Goal: Information Seeking & Learning: Check status

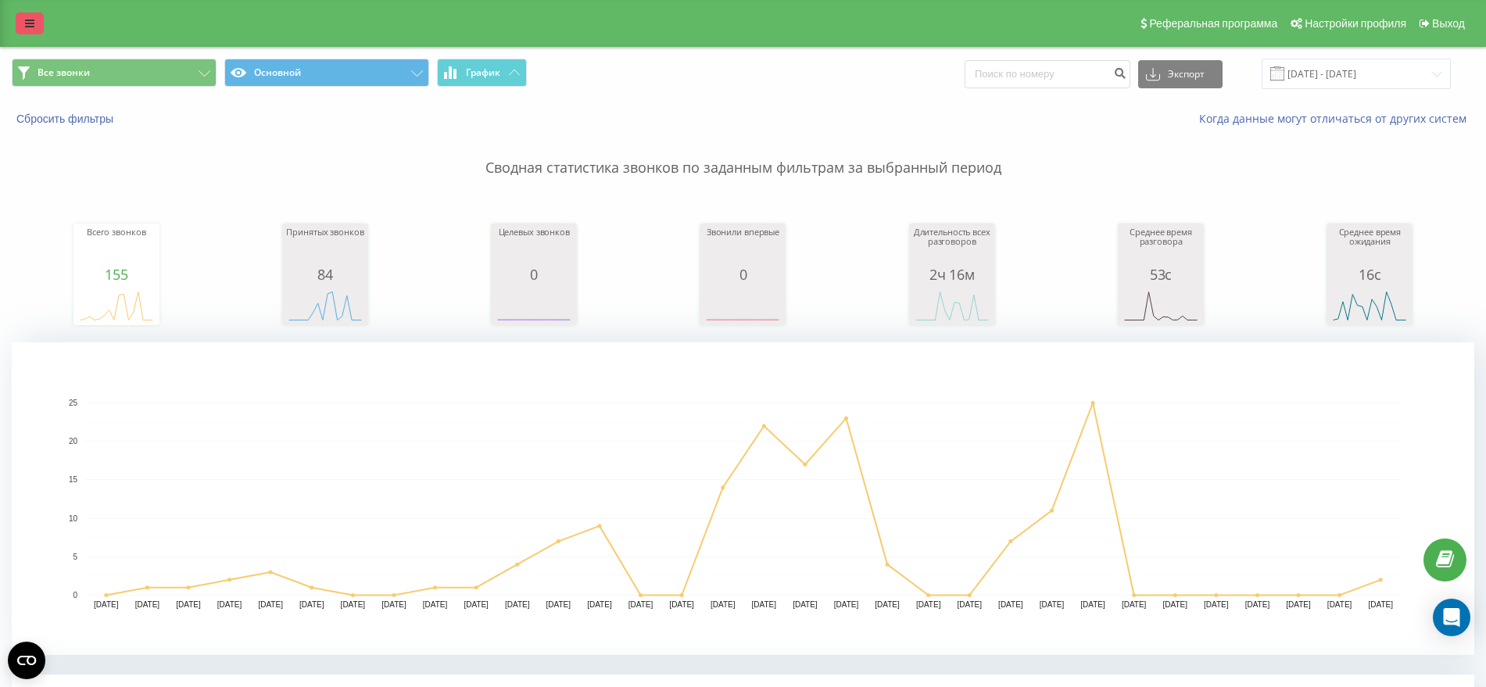
click at [28, 32] on link at bounding box center [30, 24] width 28 height 22
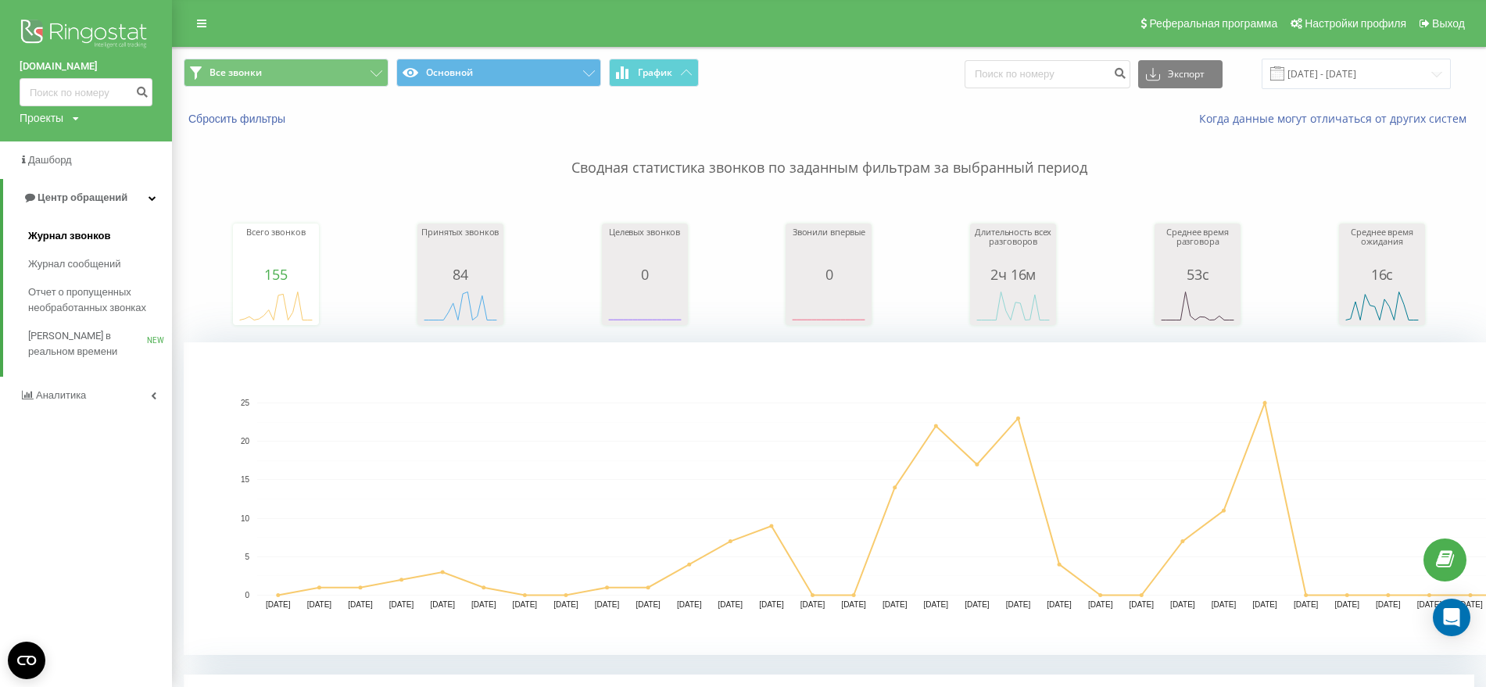
click at [76, 231] on span "Журнал звонков" at bounding box center [69, 236] width 82 height 16
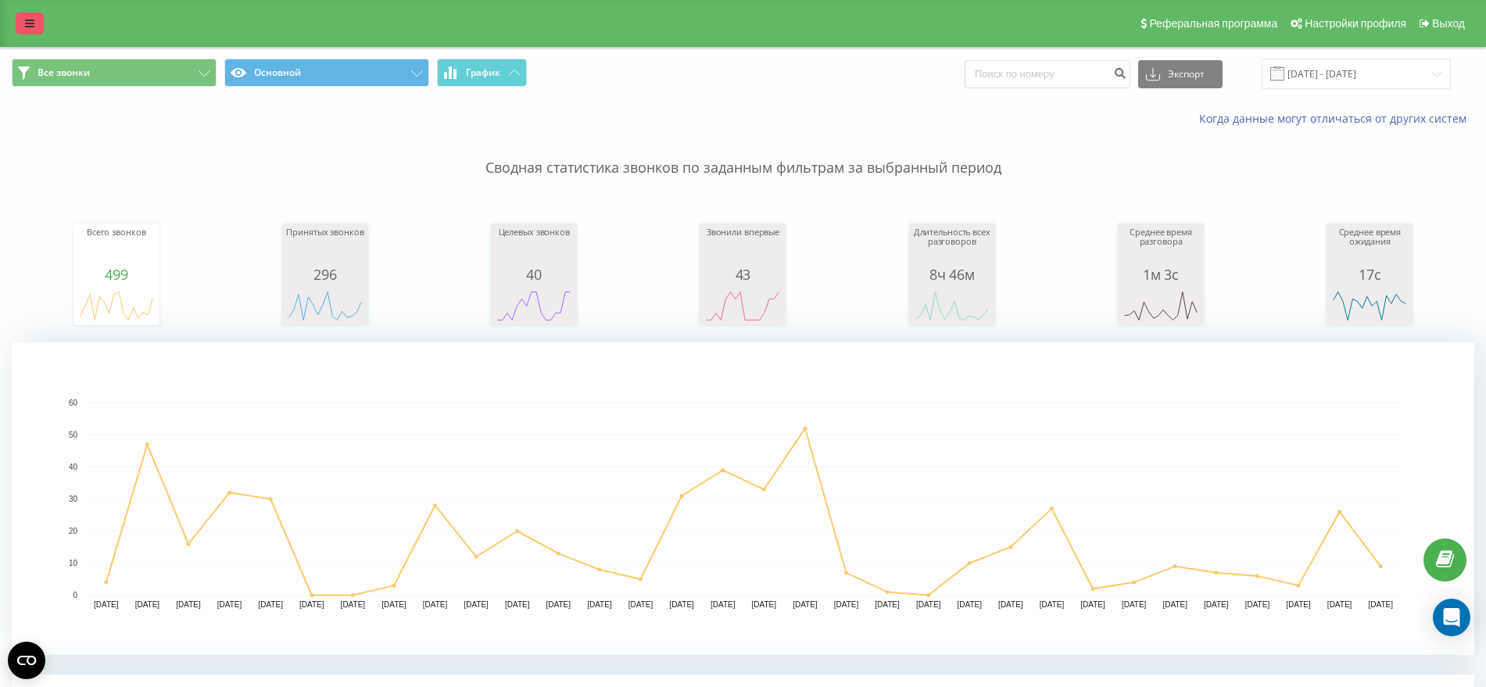
click at [29, 28] on icon at bounding box center [29, 23] width 9 height 11
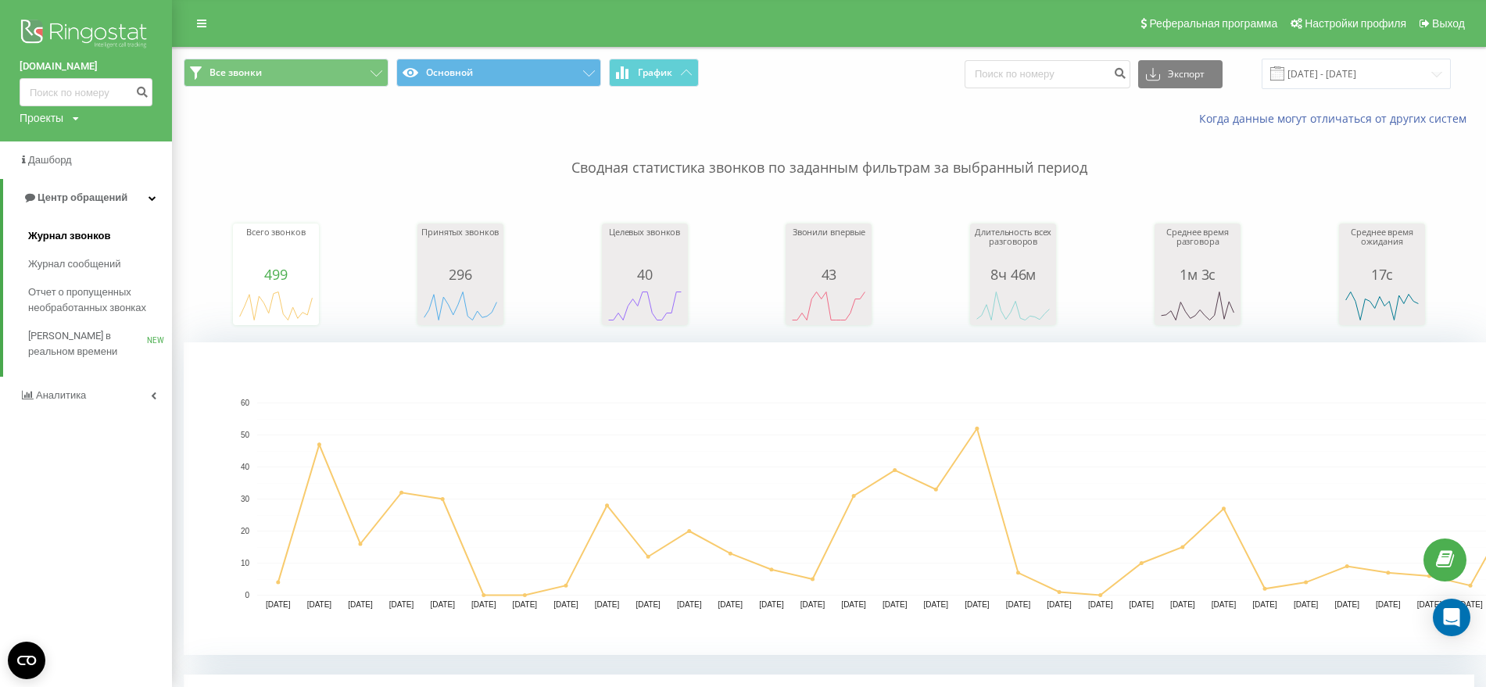
click at [99, 228] on span "Журнал звонков" at bounding box center [69, 236] width 82 height 16
click at [148, 195] on icon at bounding box center [152, 198] width 8 height 8
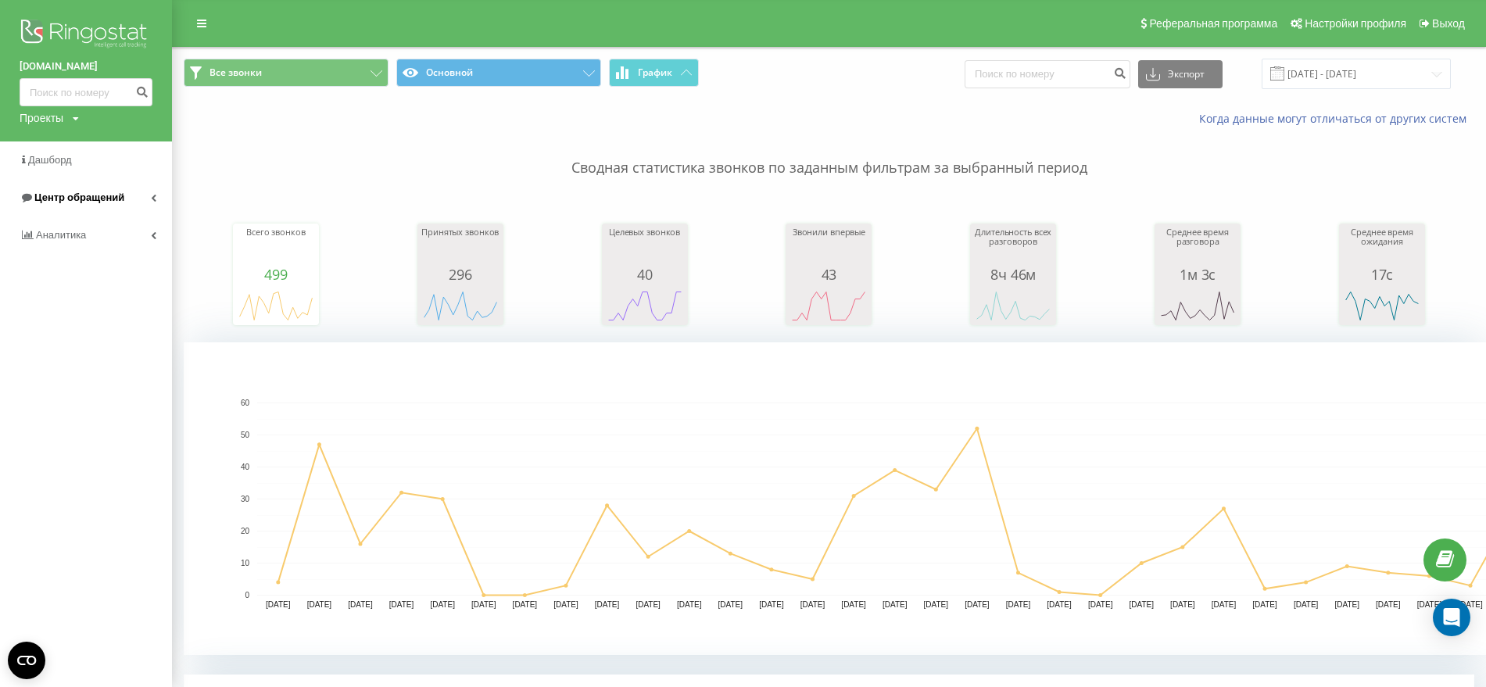
click at [148, 195] on link "Центр обращений" at bounding box center [86, 198] width 172 height 38
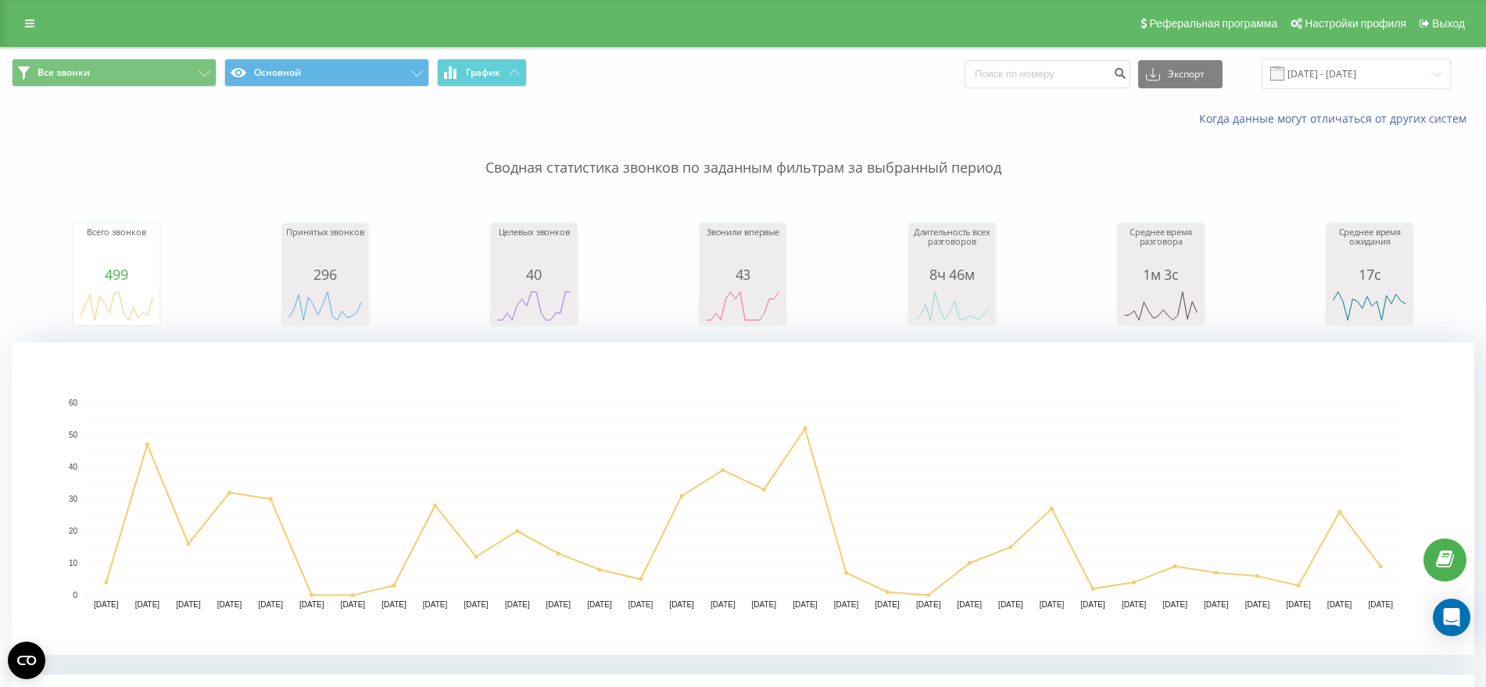
click at [31, 40] on div "Реферальная программа Настройки профиля Выход" at bounding box center [743, 23] width 1486 height 47
click at [30, 18] on icon at bounding box center [29, 23] width 9 height 11
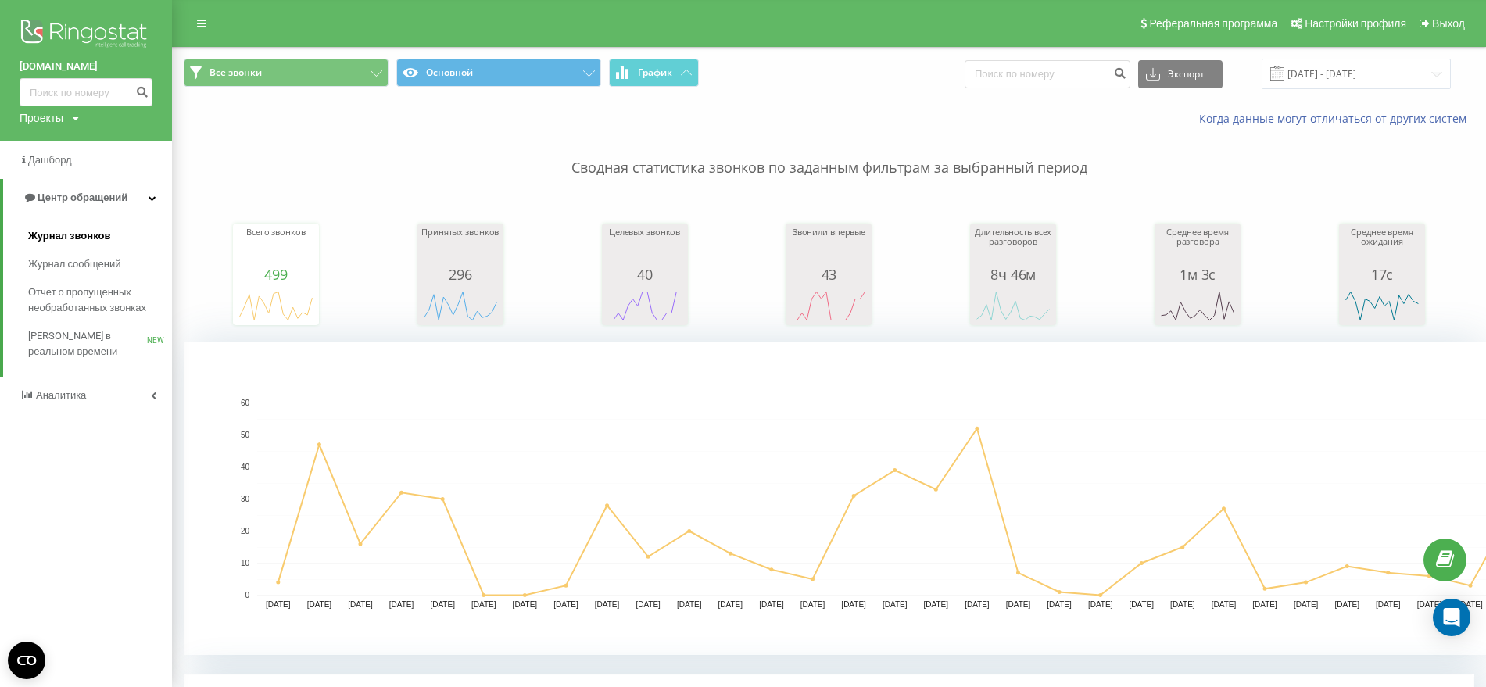
click at [87, 234] on span "Журнал звонков" at bounding box center [69, 236] width 82 height 16
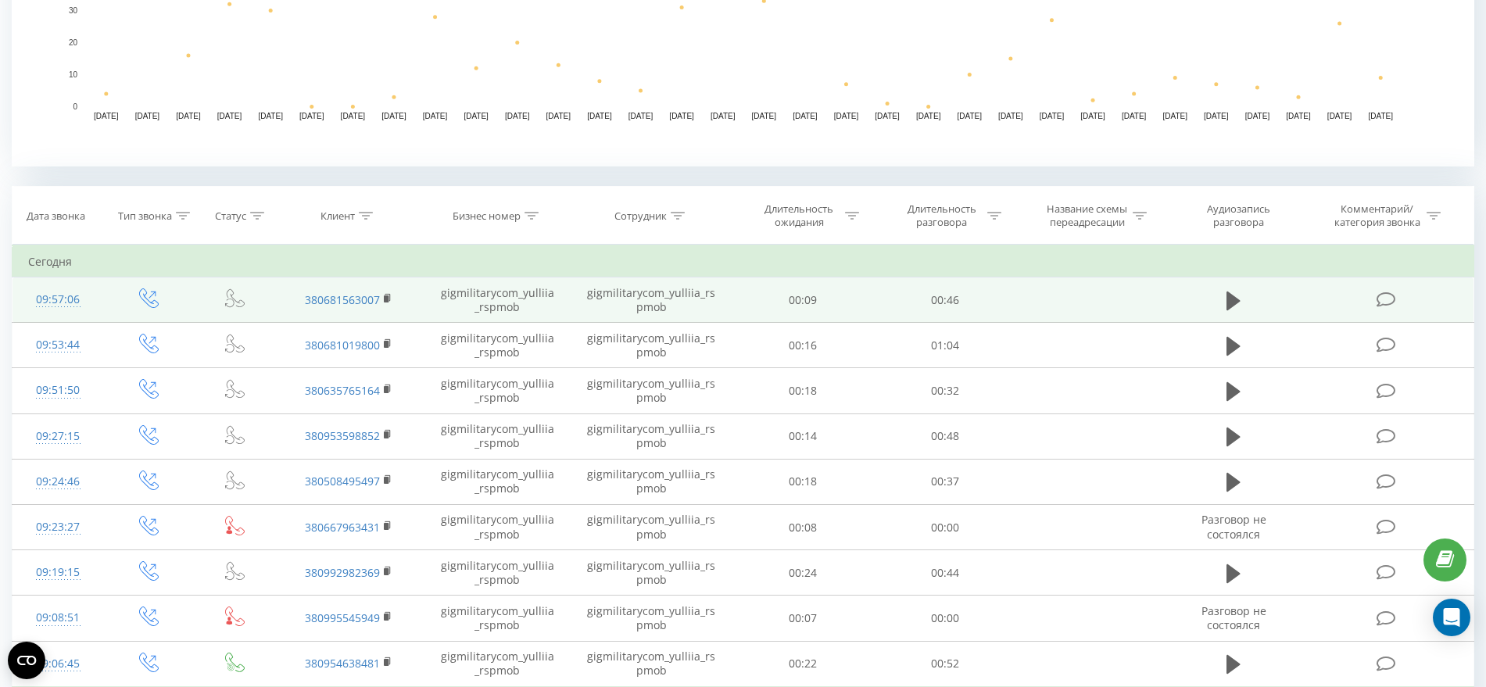
scroll to position [586, 0]
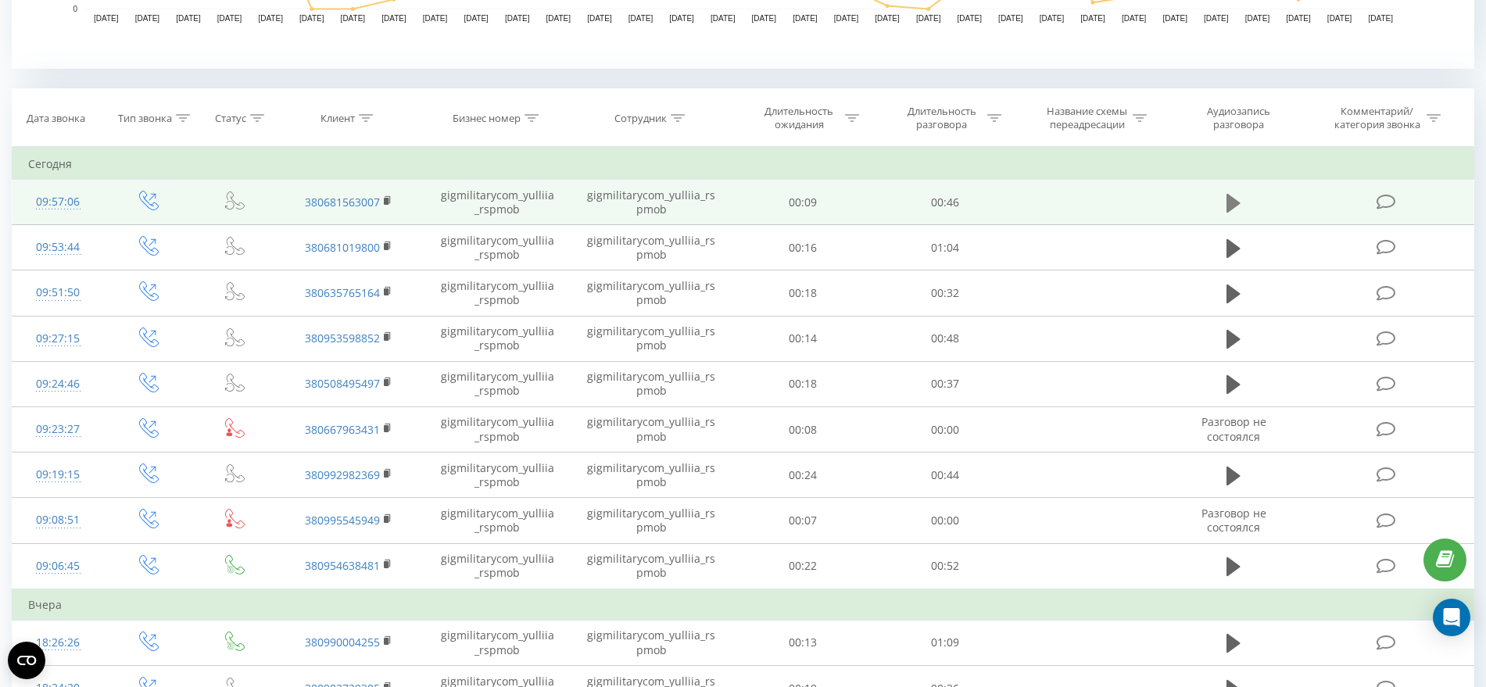
click at [1235, 200] on icon at bounding box center [1233, 202] width 14 height 19
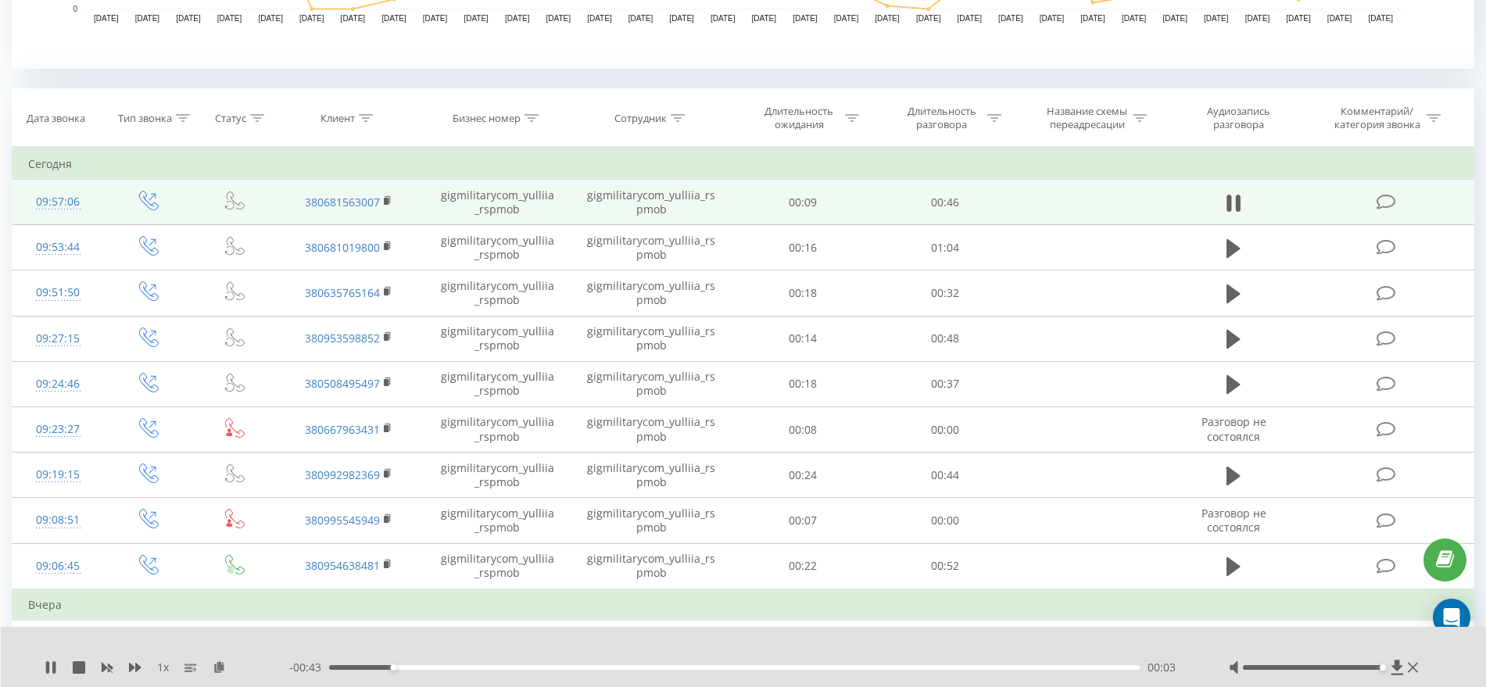
drag, startPoint x: 1311, startPoint y: 667, endPoint x: 1409, endPoint y: 649, distance: 99.3
click at [1409, 649] on div "1 x - 00:43 00:03 00:03" at bounding box center [744, 657] width 1486 height 60
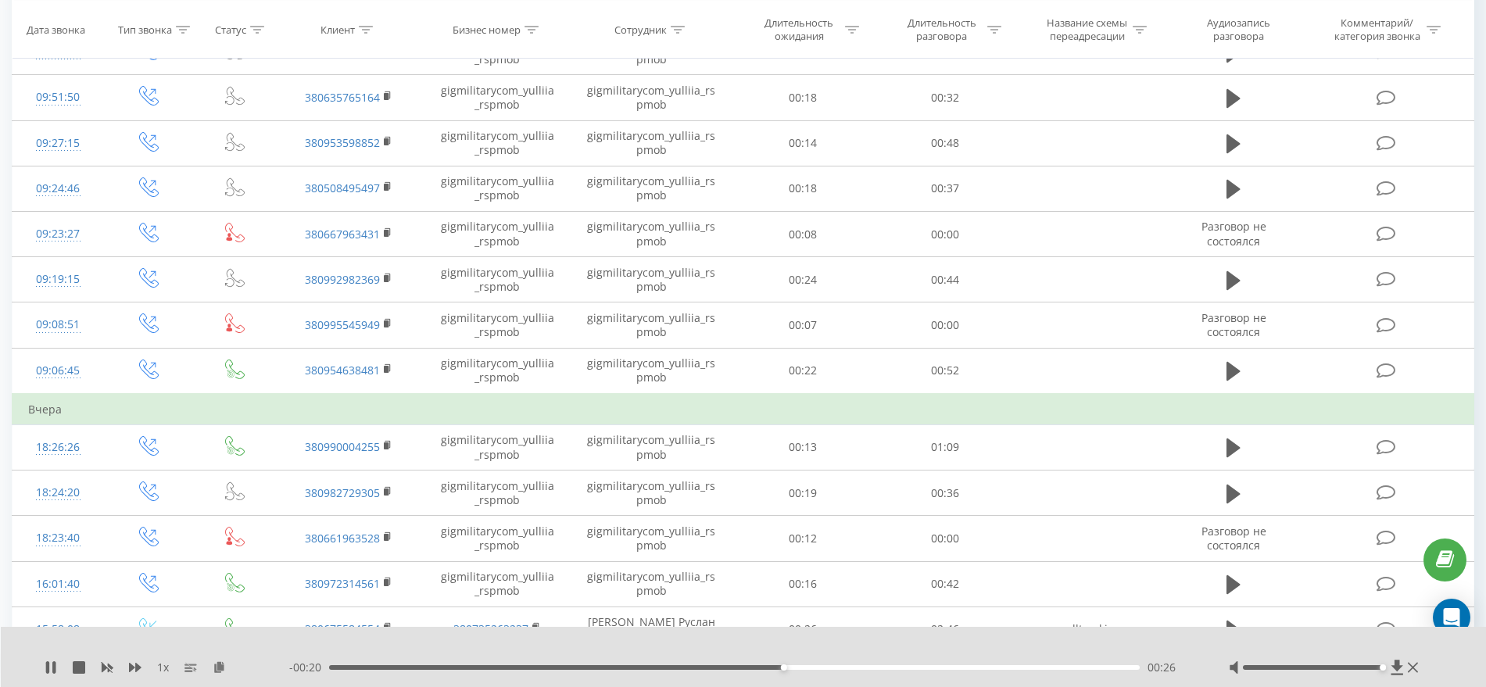
scroll to position [488, 0]
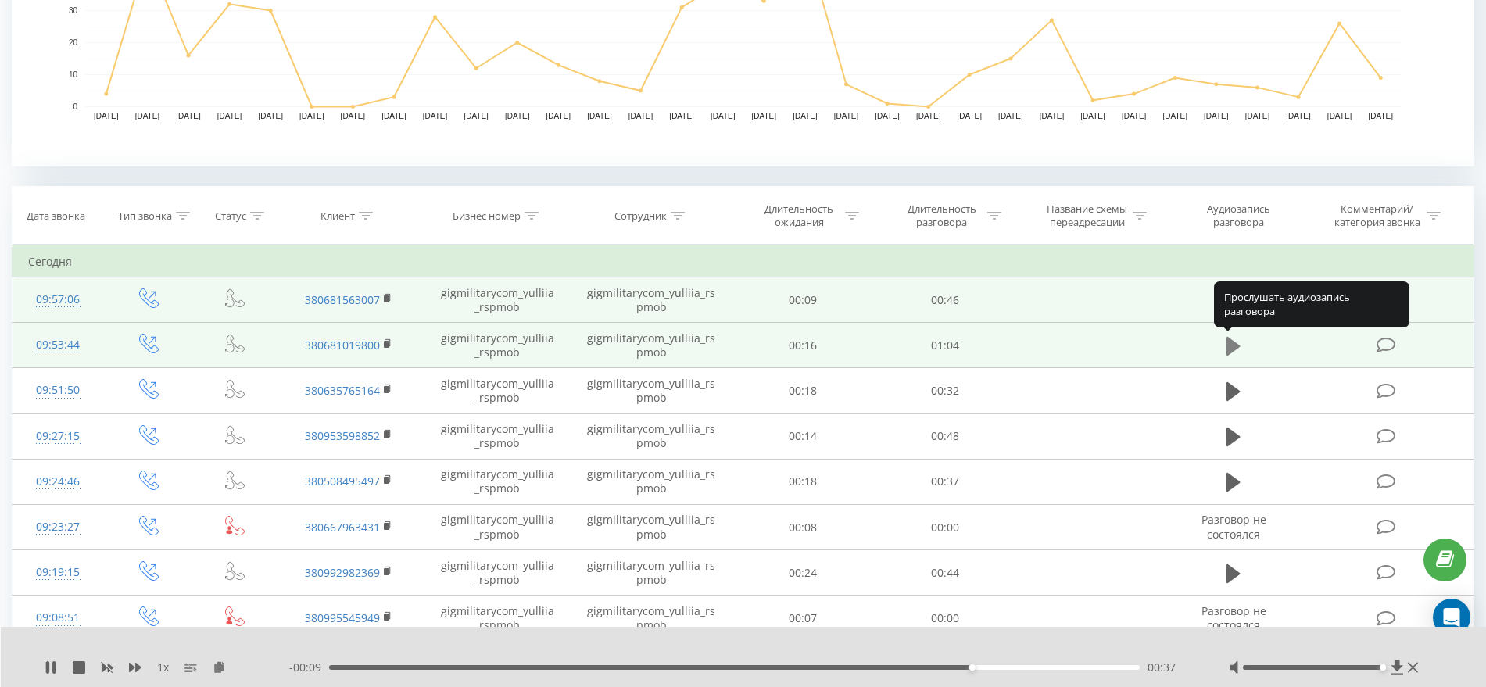
click at [1233, 349] on icon at bounding box center [1233, 346] width 14 height 19
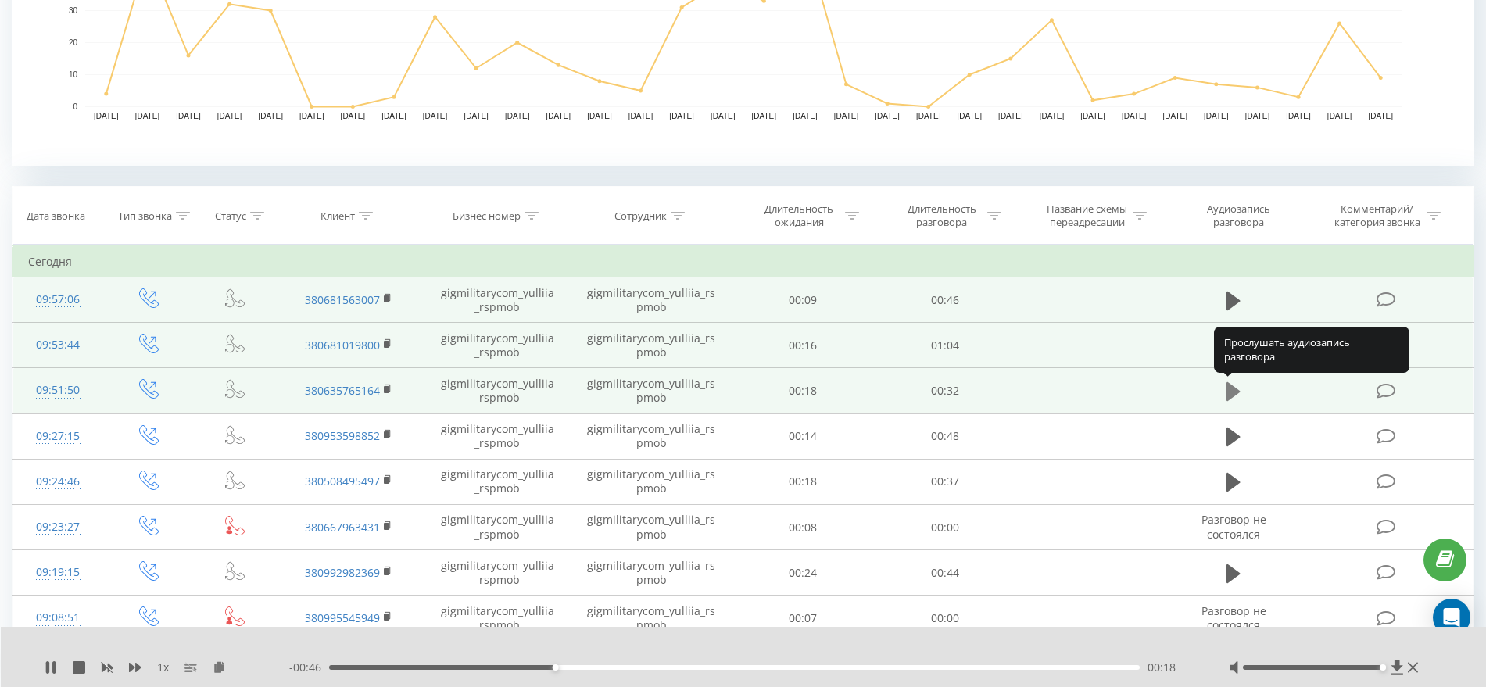
click at [1233, 388] on icon at bounding box center [1233, 391] width 14 height 19
click at [1234, 390] on icon at bounding box center [1233, 392] width 14 height 22
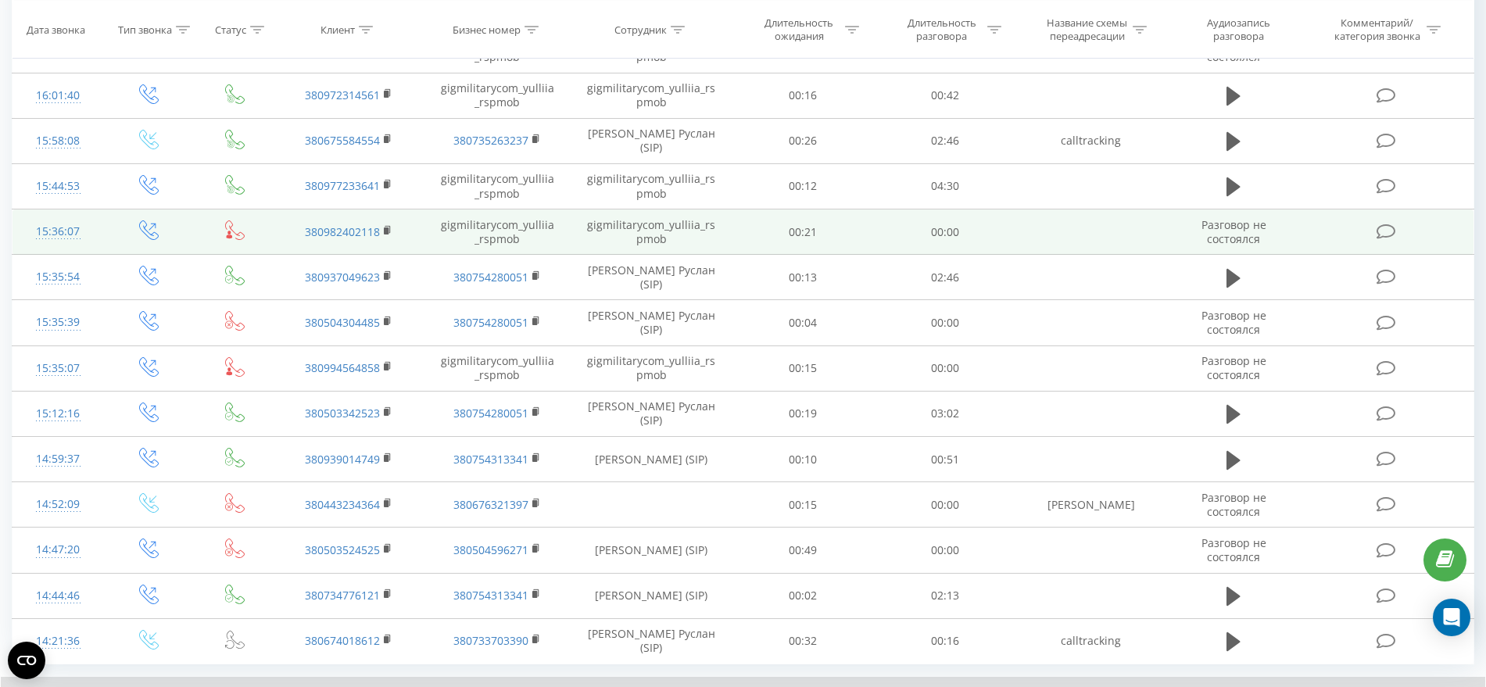
scroll to position [1366, 0]
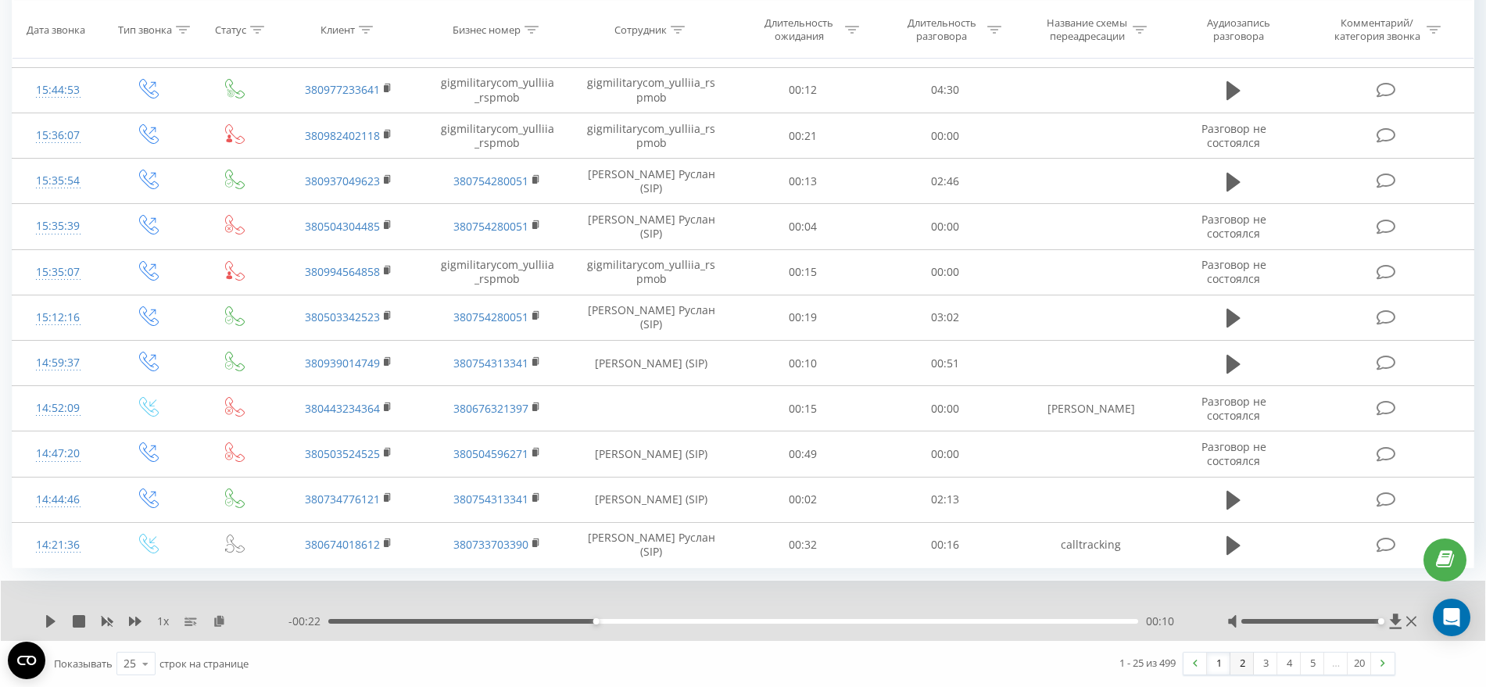
click at [1241, 670] on link "2" at bounding box center [1241, 664] width 23 height 22
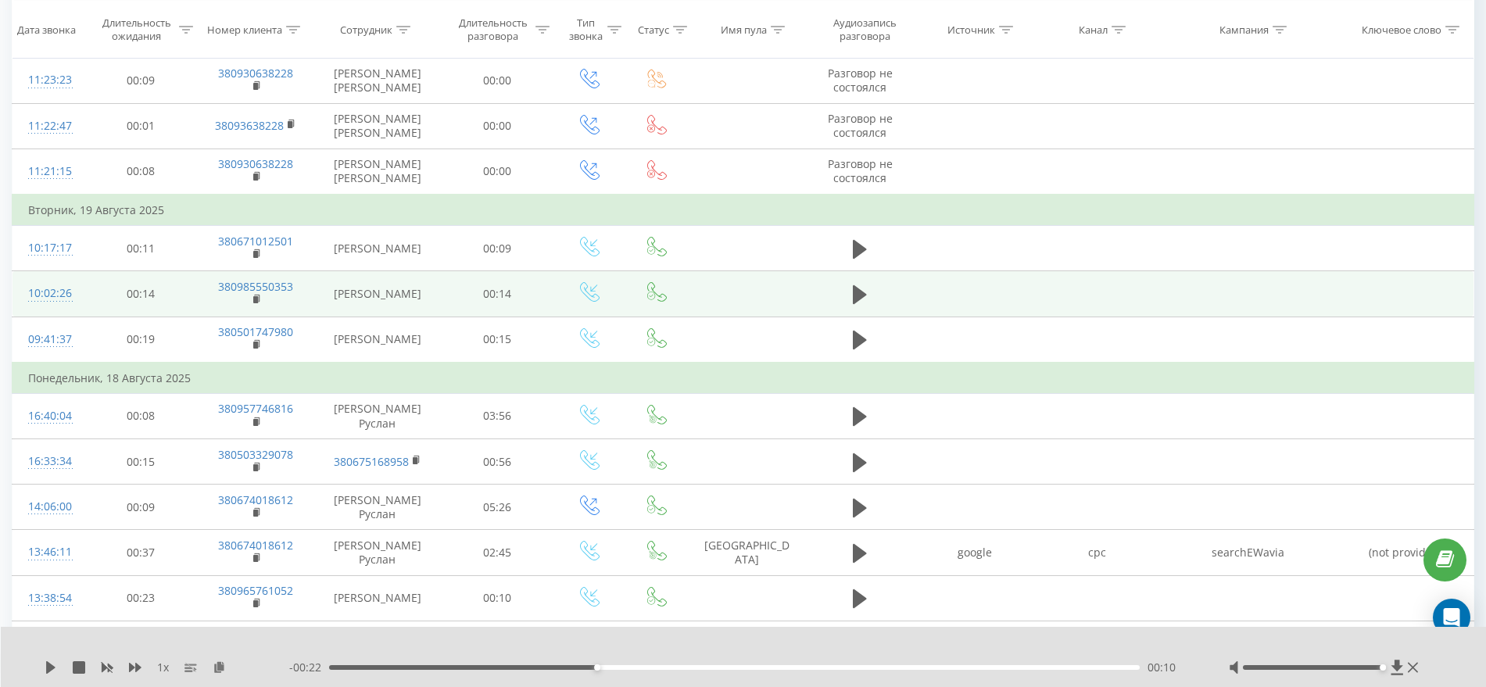
scroll to position [1124, 0]
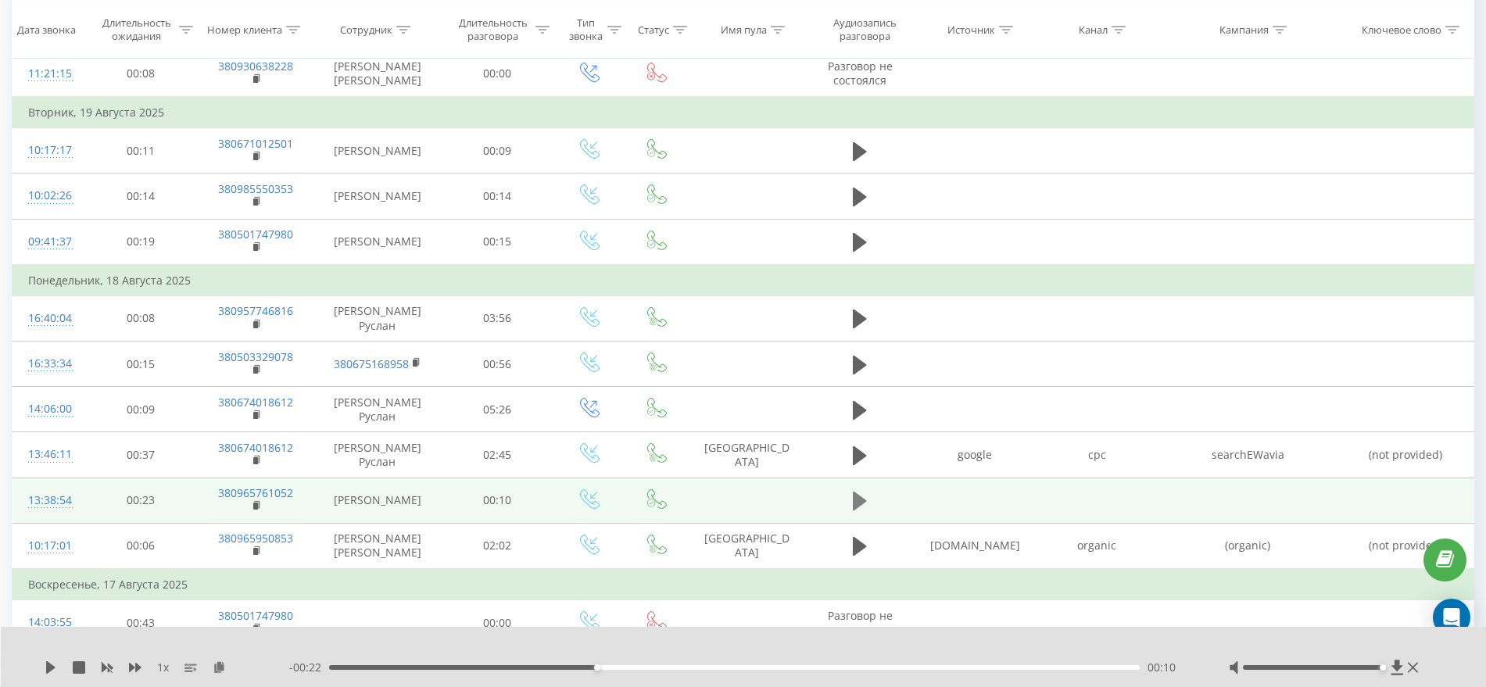
click at [856, 499] on icon at bounding box center [860, 501] width 14 height 19
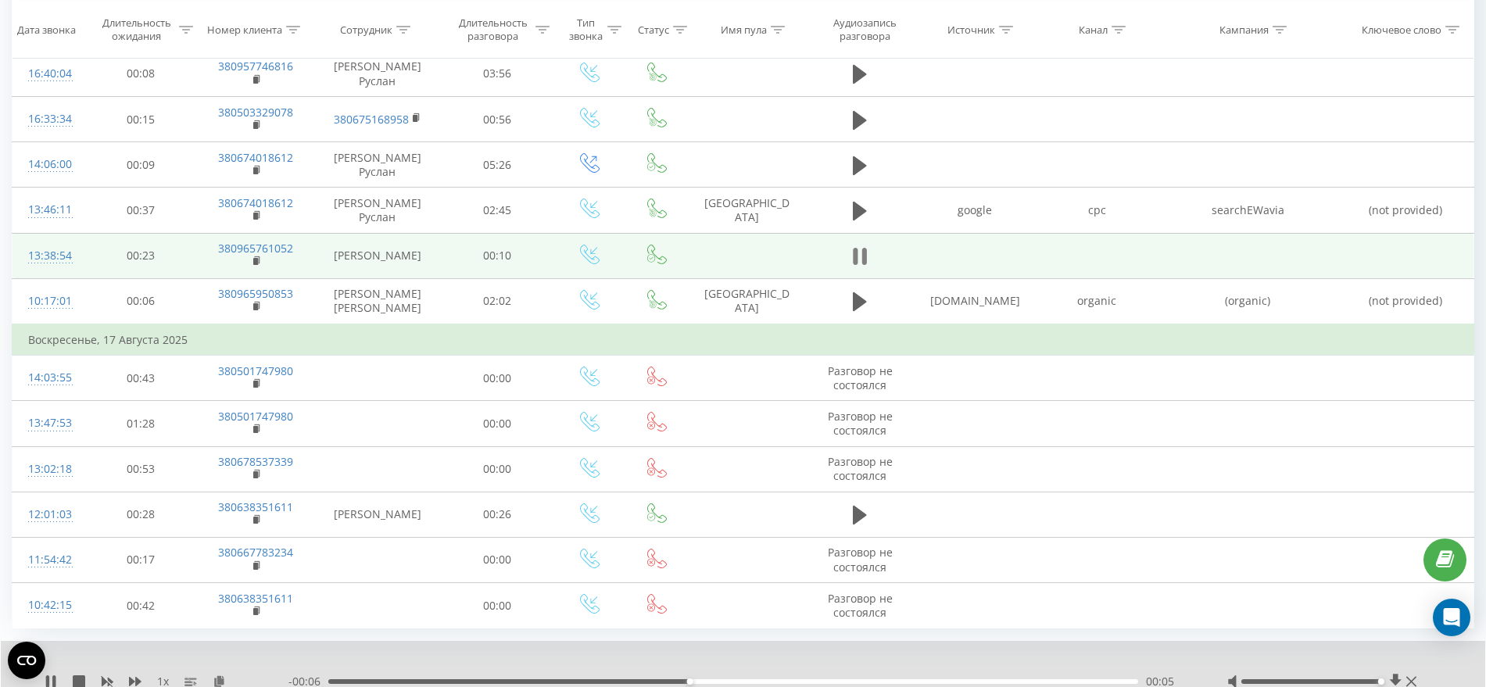
scroll to position [1331, 0]
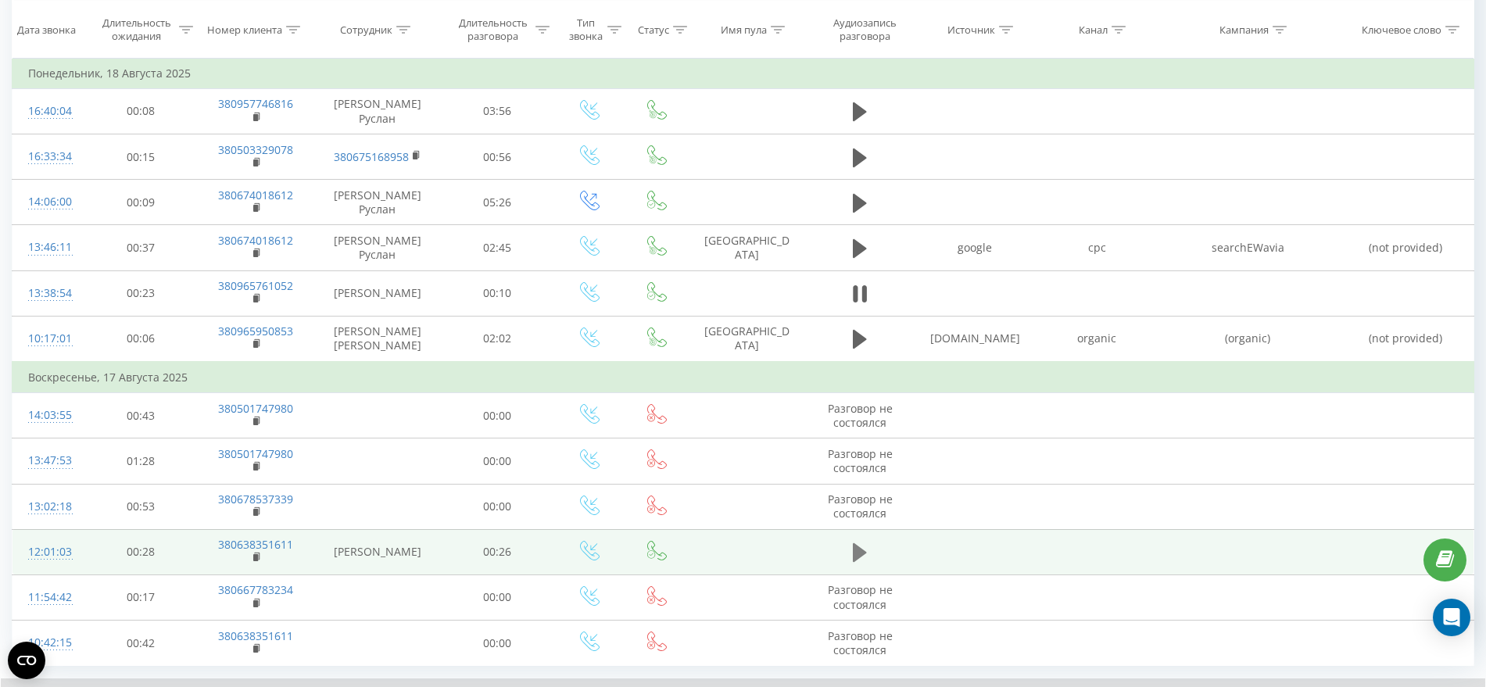
click at [856, 549] on icon at bounding box center [860, 552] width 14 height 19
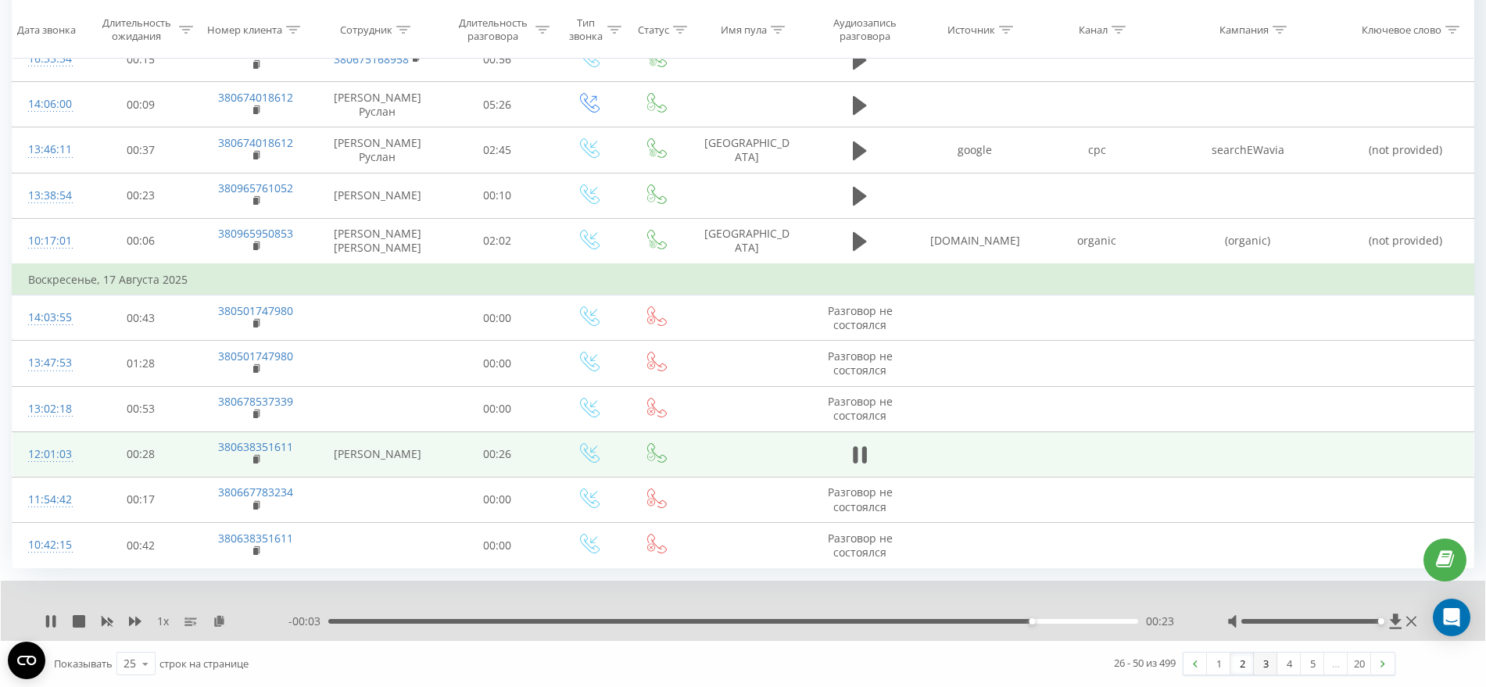
click at [1260, 666] on link "3" at bounding box center [1264, 664] width 23 height 22
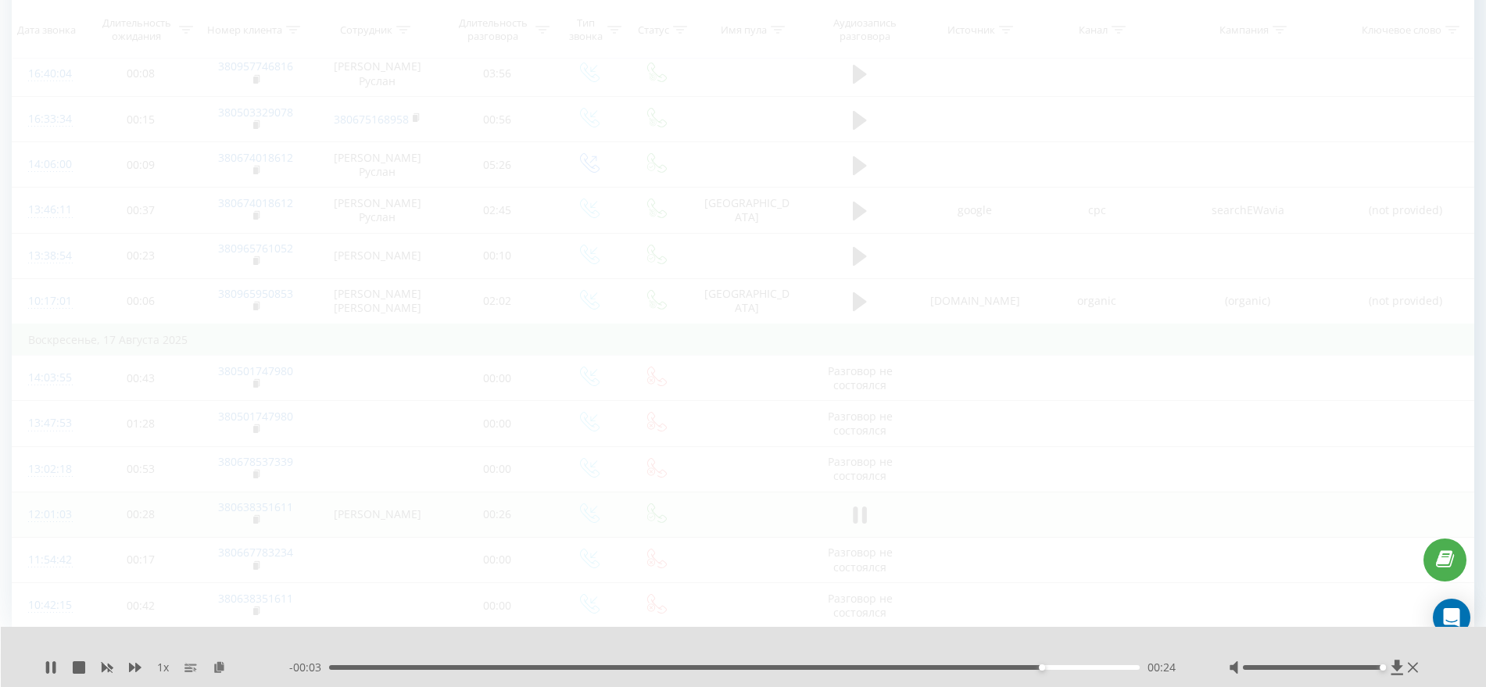
scroll to position [635, 0]
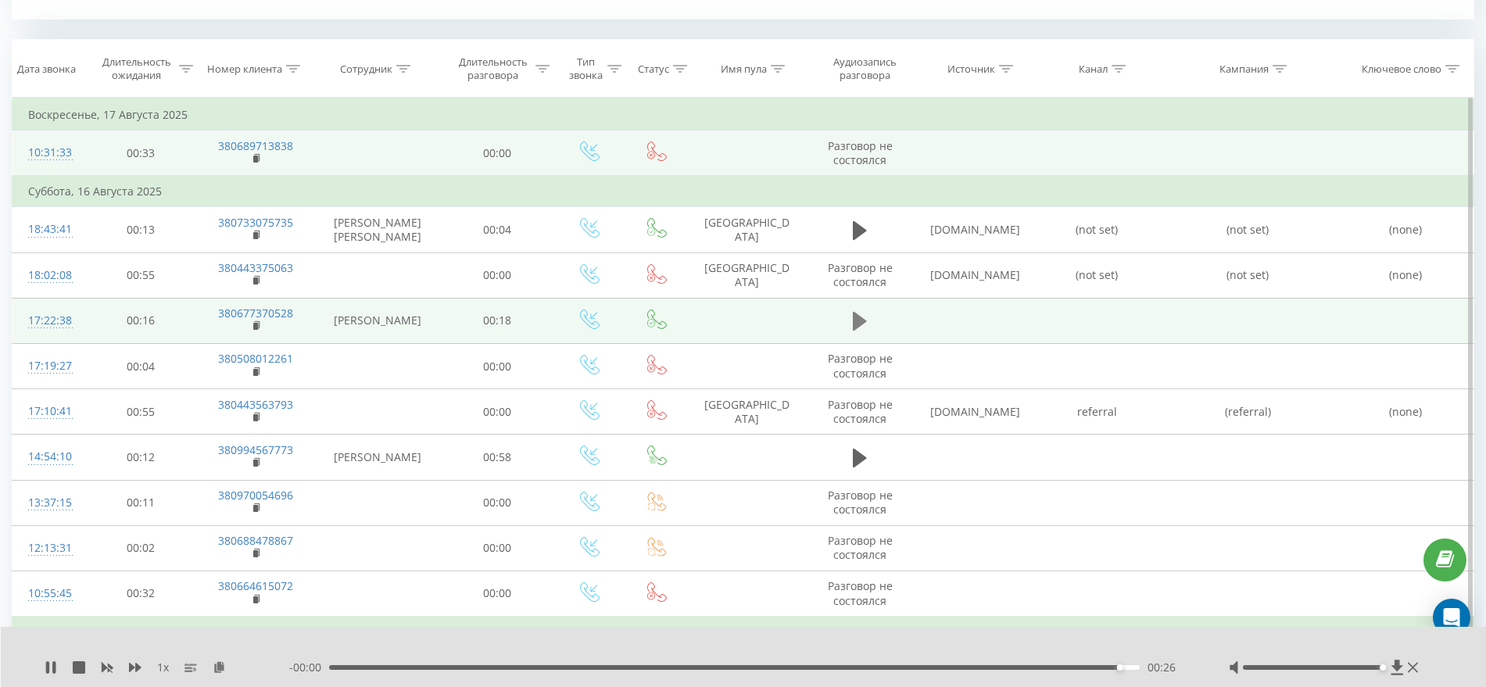
click at [861, 317] on icon at bounding box center [860, 321] width 14 height 19
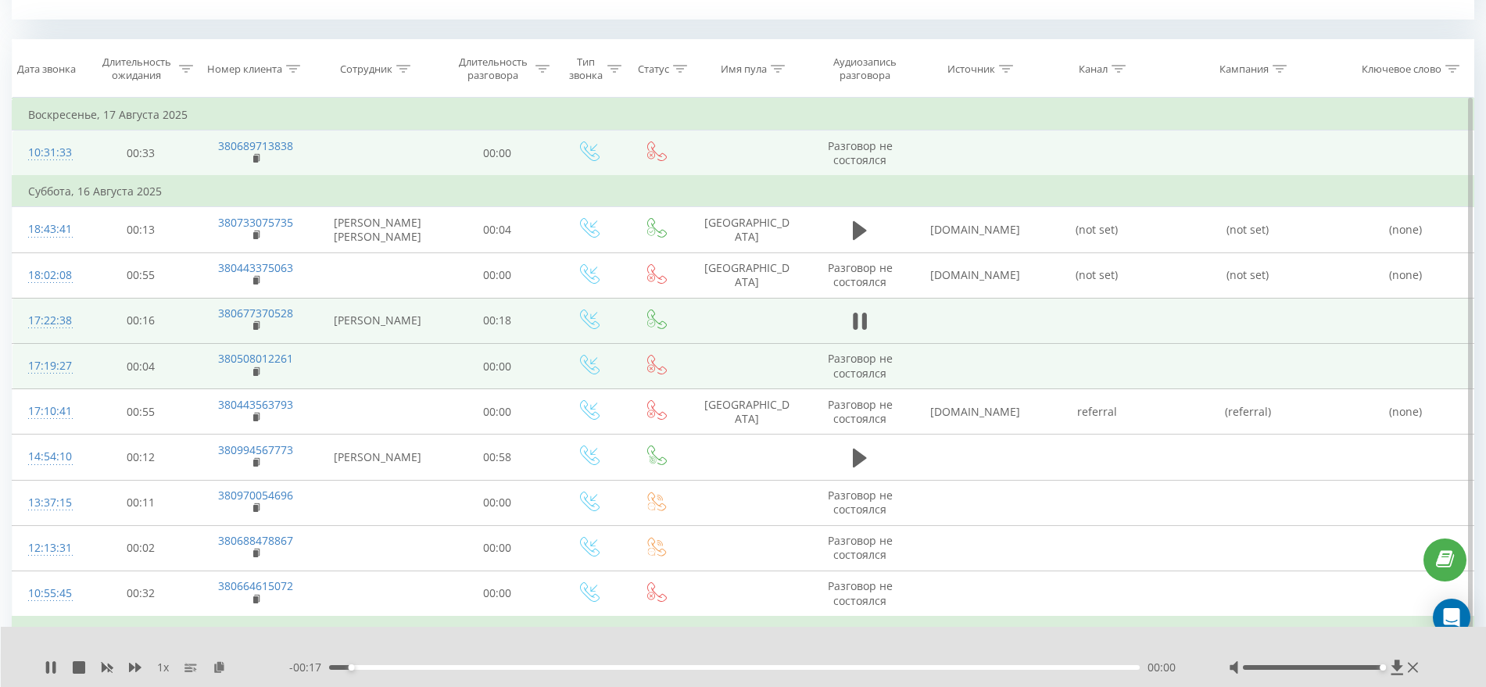
scroll to position [733, 0]
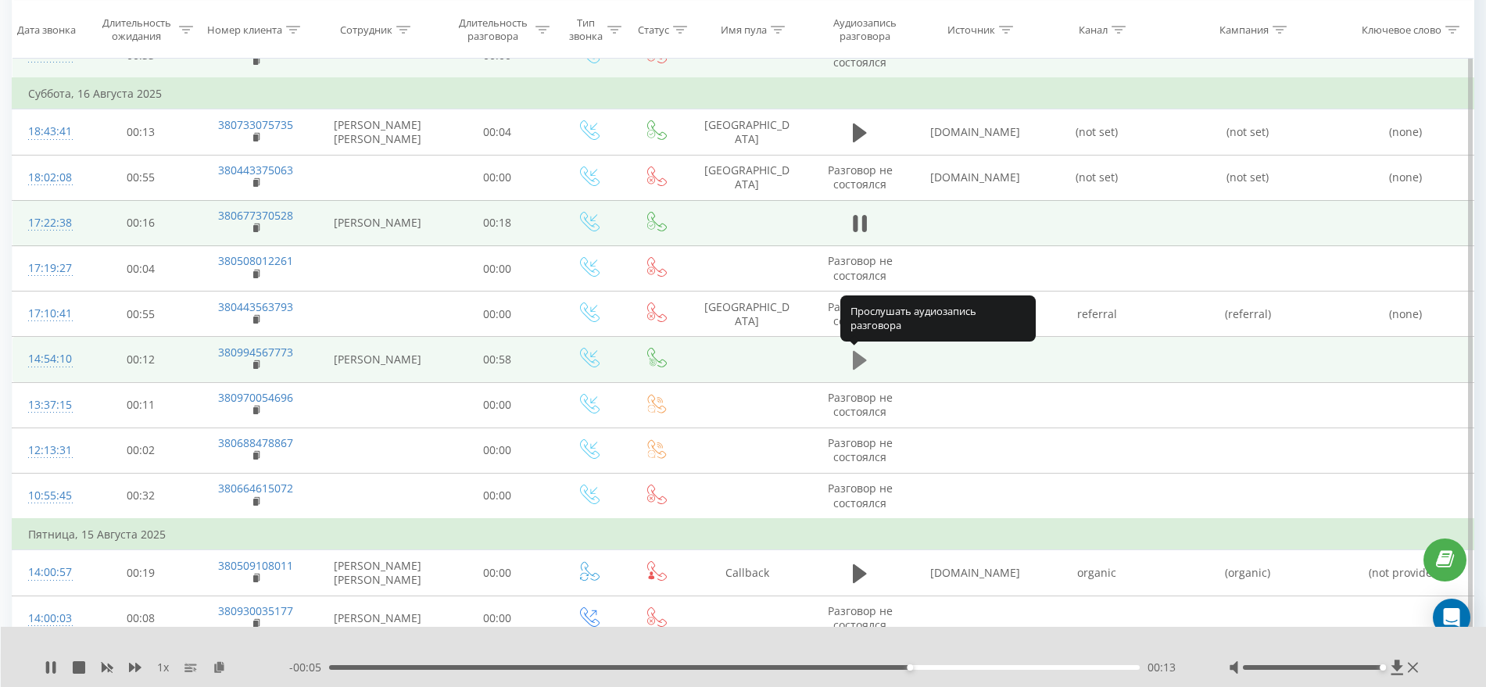
click at [860, 357] on icon at bounding box center [860, 360] width 14 height 19
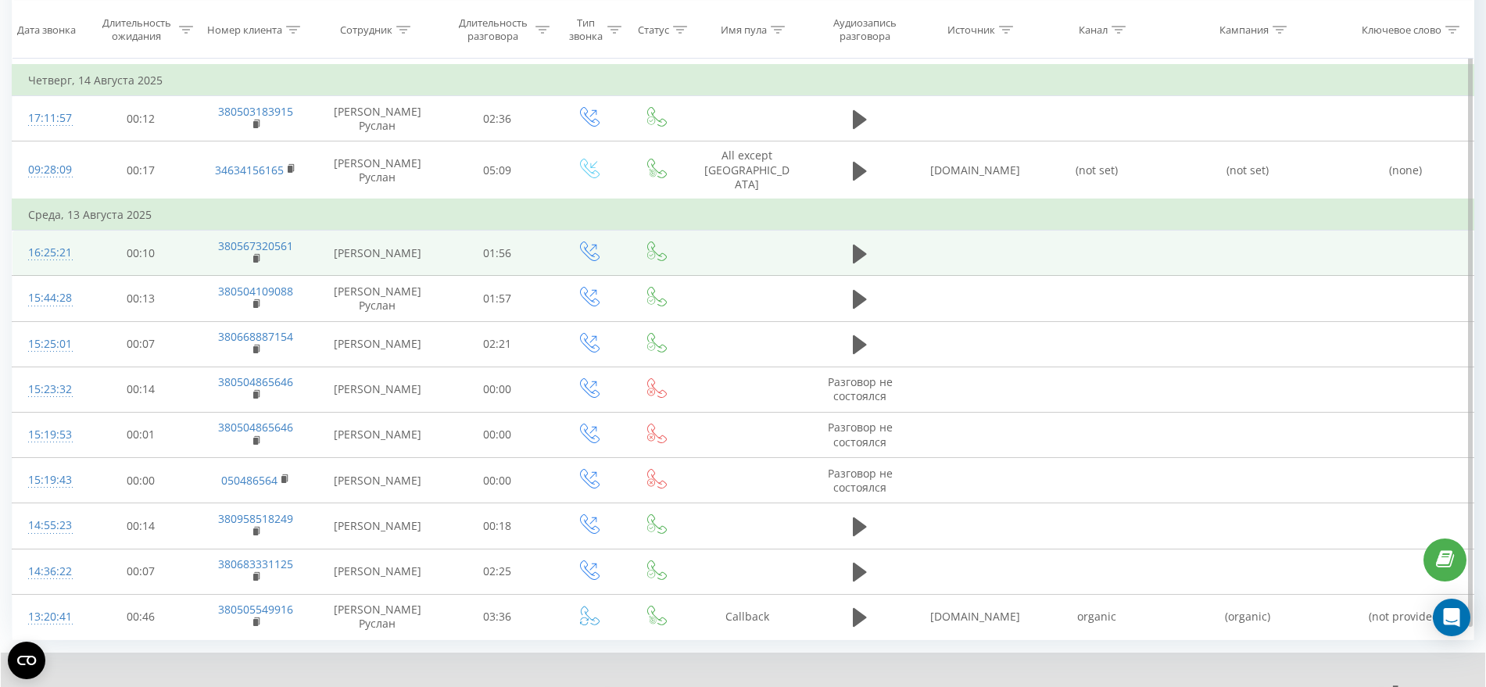
scroll to position [1461, 0]
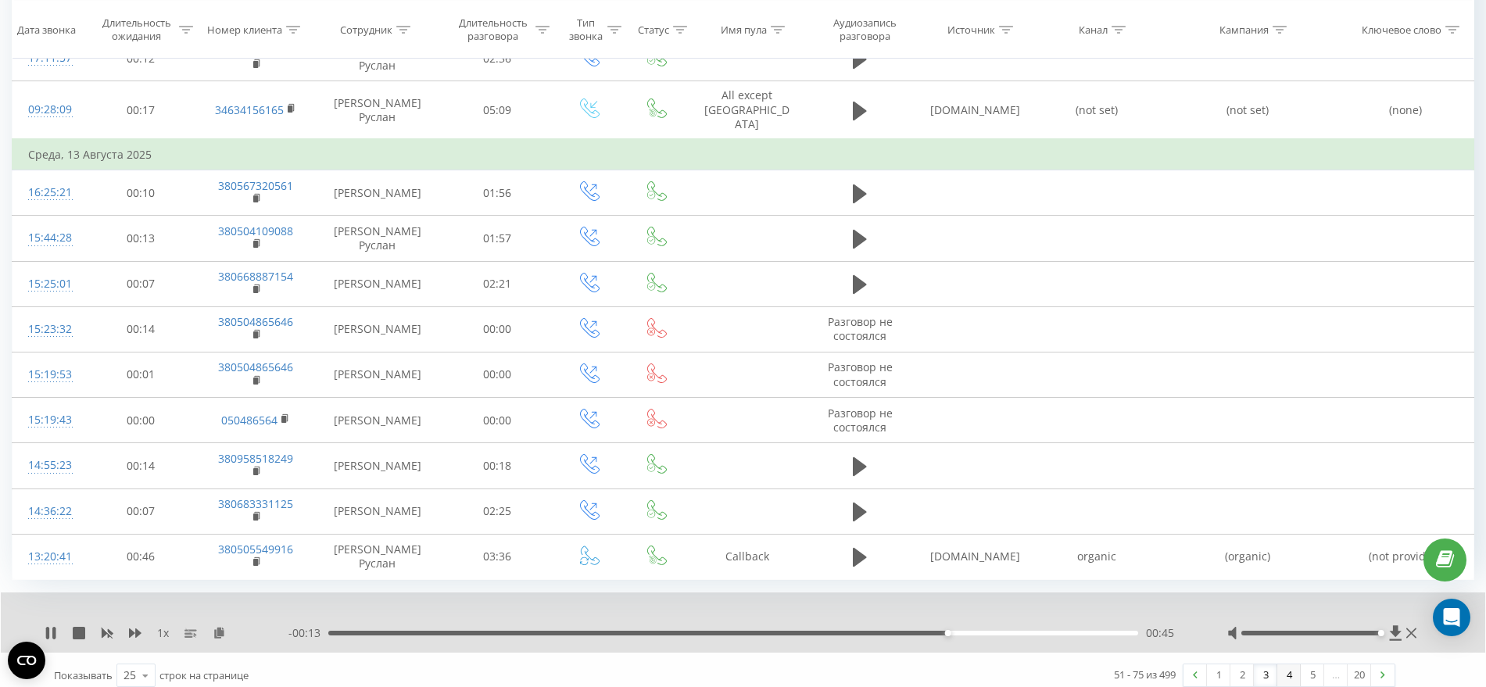
click at [1282, 664] on link "4" at bounding box center [1288, 675] width 23 height 22
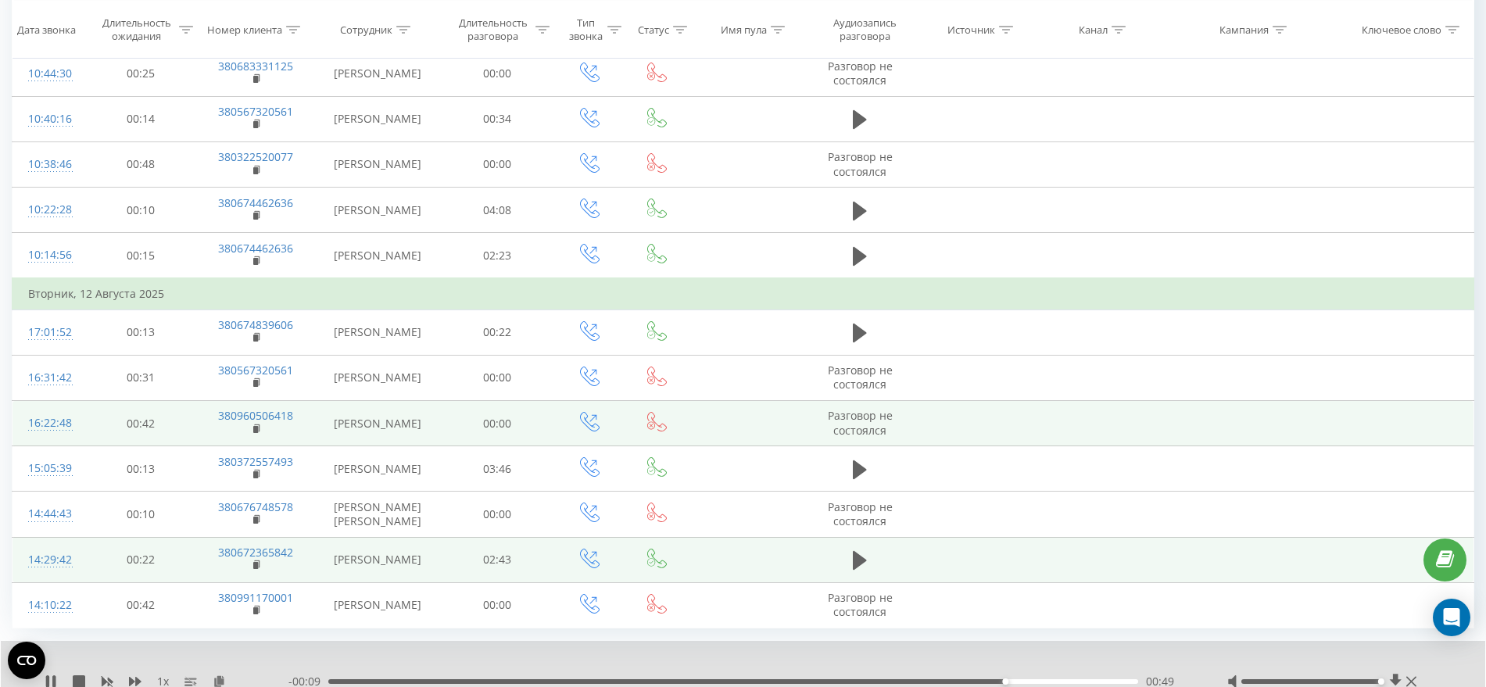
scroll to position [1366, 0]
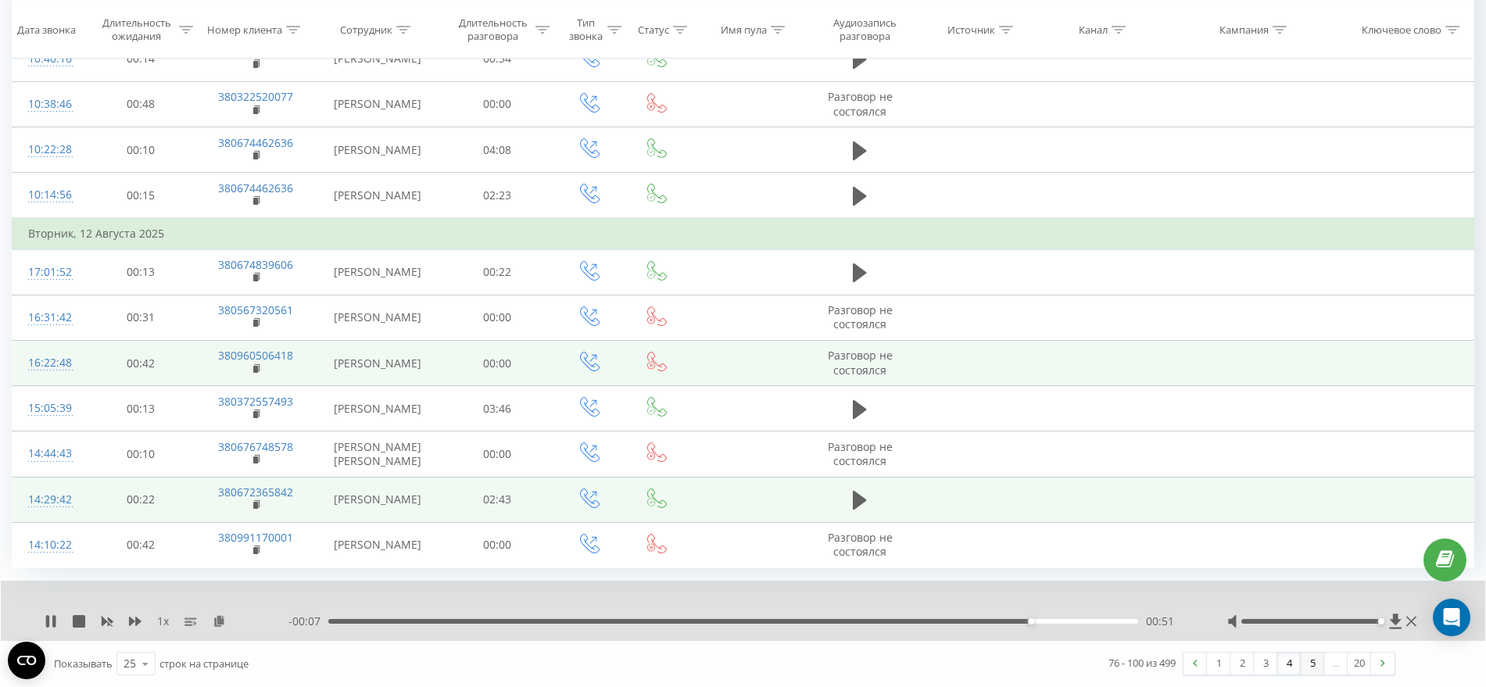
click at [1300, 667] on link "5" at bounding box center [1311, 664] width 23 height 22
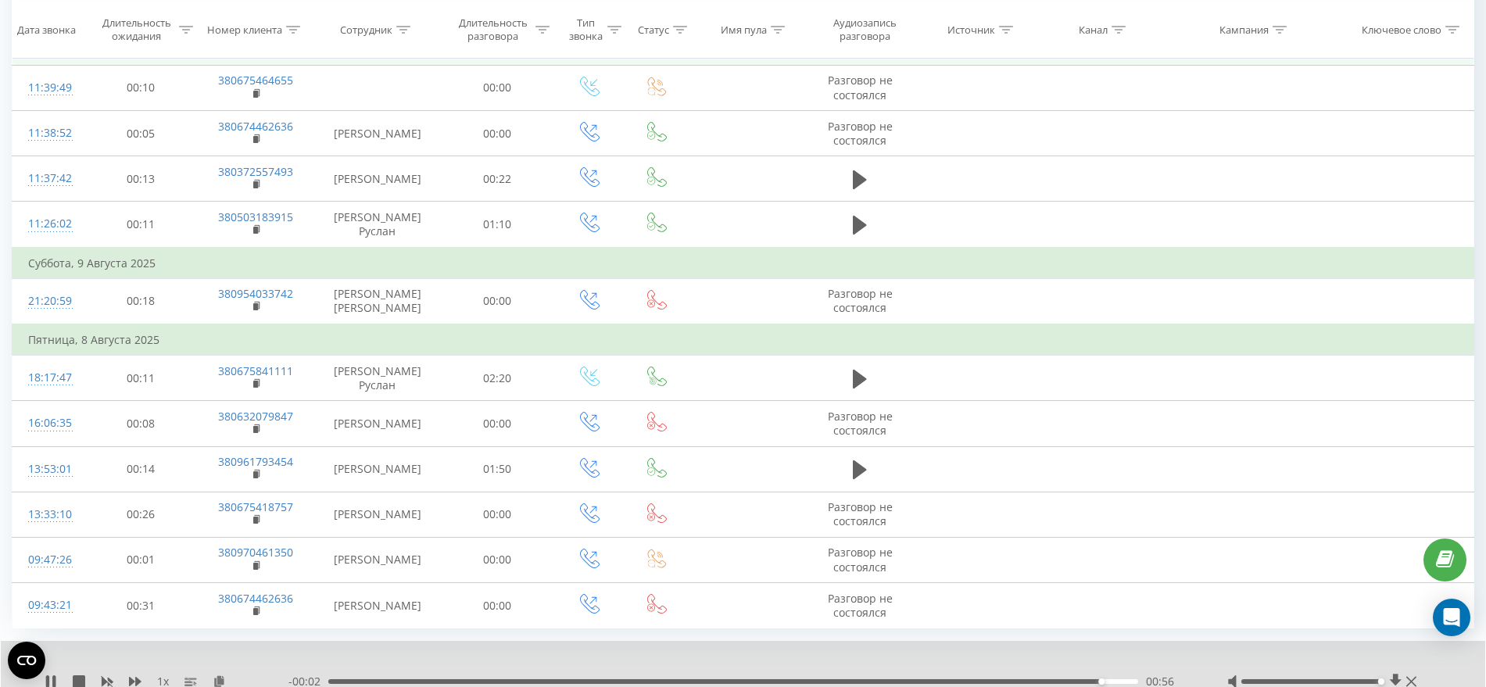
scroll to position [1428, 0]
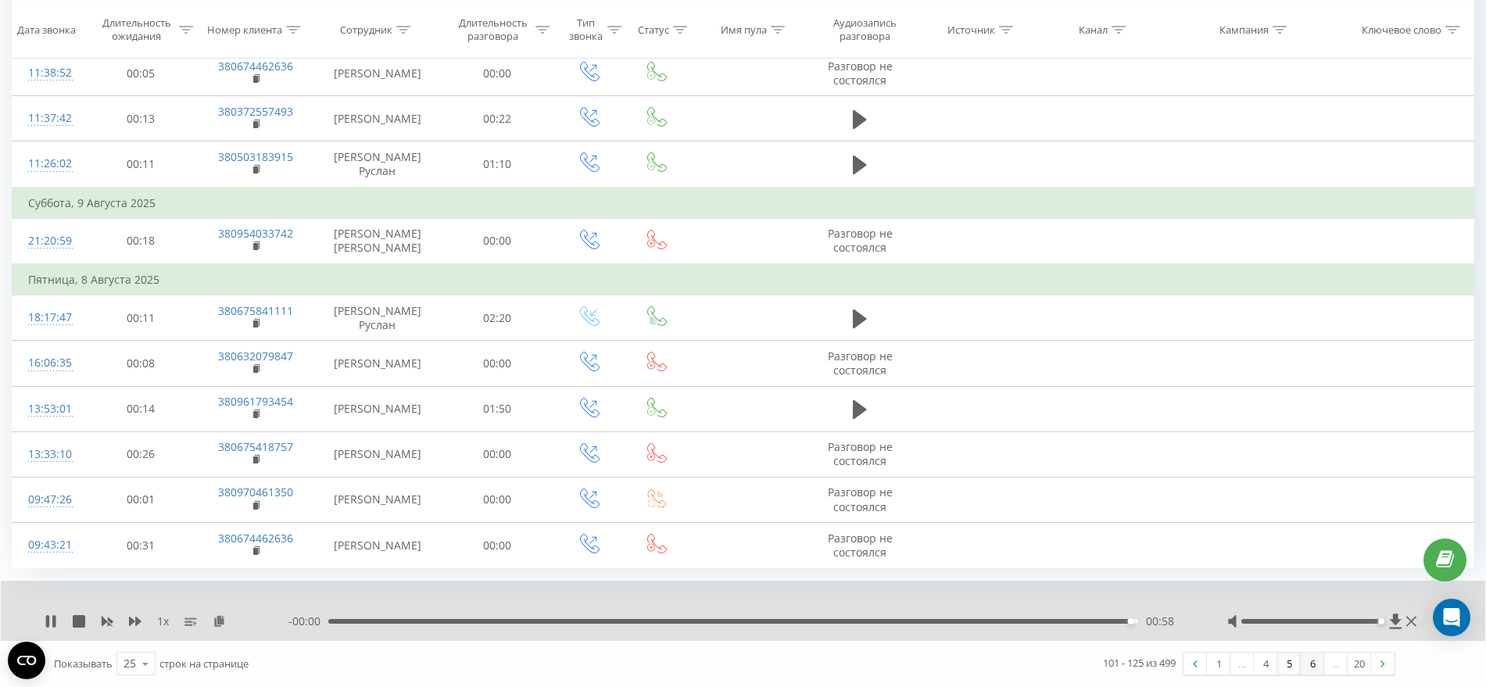
click at [1310, 659] on link "6" at bounding box center [1311, 664] width 23 height 22
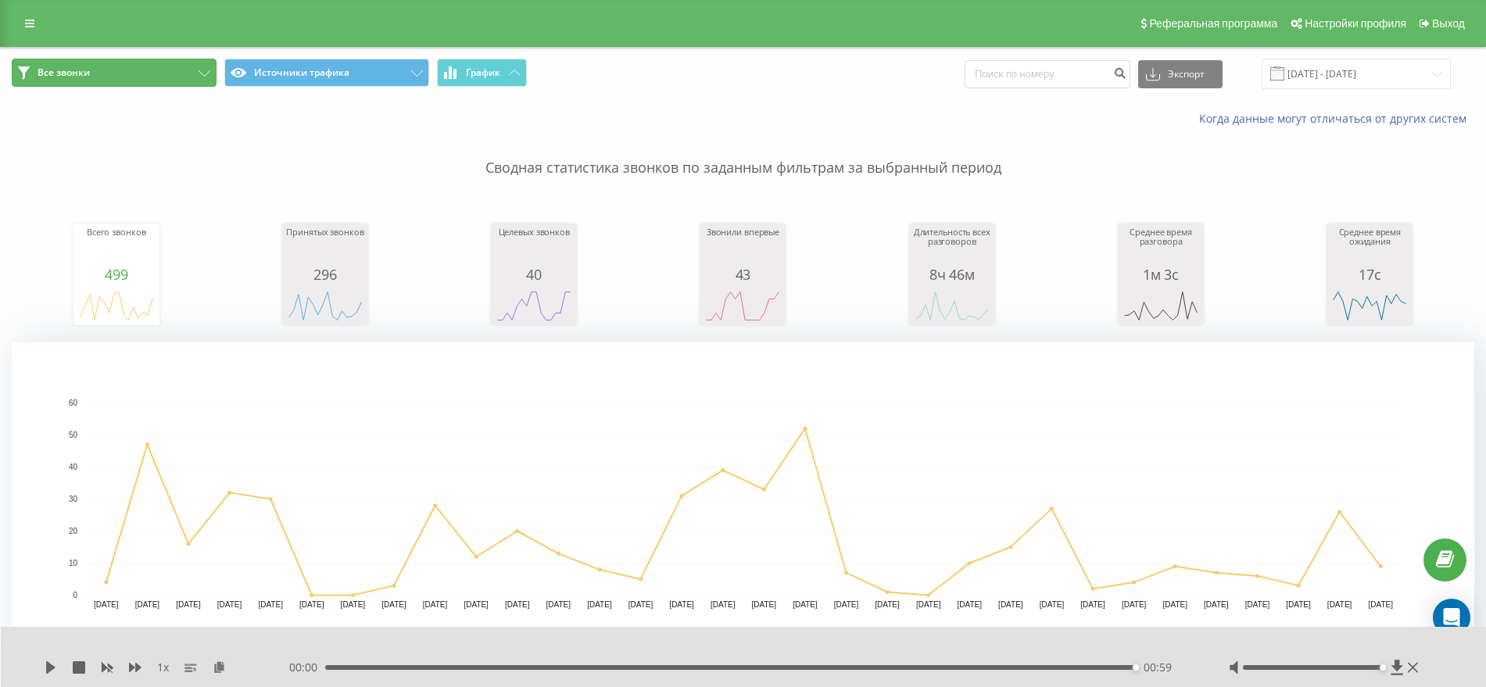
click at [104, 74] on button "Все звонки" at bounding box center [114, 73] width 205 height 28
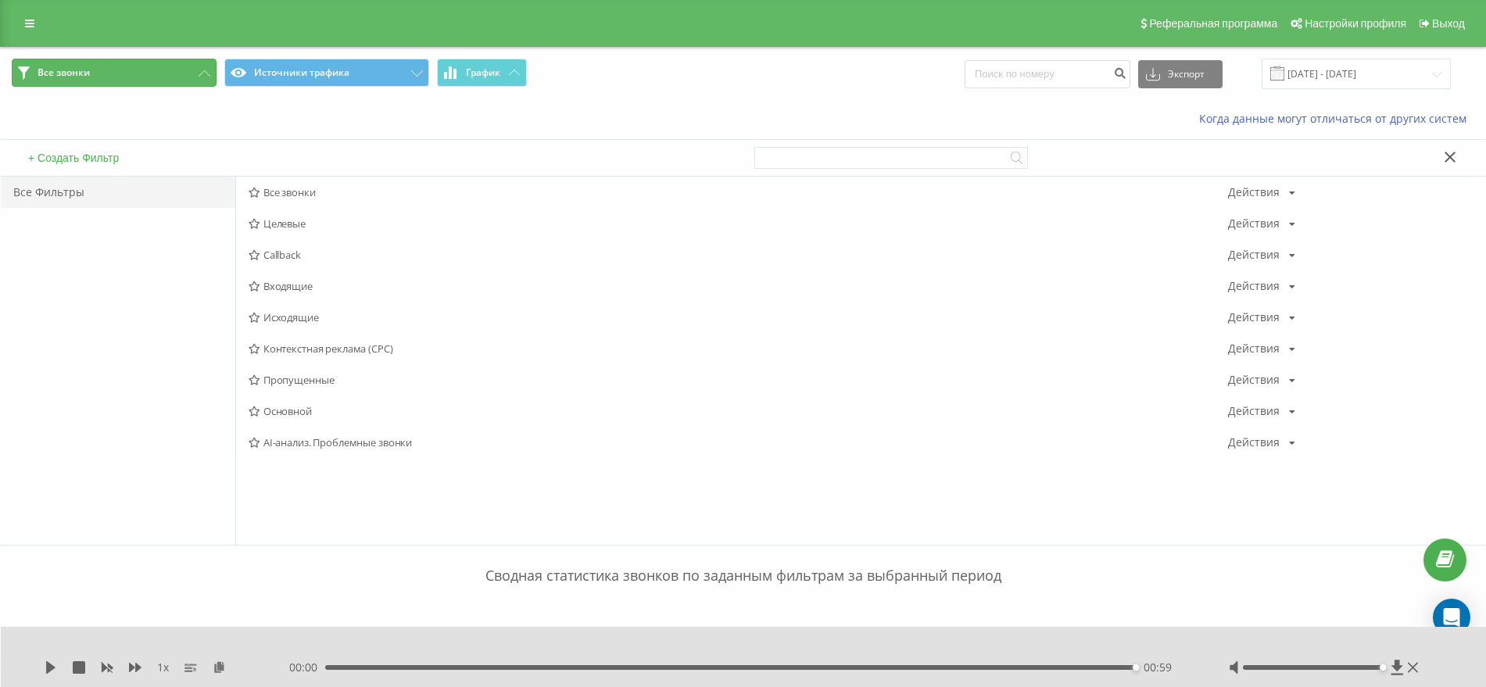
click at [59, 66] on span "Все звонки" at bounding box center [64, 72] width 52 height 13
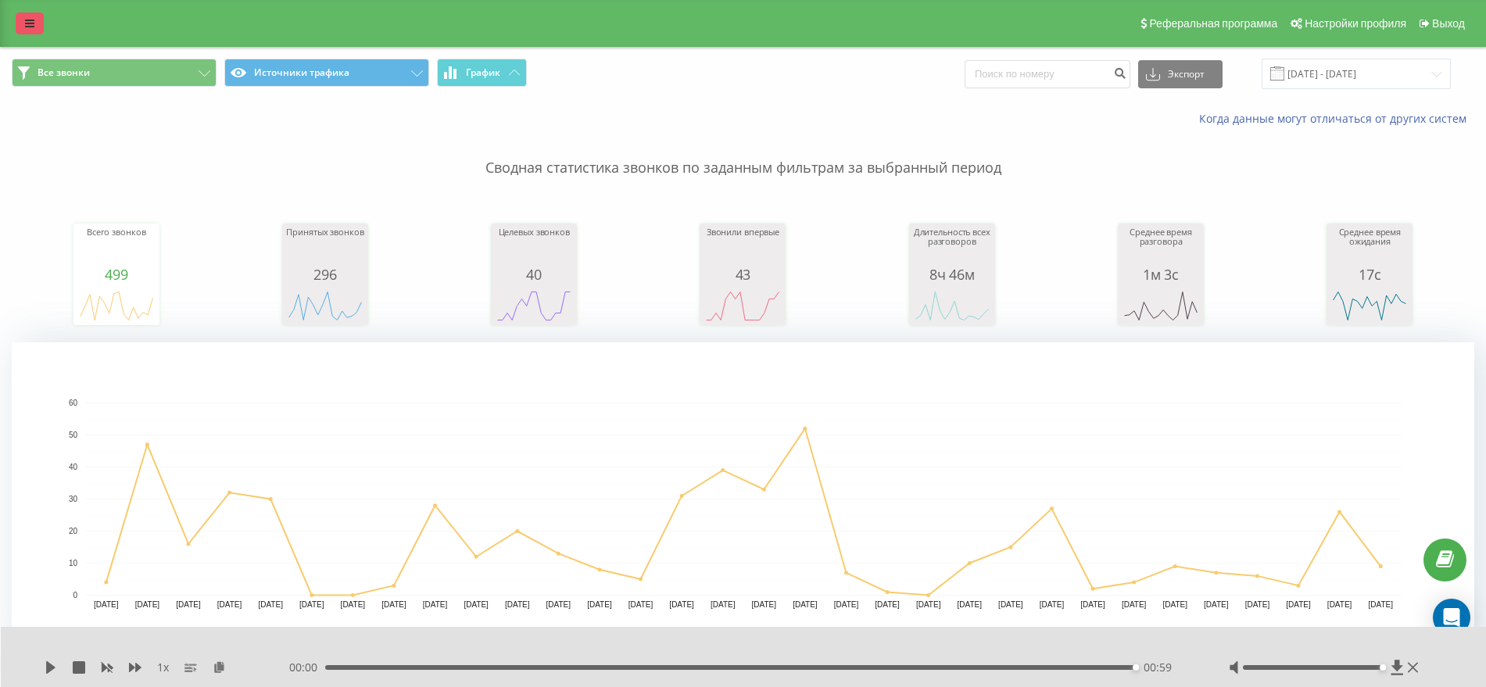
click at [27, 27] on icon at bounding box center [29, 23] width 9 height 11
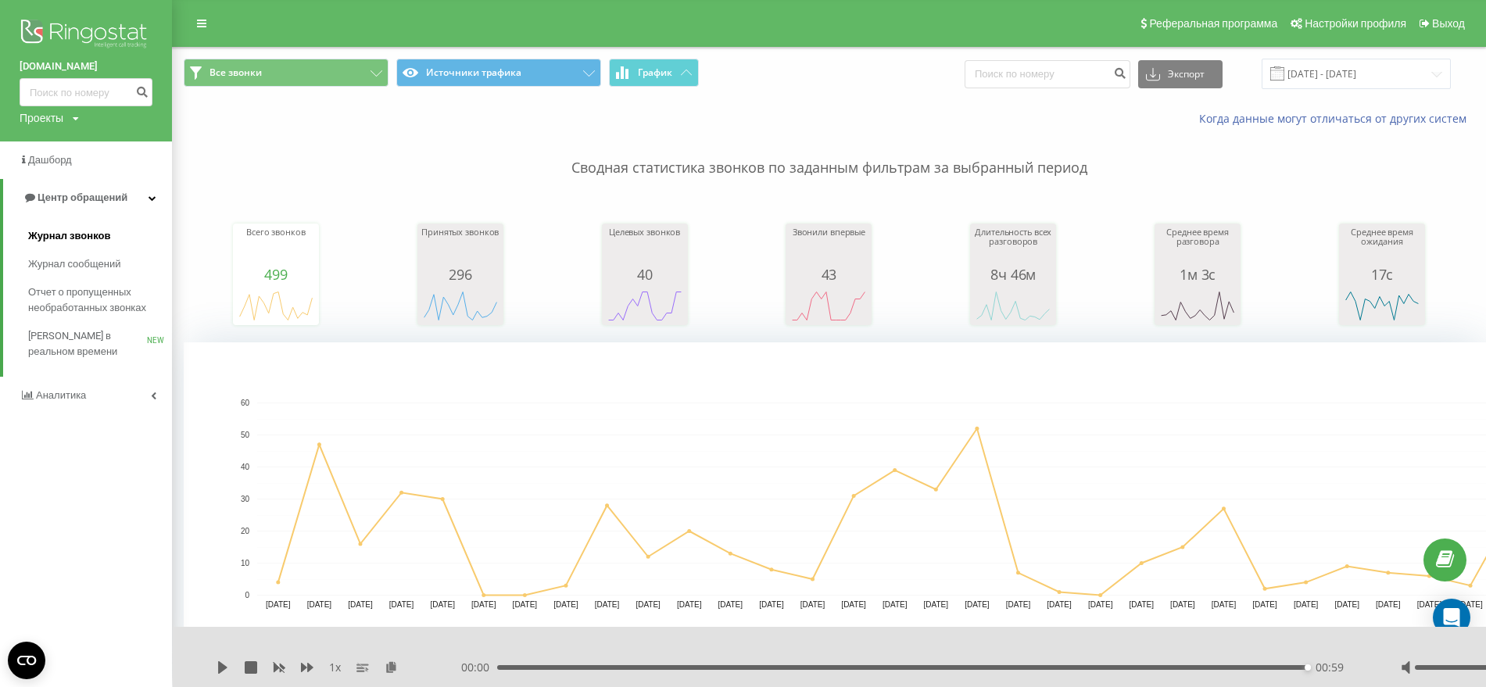
click at [84, 236] on span "Журнал звонков" at bounding box center [69, 236] width 82 height 16
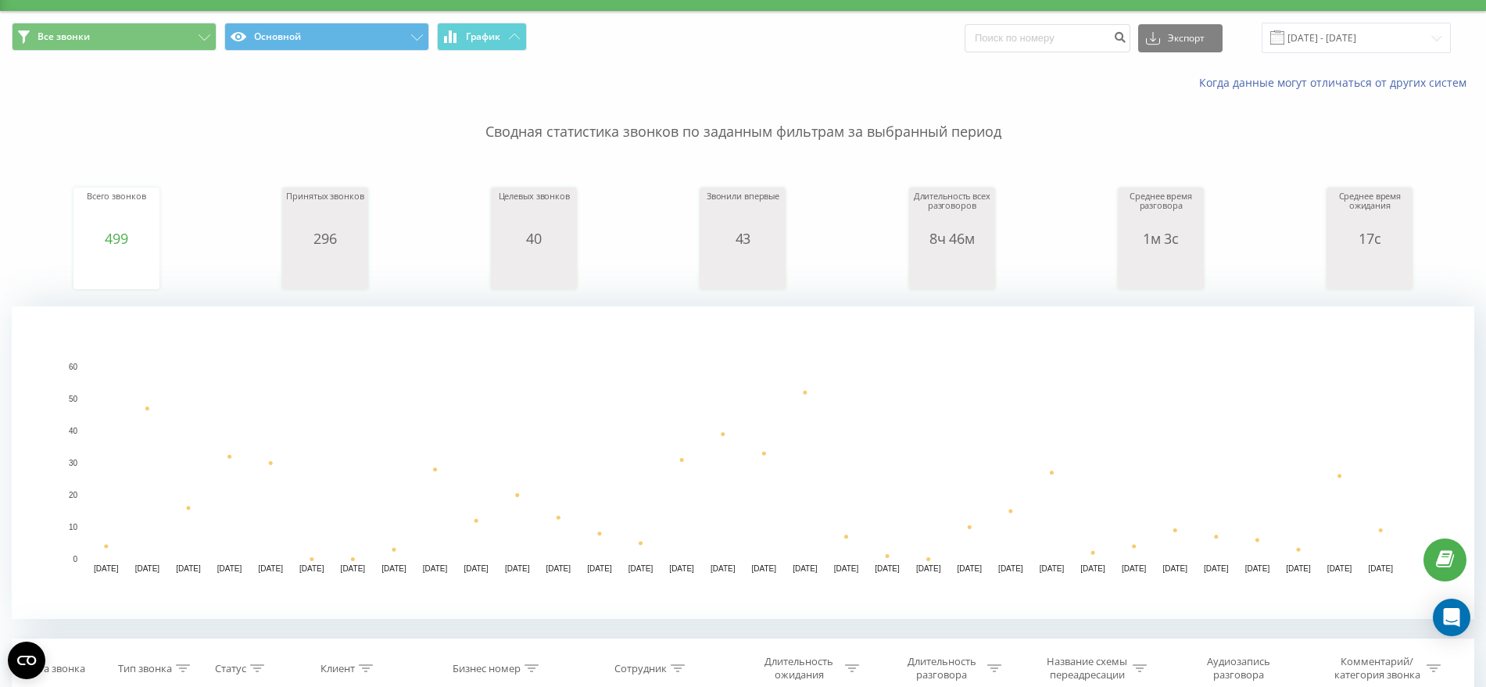
scroll to position [329, 0]
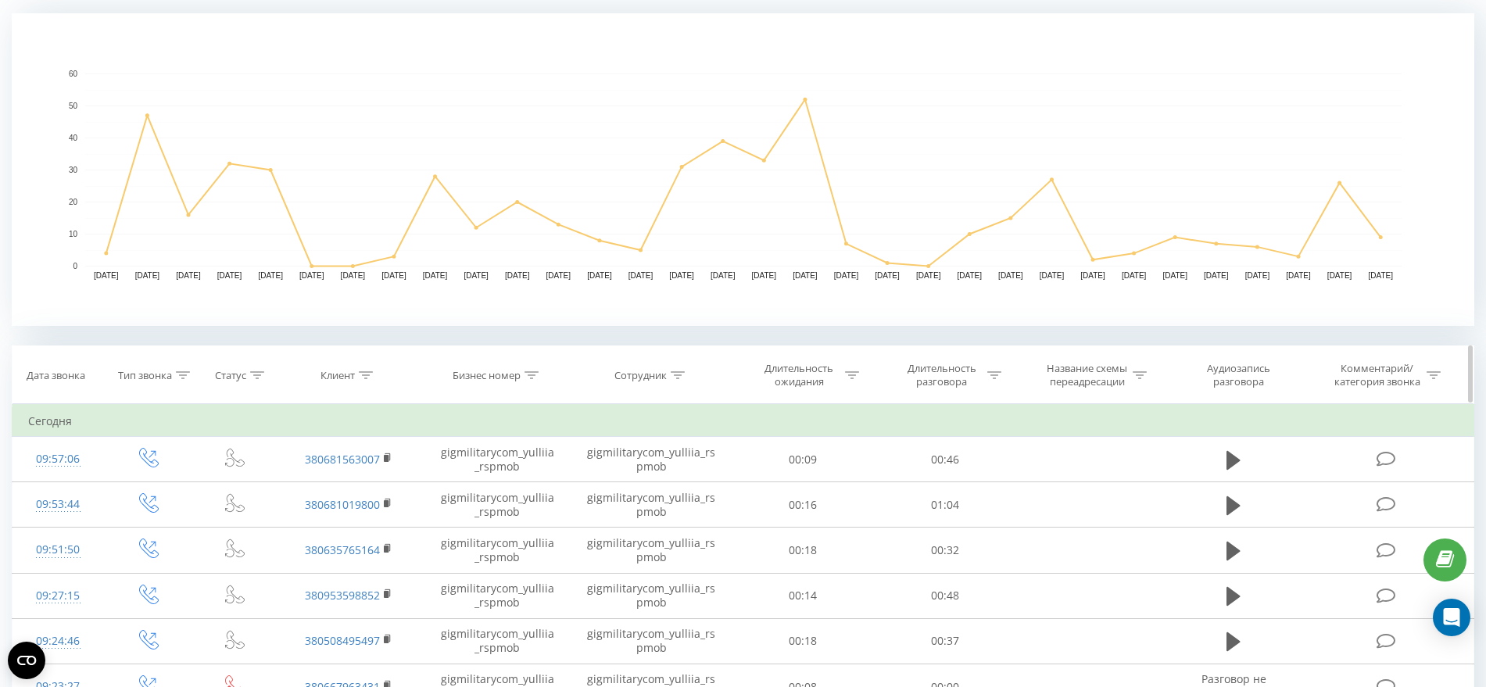
click at [678, 372] on icon at bounding box center [677, 375] width 14 height 8
click at [648, 480] on input "text" at bounding box center [652, 487] width 138 height 27
type input "Манаков"
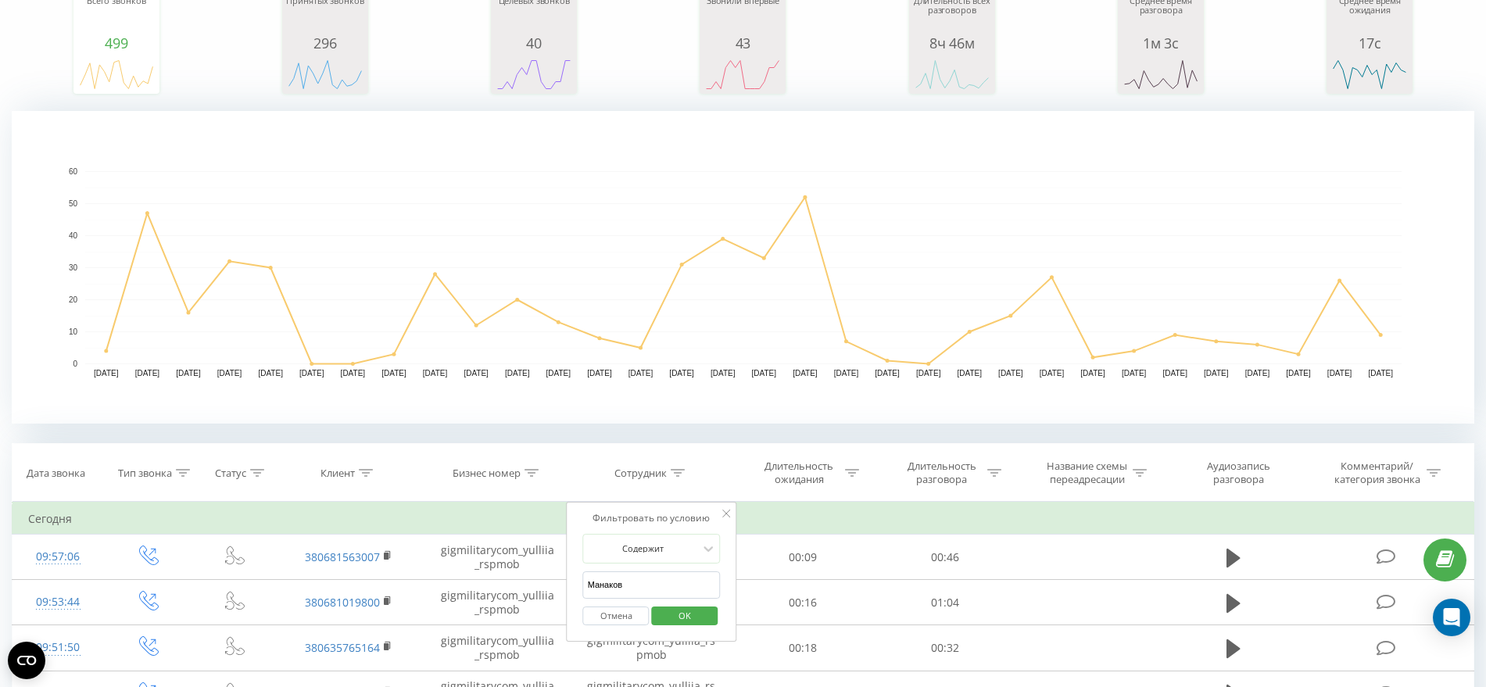
click at [674, 613] on span "OK" at bounding box center [685, 615] width 44 height 24
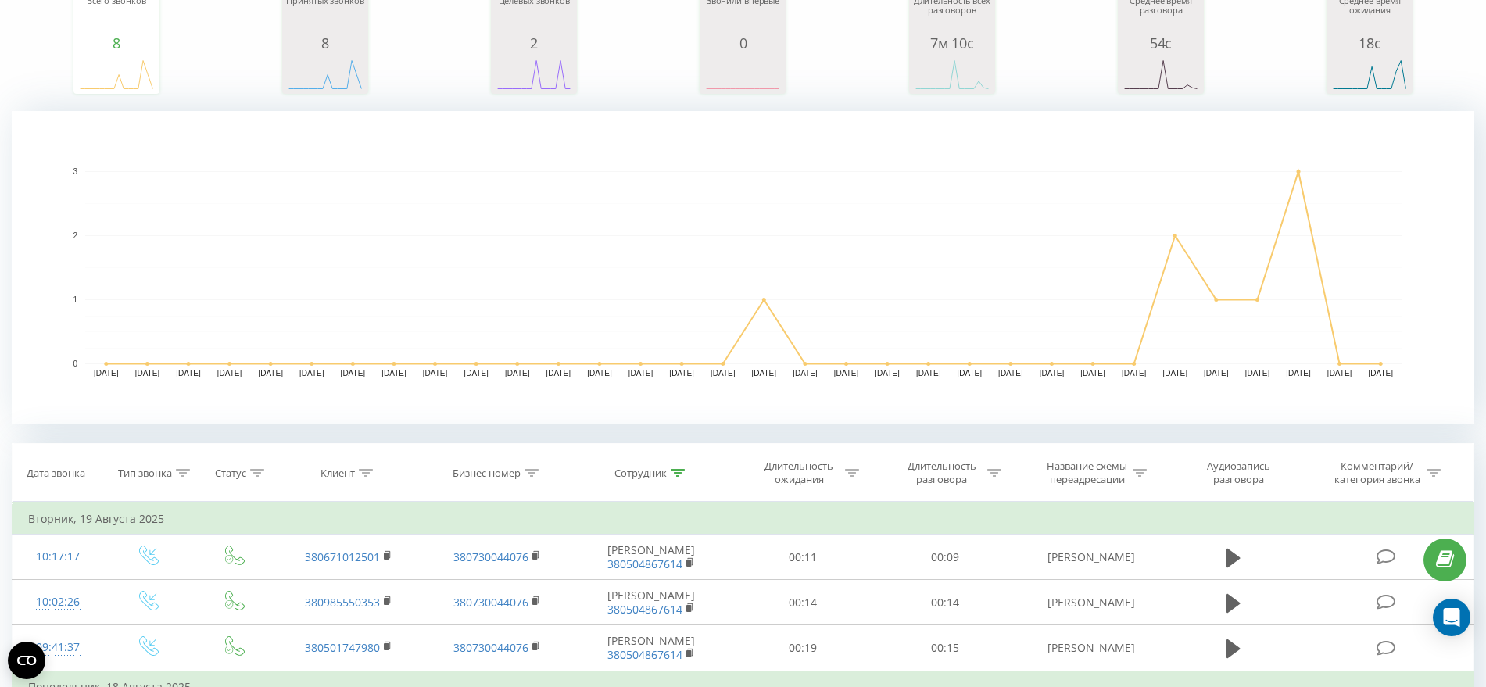
drag, startPoint x: 691, startPoint y: 544, endPoint x: 687, endPoint y: 508, distance: 36.2
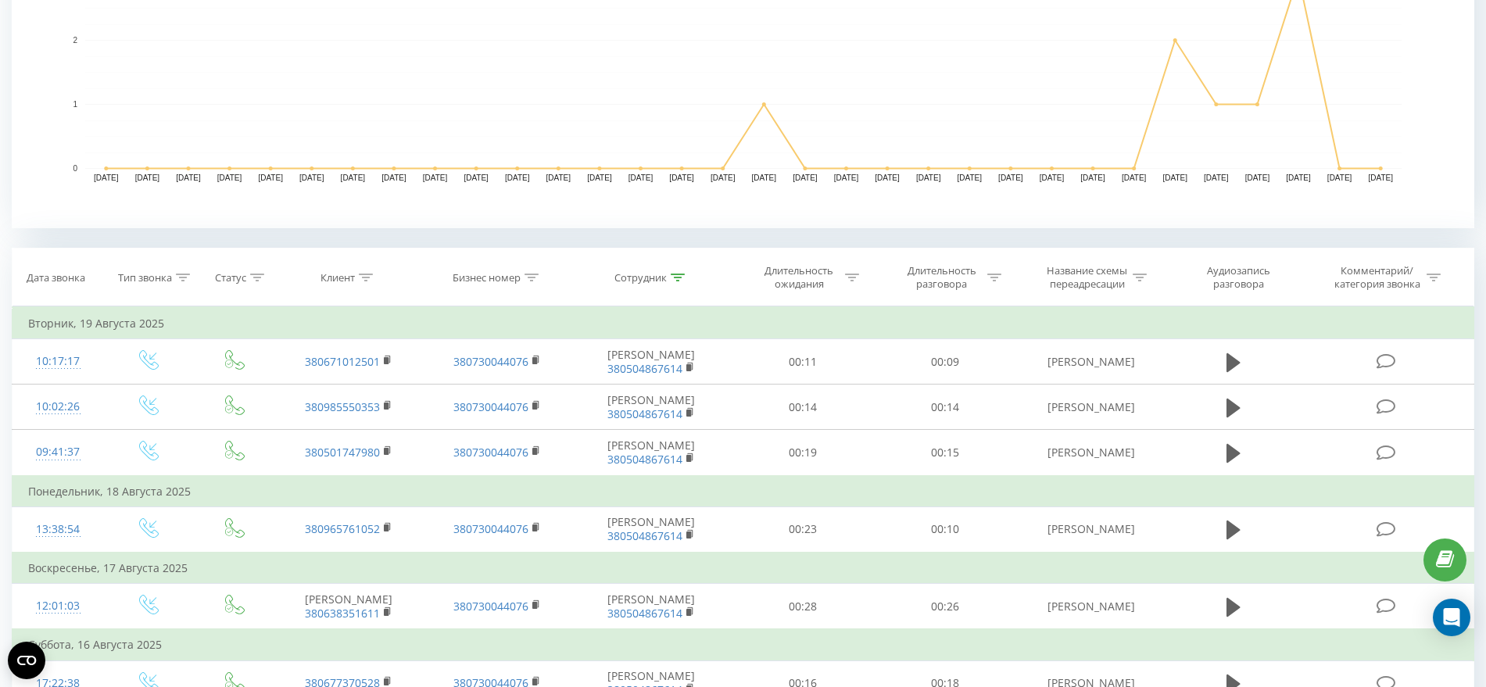
scroll to position [627, 0]
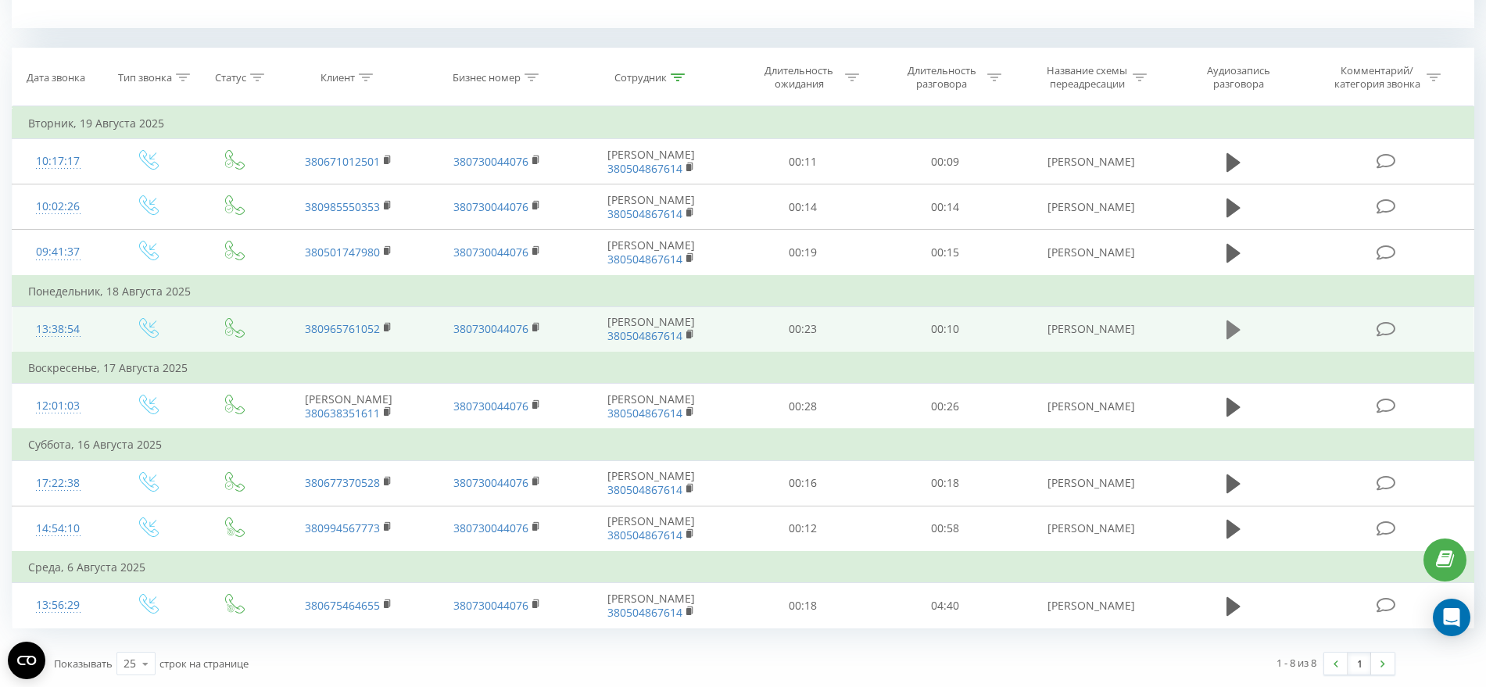
click at [1229, 324] on icon at bounding box center [1233, 329] width 14 height 19
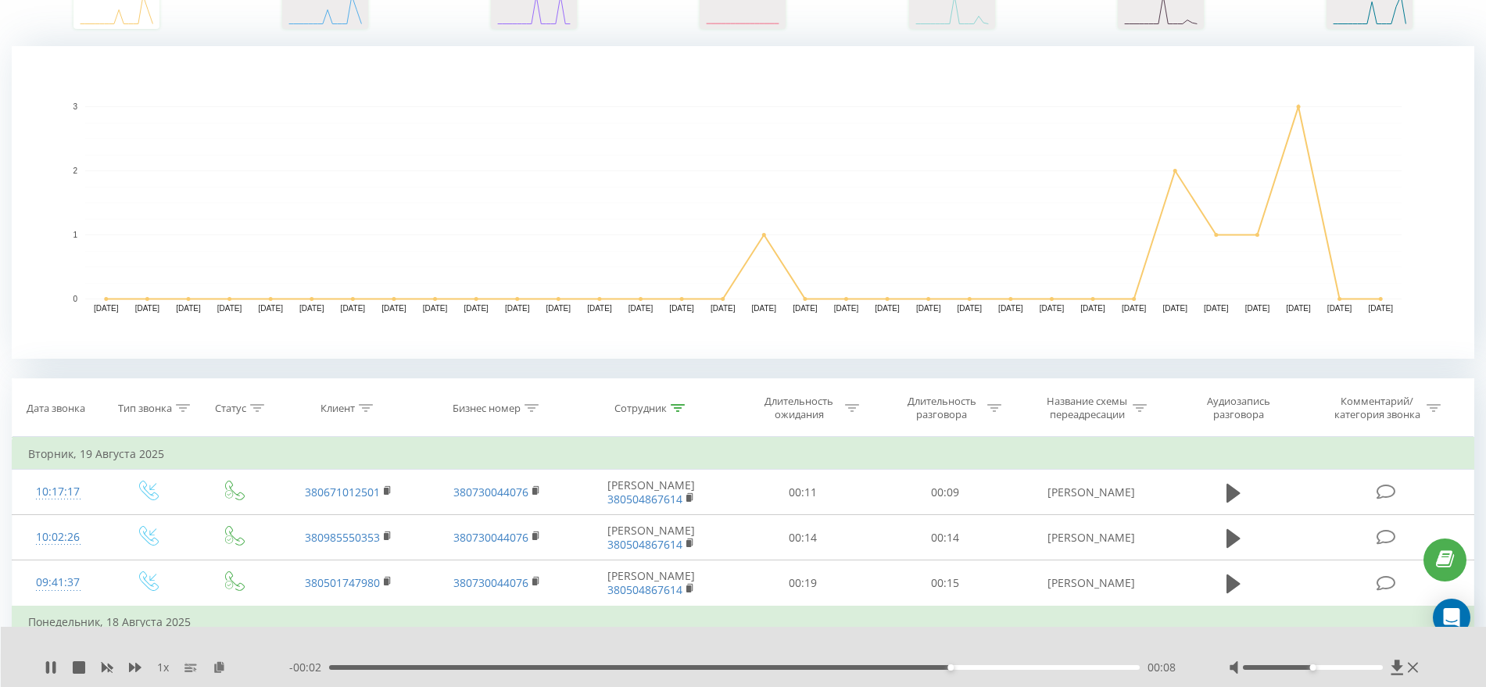
scroll to position [0, 0]
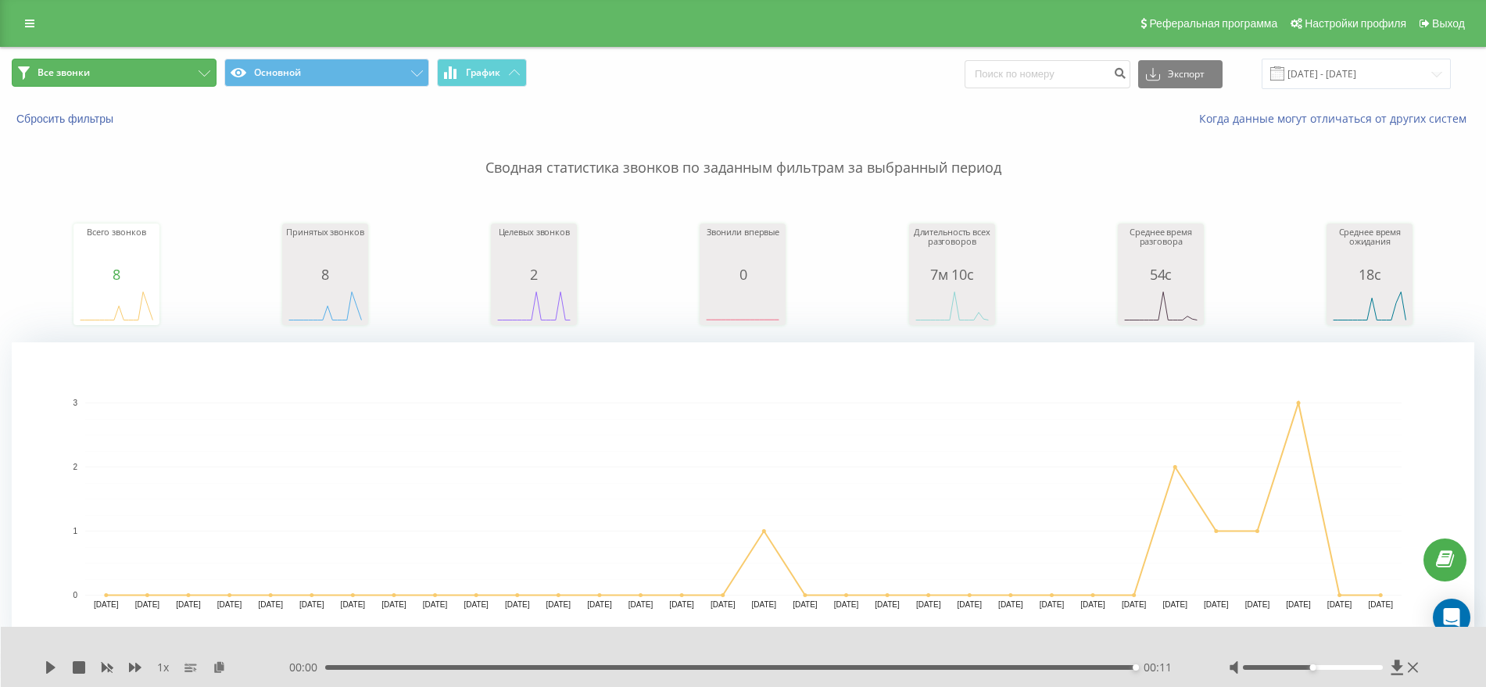
click at [201, 73] on icon at bounding box center [204, 73] width 12 height 6
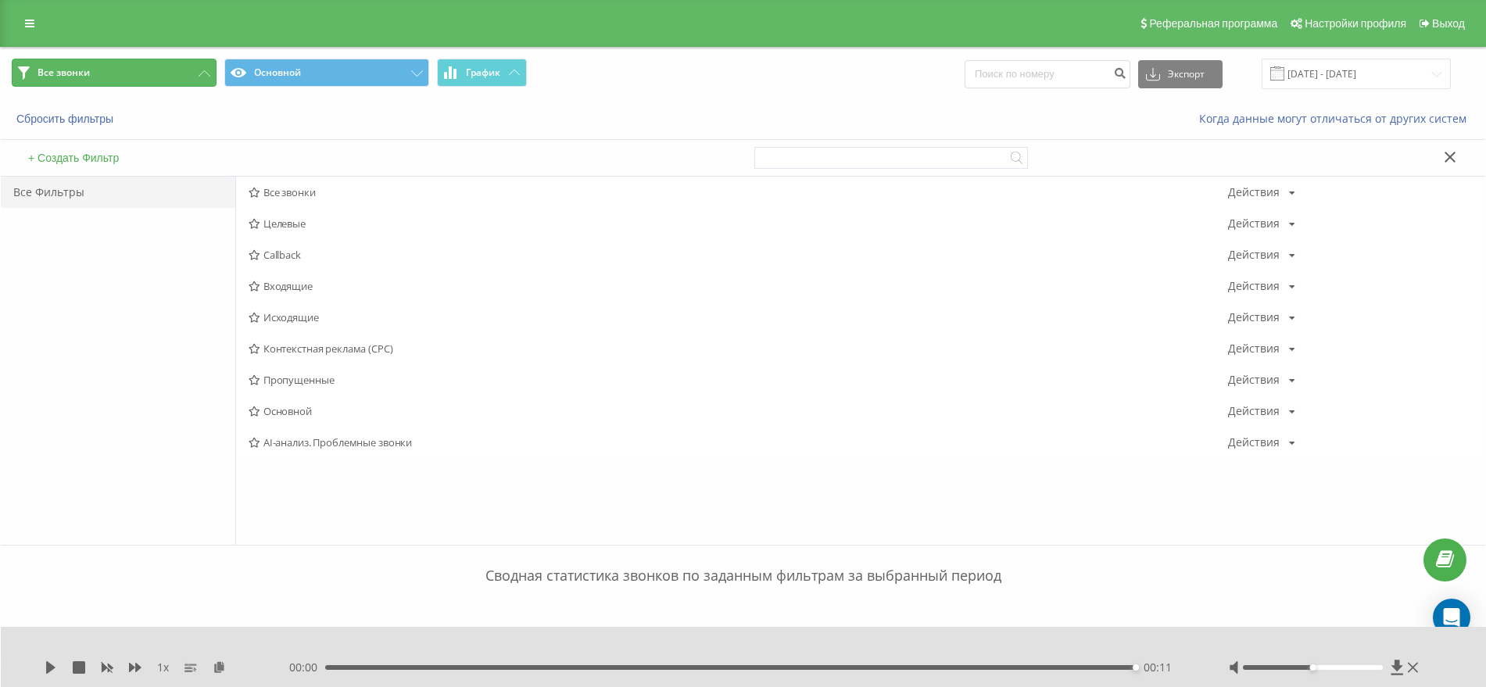
click at [201, 73] on icon at bounding box center [204, 73] width 12 height 6
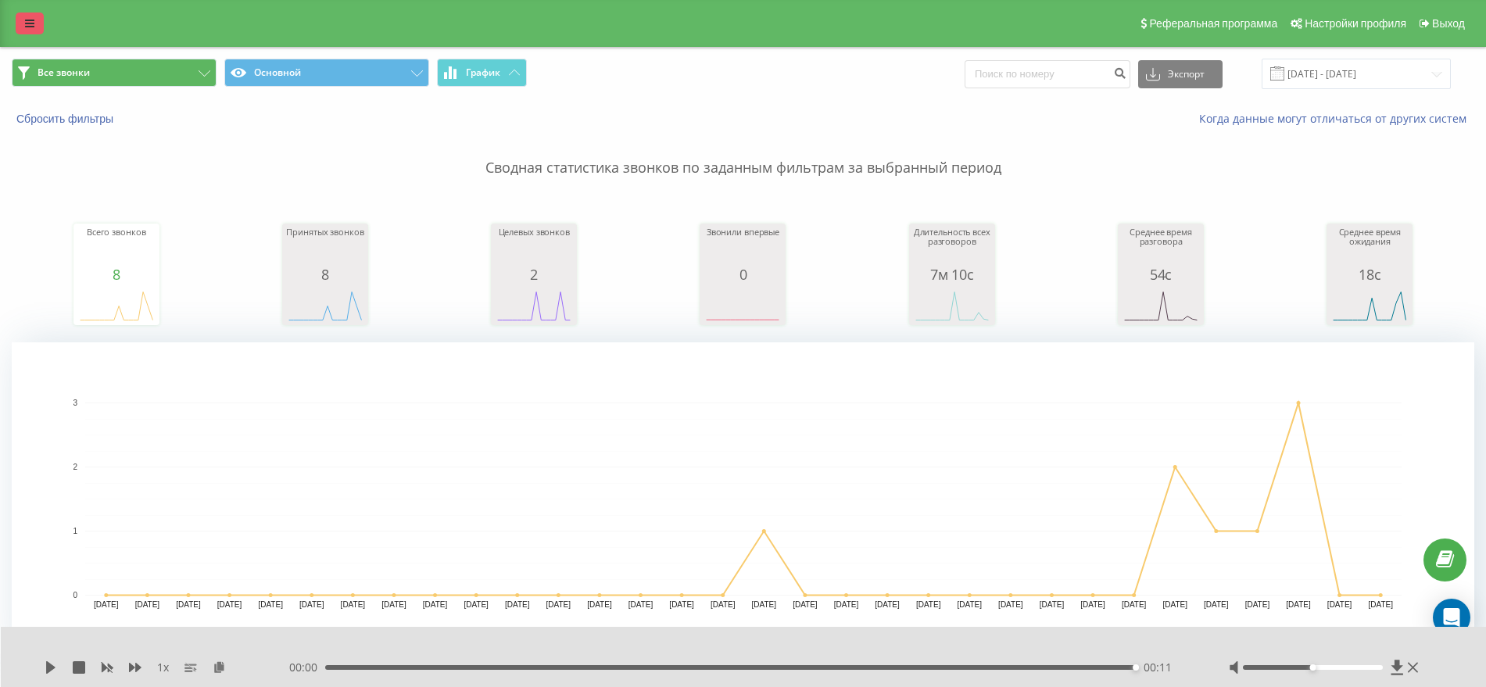
click at [25, 21] on icon at bounding box center [29, 23] width 9 height 11
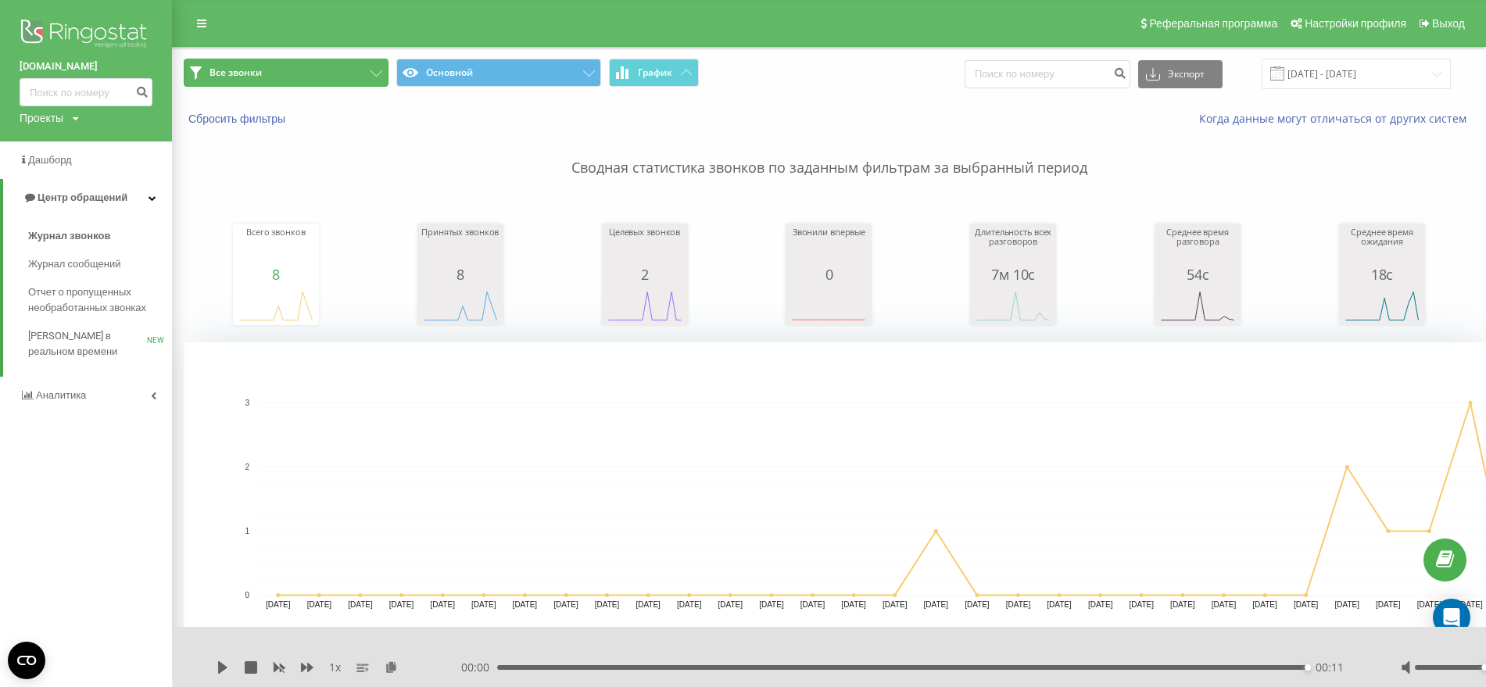
click at [249, 73] on span "Все звонки" at bounding box center [235, 72] width 52 height 13
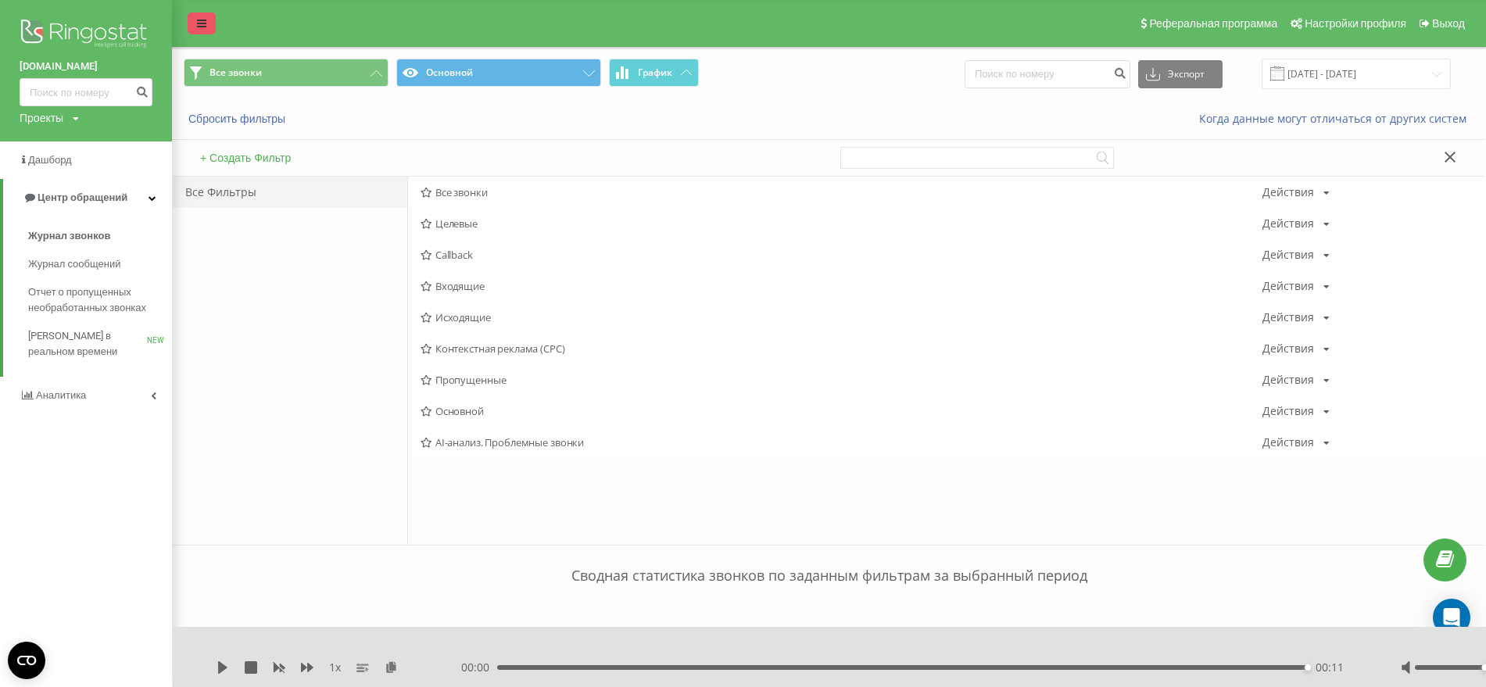
click at [201, 27] on icon at bounding box center [201, 23] width 9 height 11
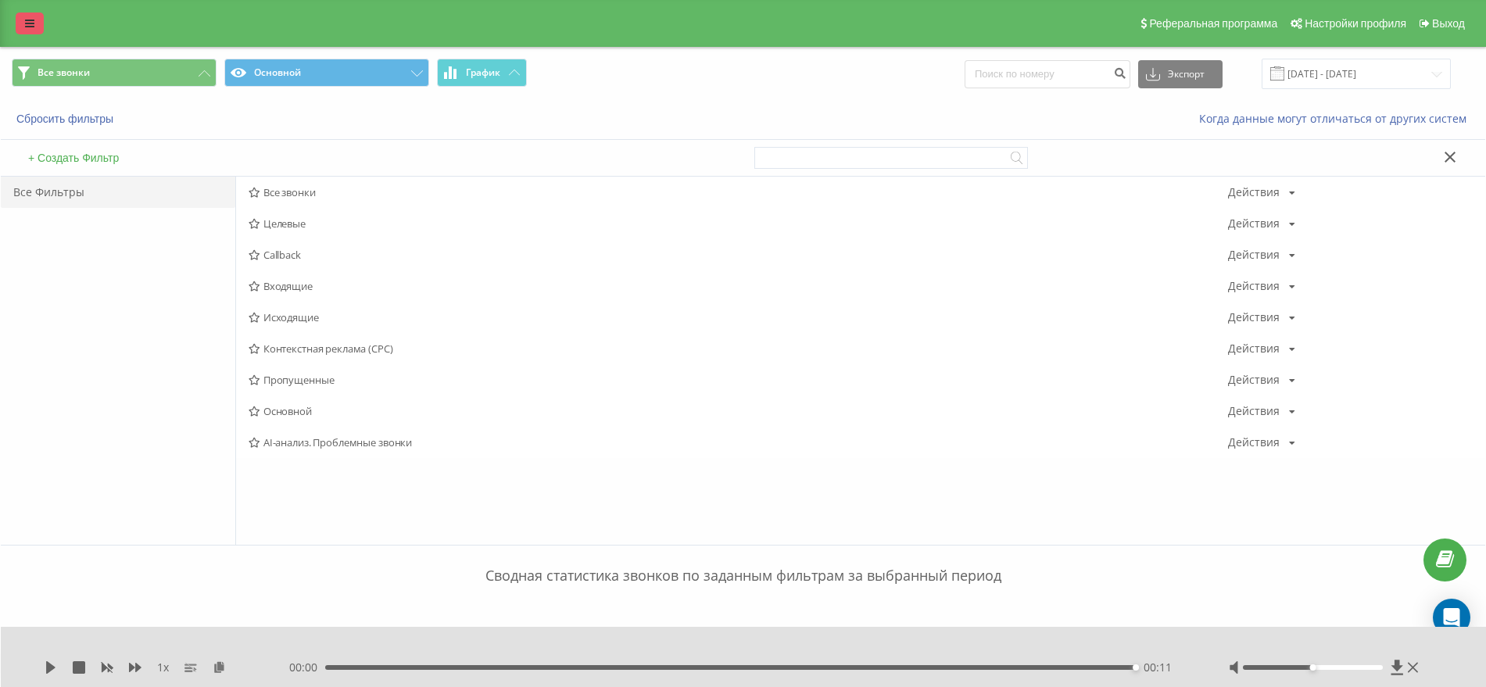
click at [28, 21] on icon at bounding box center [29, 23] width 9 height 11
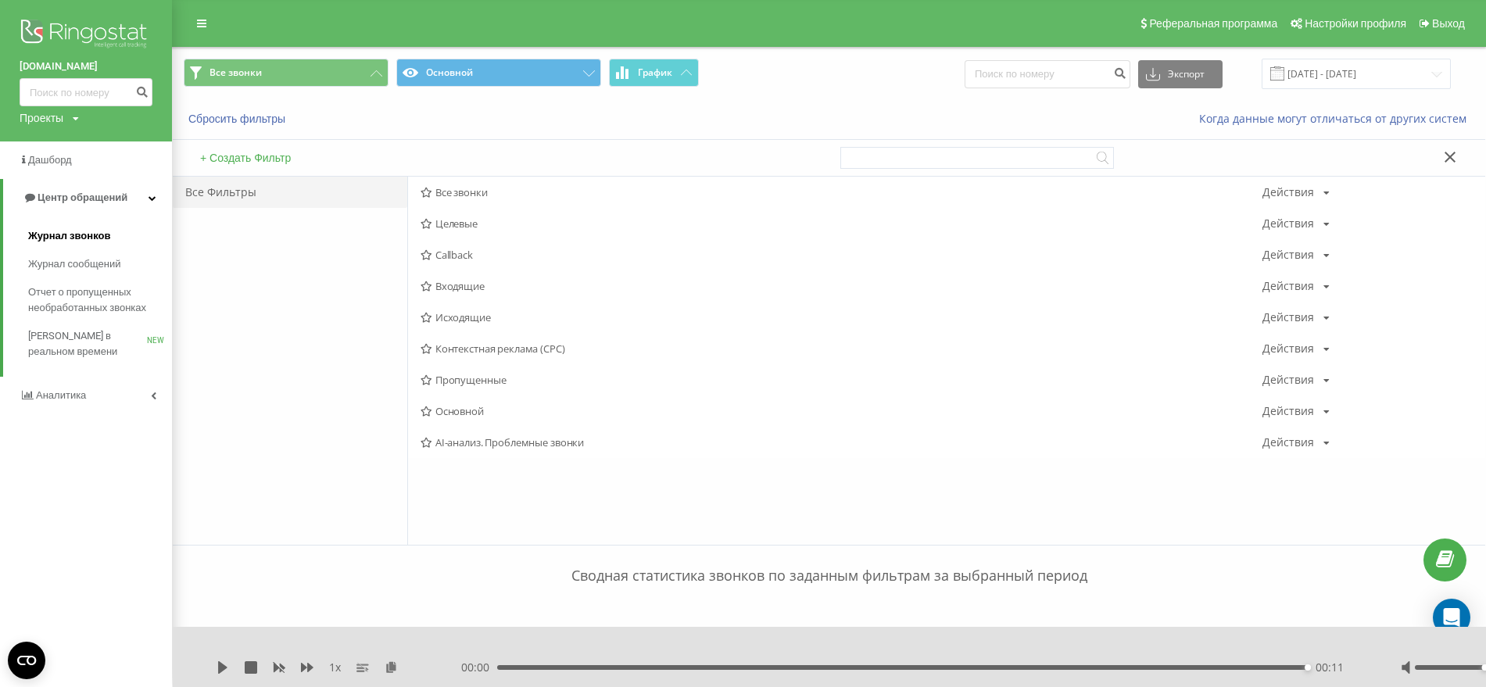
click at [100, 236] on span "Журнал звонков" at bounding box center [69, 236] width 82 height 16
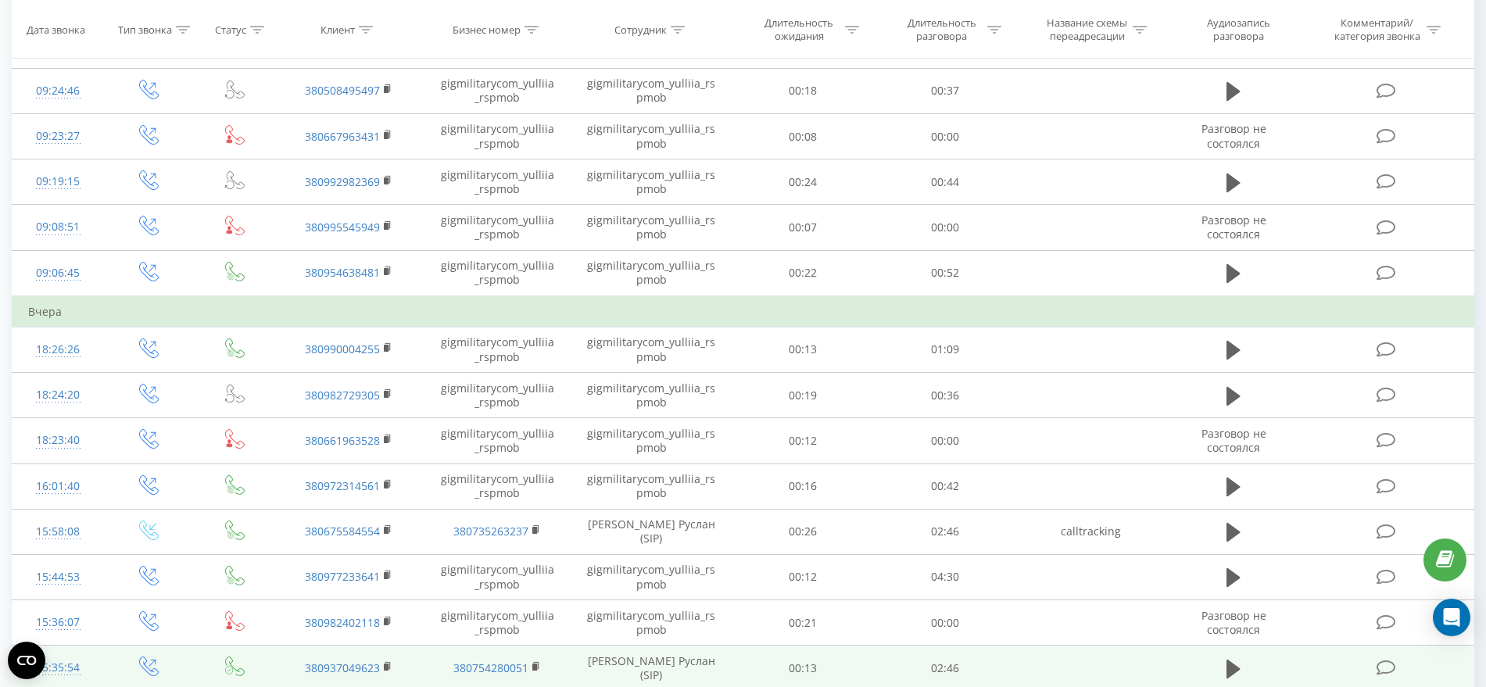
scroll to position [1306, 0]
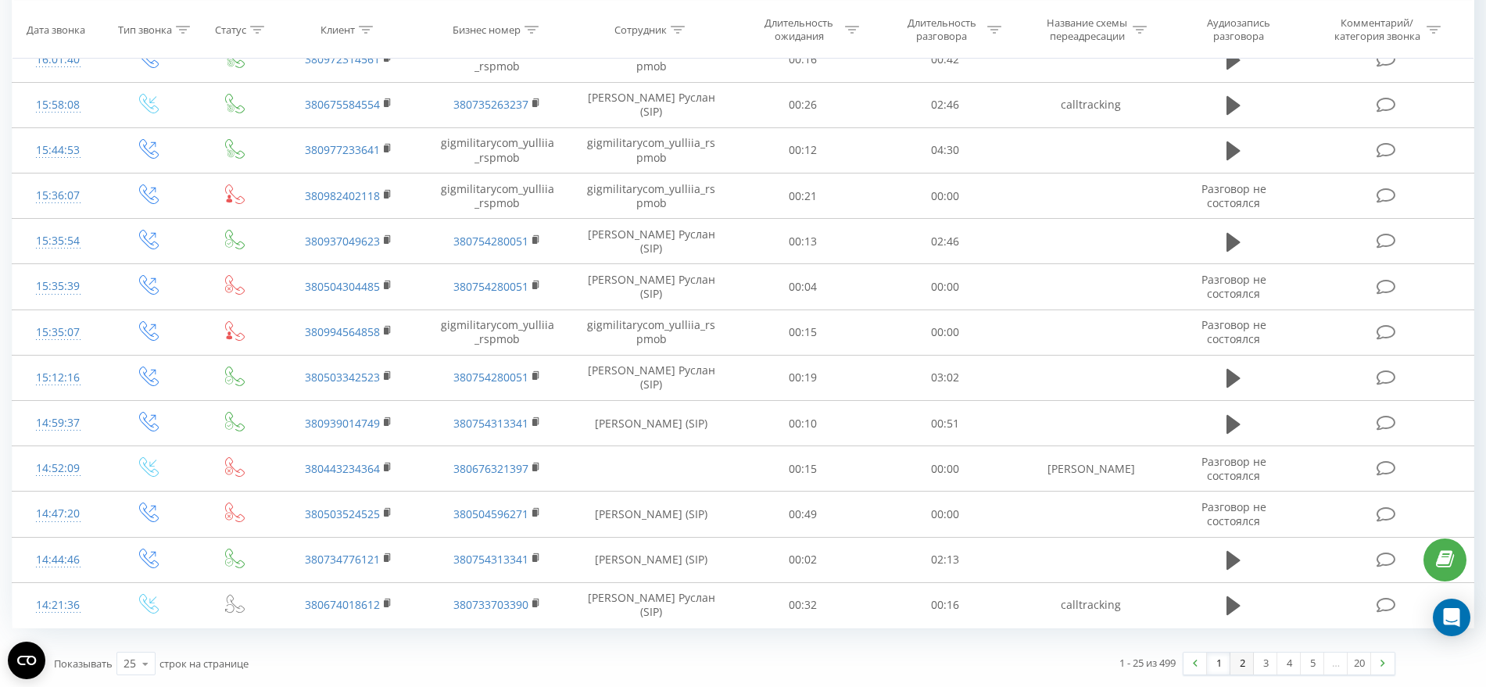
click at [1239, 667] on link "2" at bounding box center [1241, 664] width 23 height 22
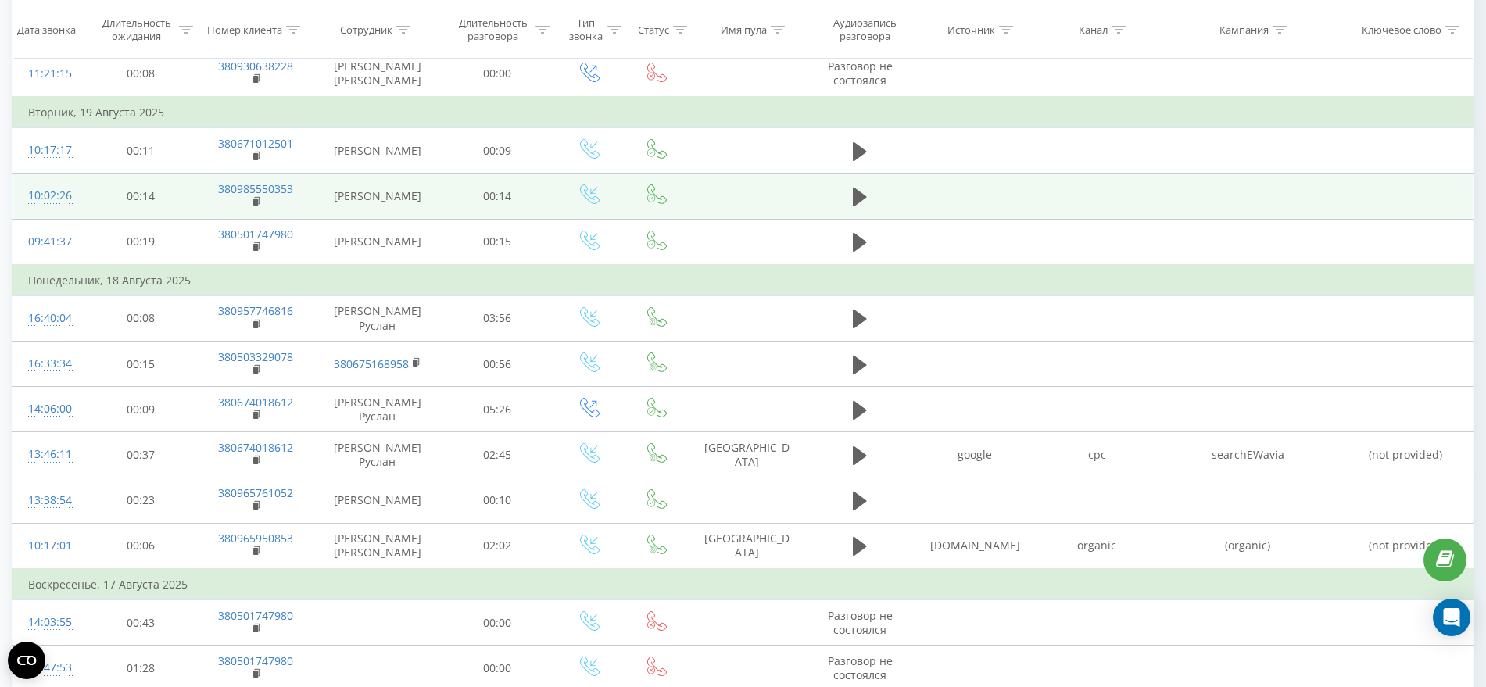
scroll to position [1368, 0]
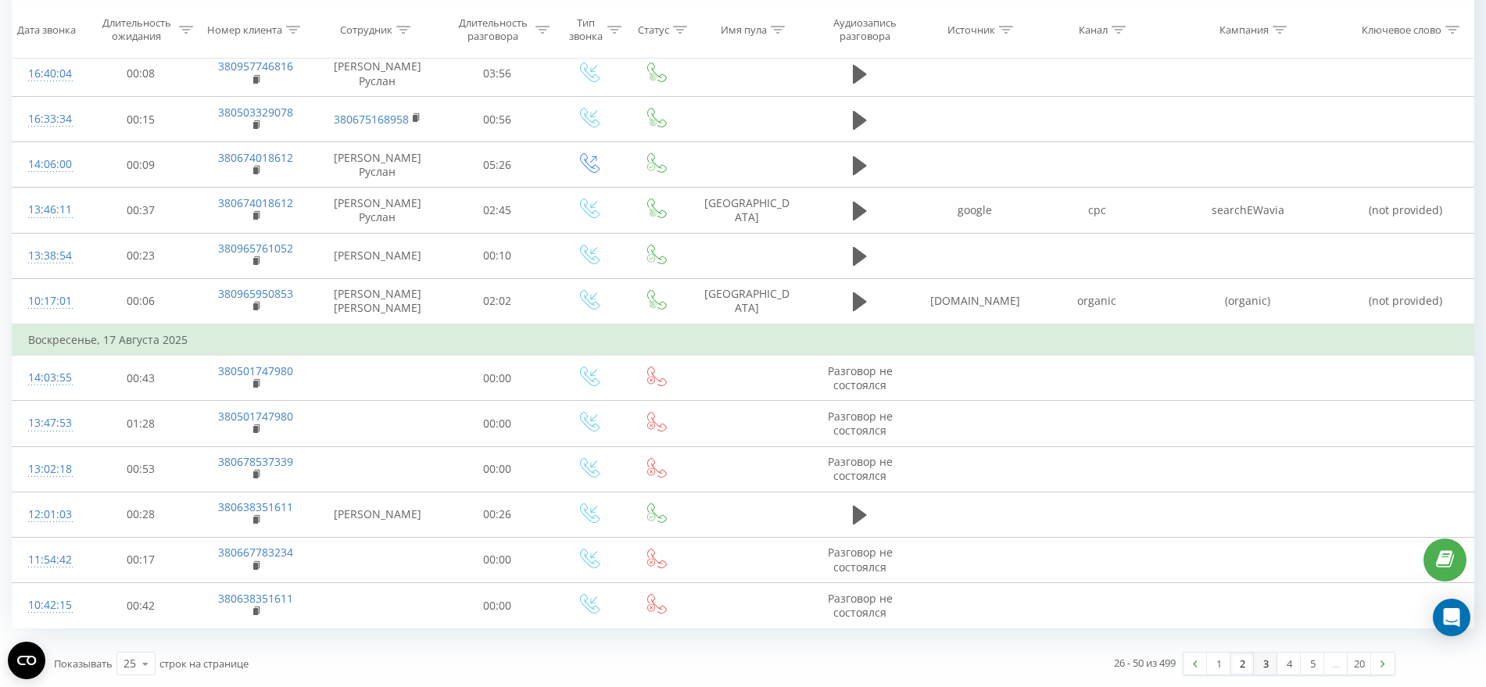
click at [1254, 660] on link "3" at bounding box center [1264, 664] width 23 height 22
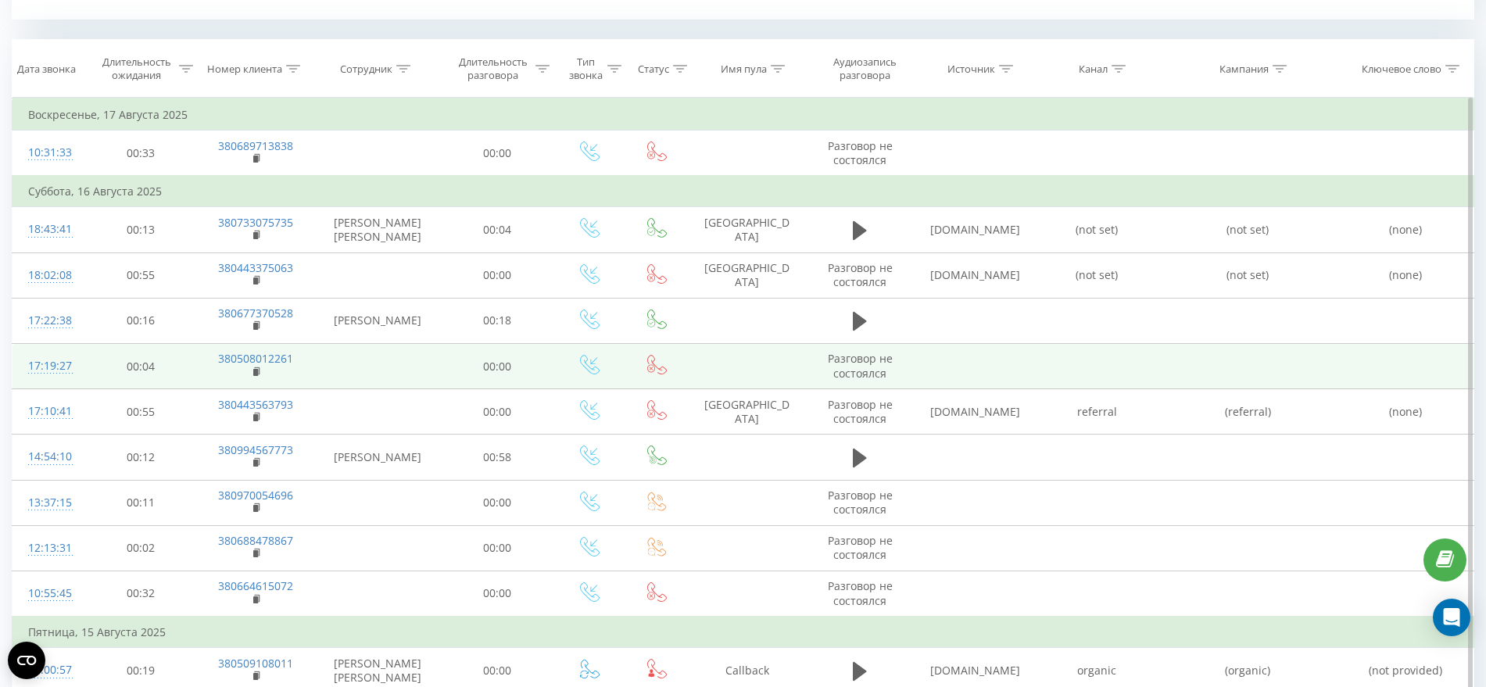
scroll to position [831, 0]
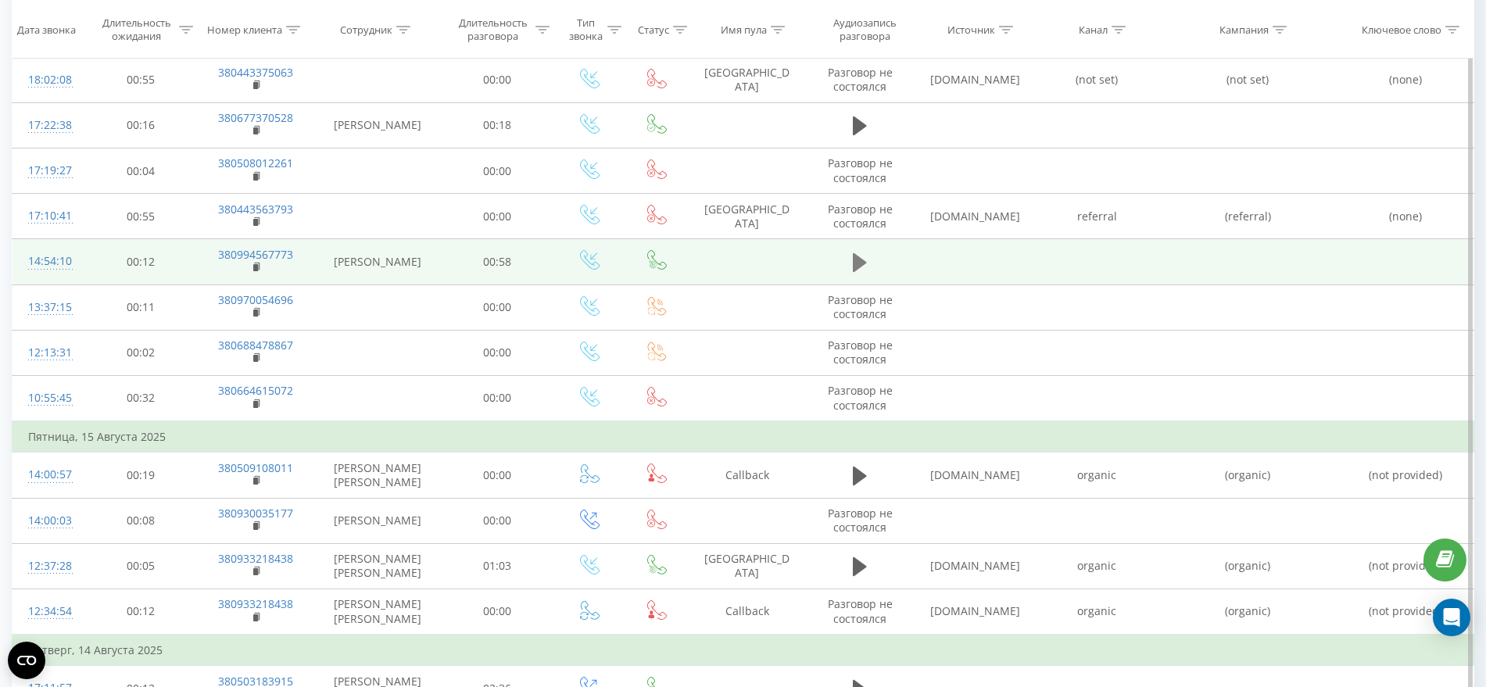
click at [860, 260] on icon at bounding box center [860, 262] width 14 height 19
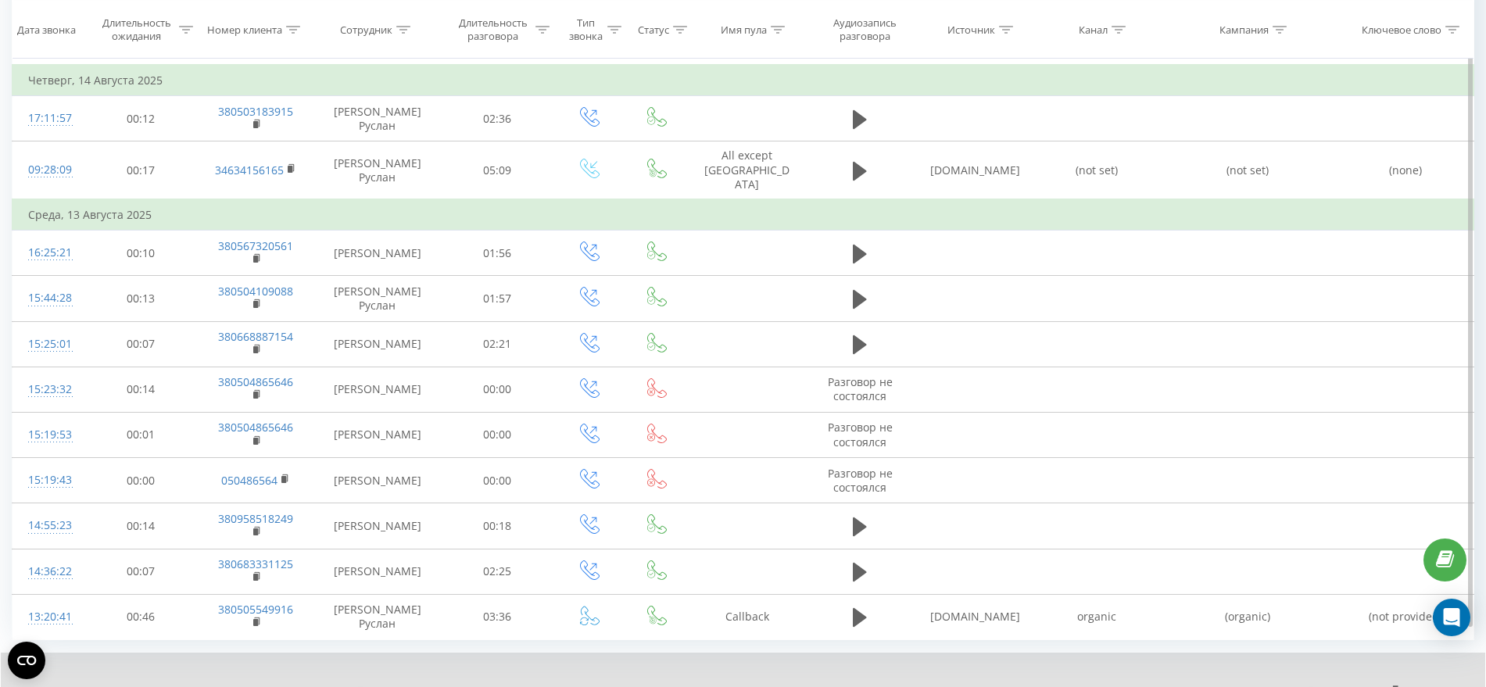
scroll to position [1461, 0]
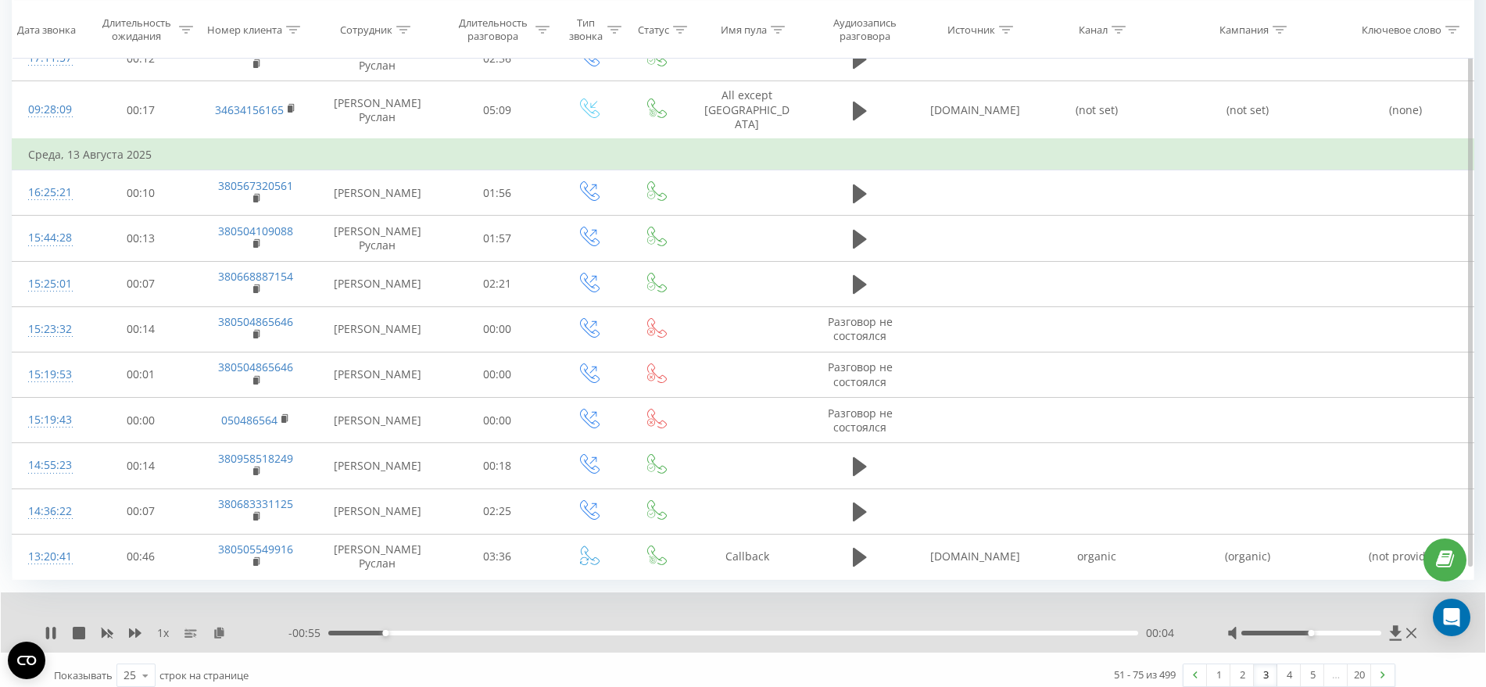
click at [1332, 664] on div "…" at bounding box center [1335, 675] width 23 height 22
click at [1312, 664] on link "5" at bounding box center [1311, 675] width 23 height 22
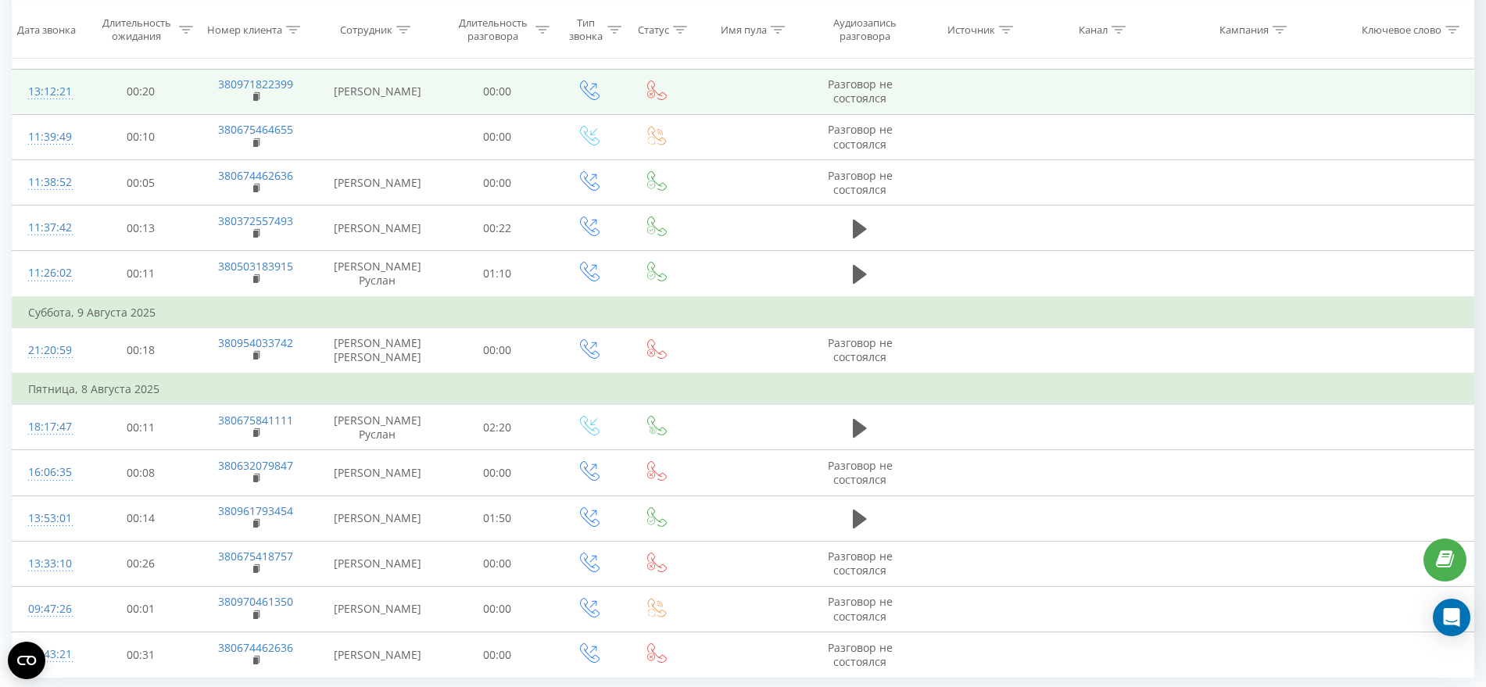
scroll to position [1428, 0]
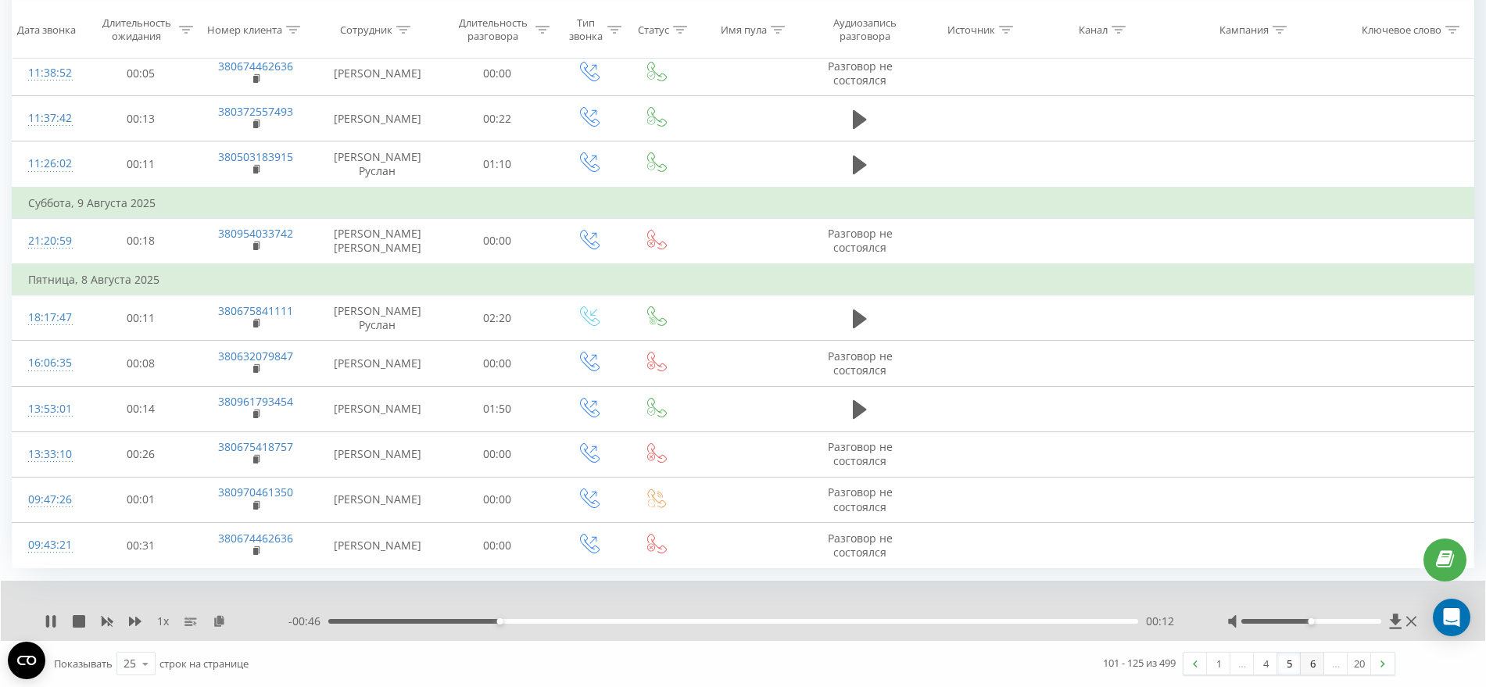
click at [1307, 663] on link "6" at bounding box center [1311, 664] width 23 height 22
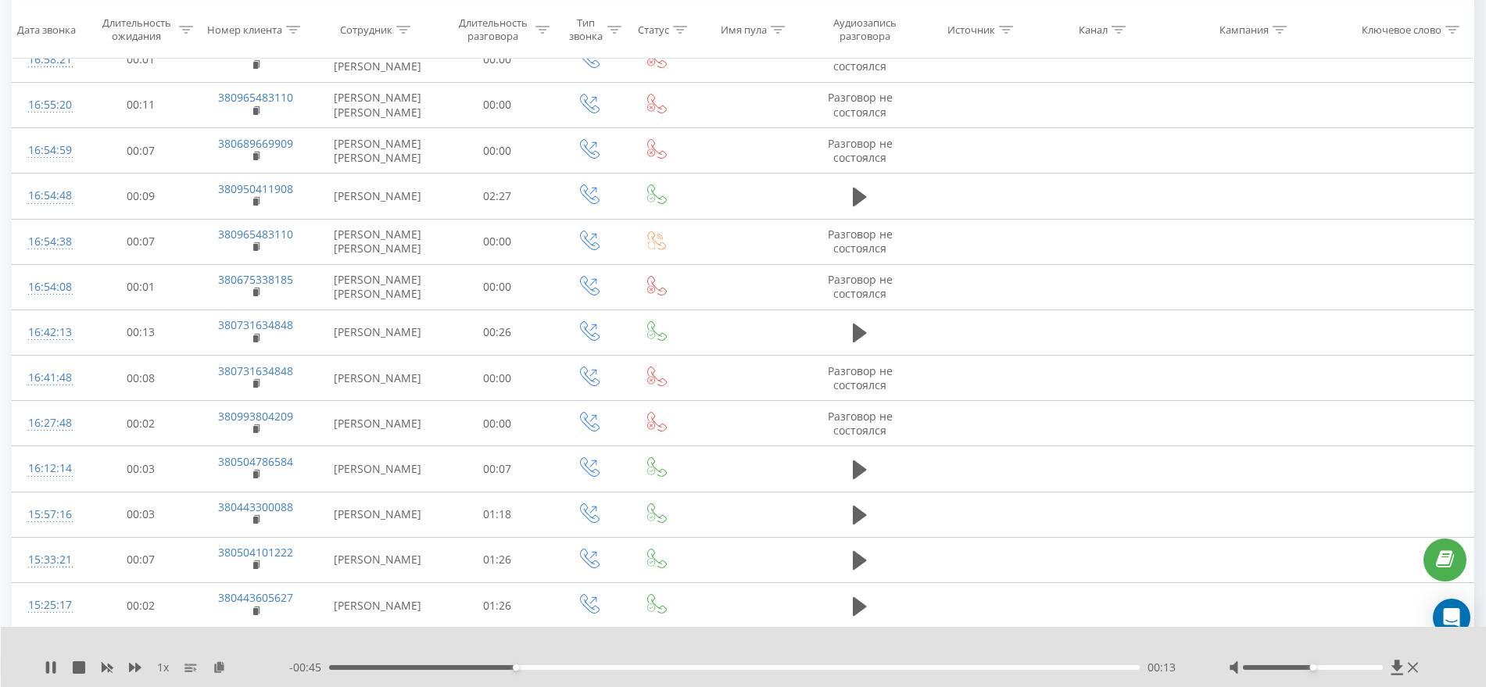
scroll to position [1366, 0]
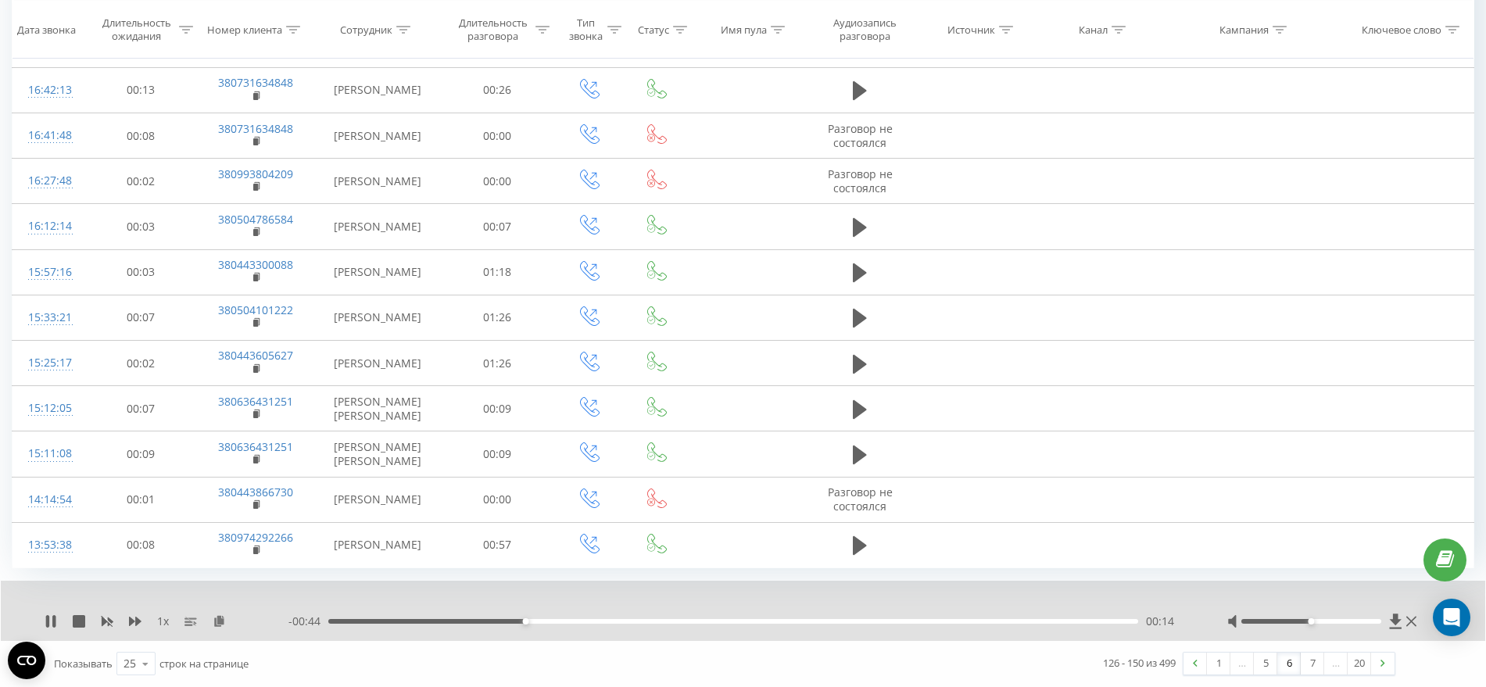
click at [1310, 669] on link "7" at bounding box center [1311, 664] width 23 height 22
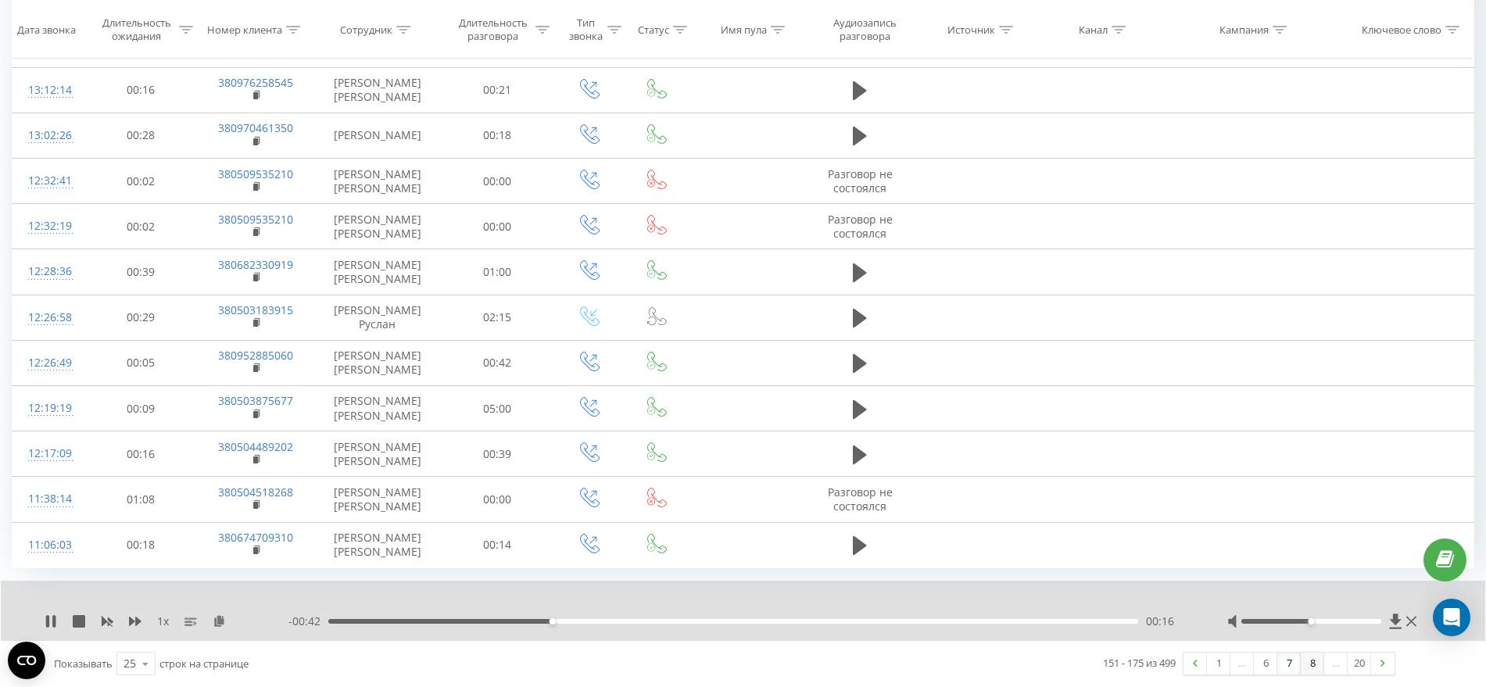
click at [1315, 659] on link "8" at bounding box center [1311, 664] width 23 height 22
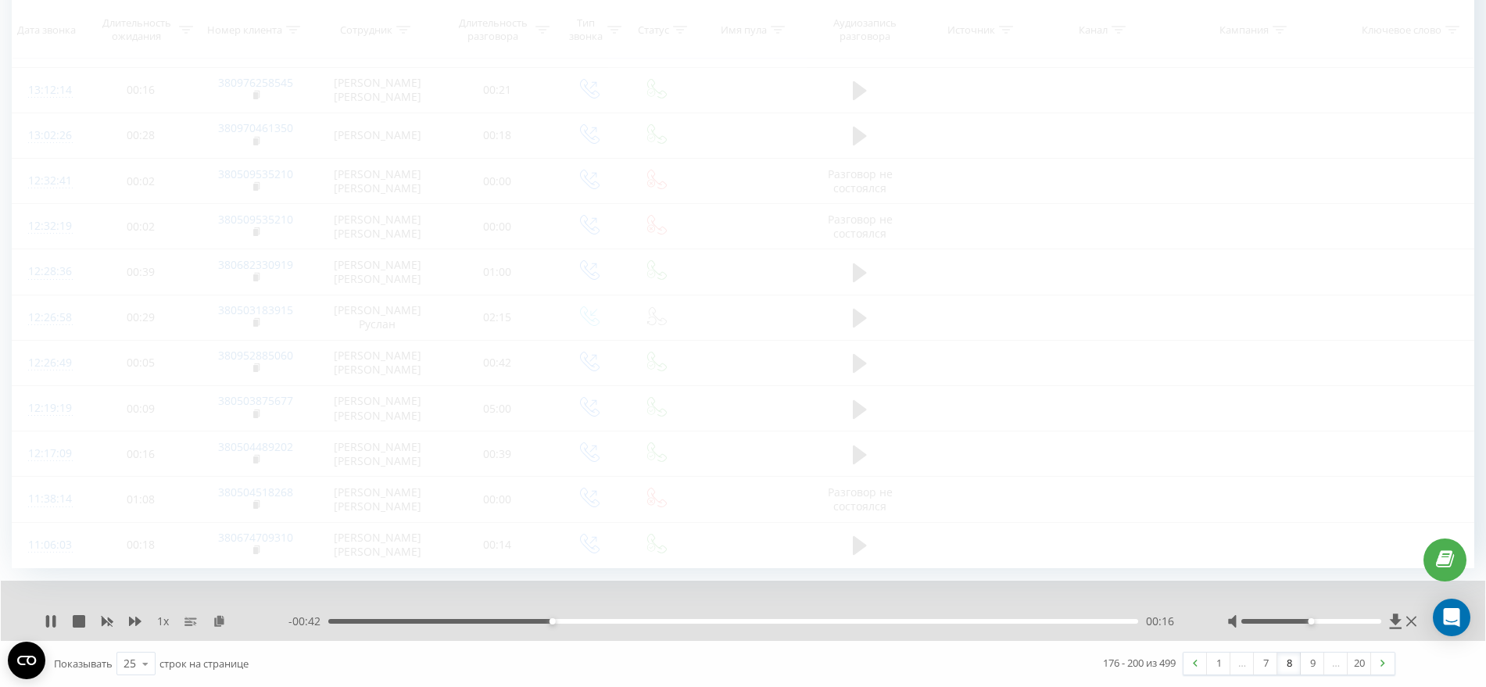
scroll to position [635, 0]
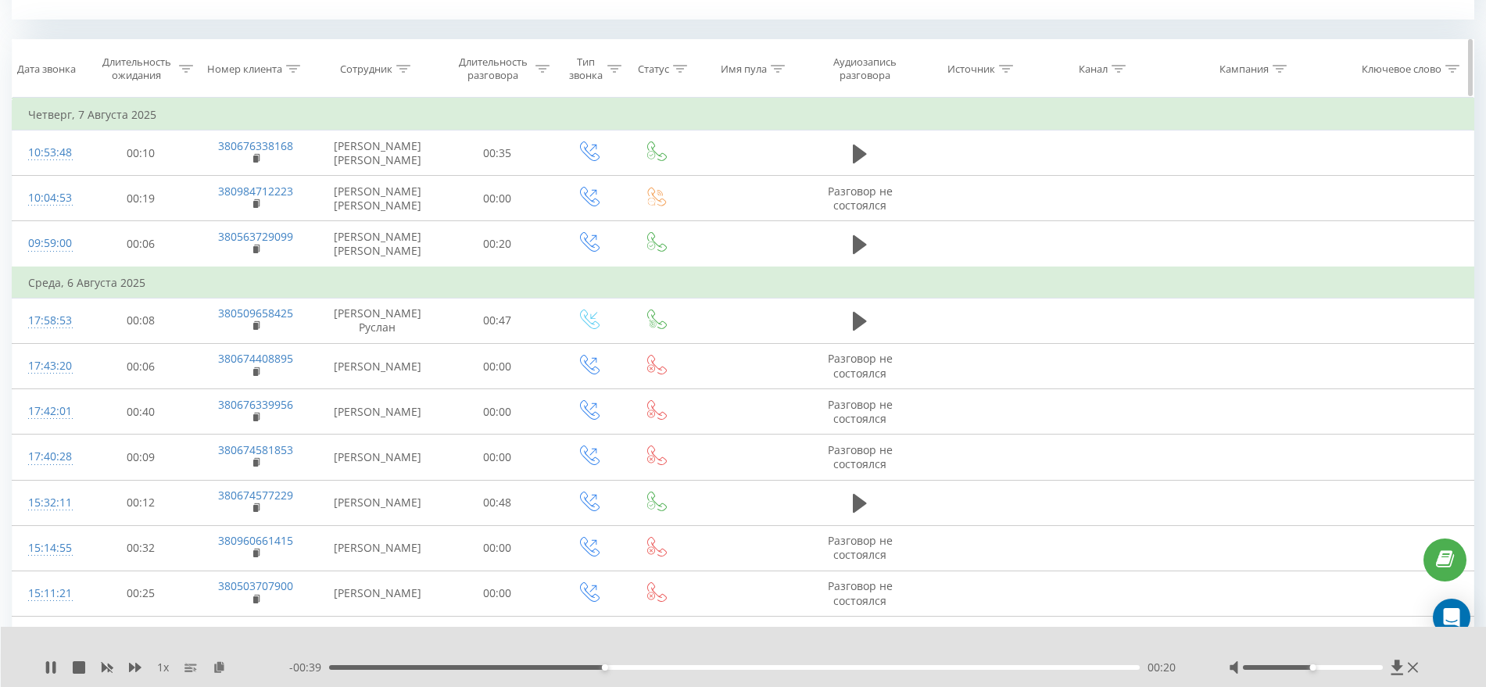
click at [403, 70] on icon at bounding box center [403, 69] width 14 height 8
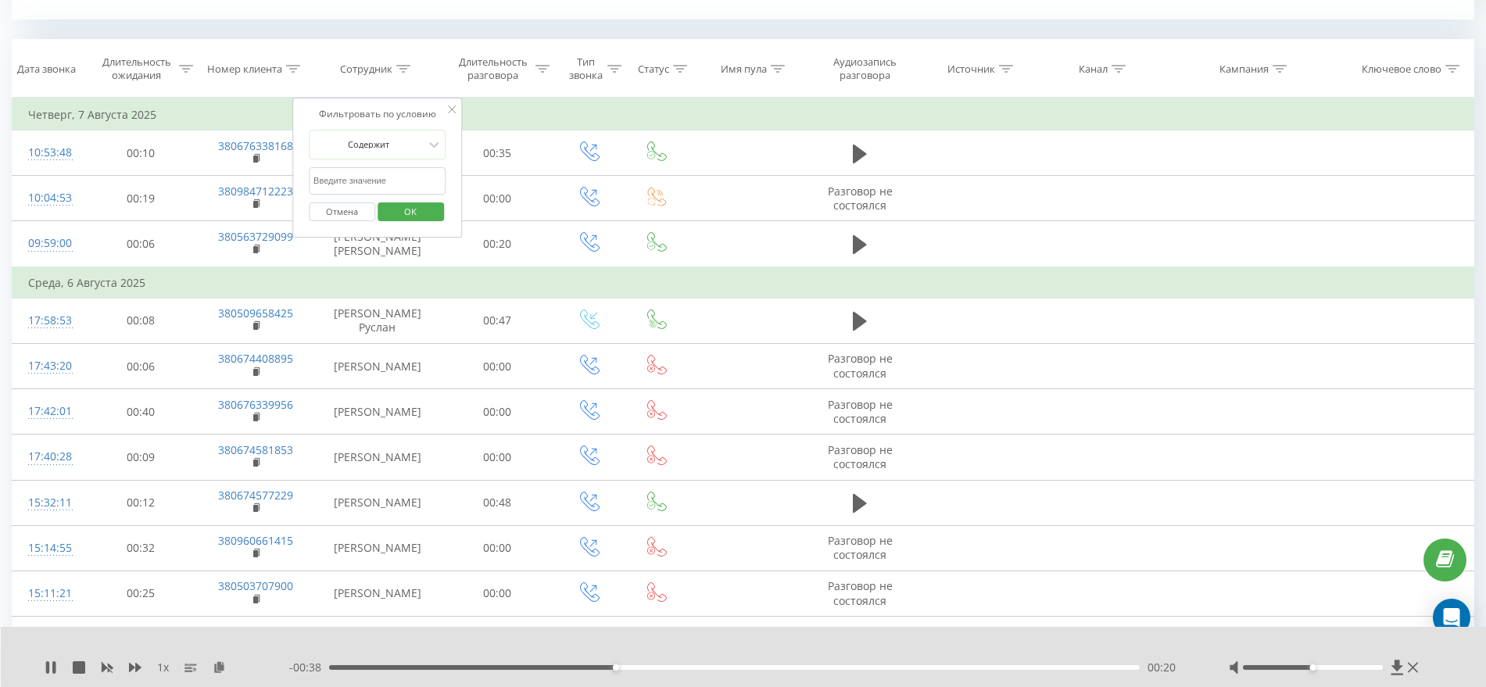
click at [366, 181] on input "text" at bounding box center [378, 180] width 138 height 27
type input "Манаков"
click at [411, 211] on span "OK" at bounding box center [410, 211] width 44 height 24
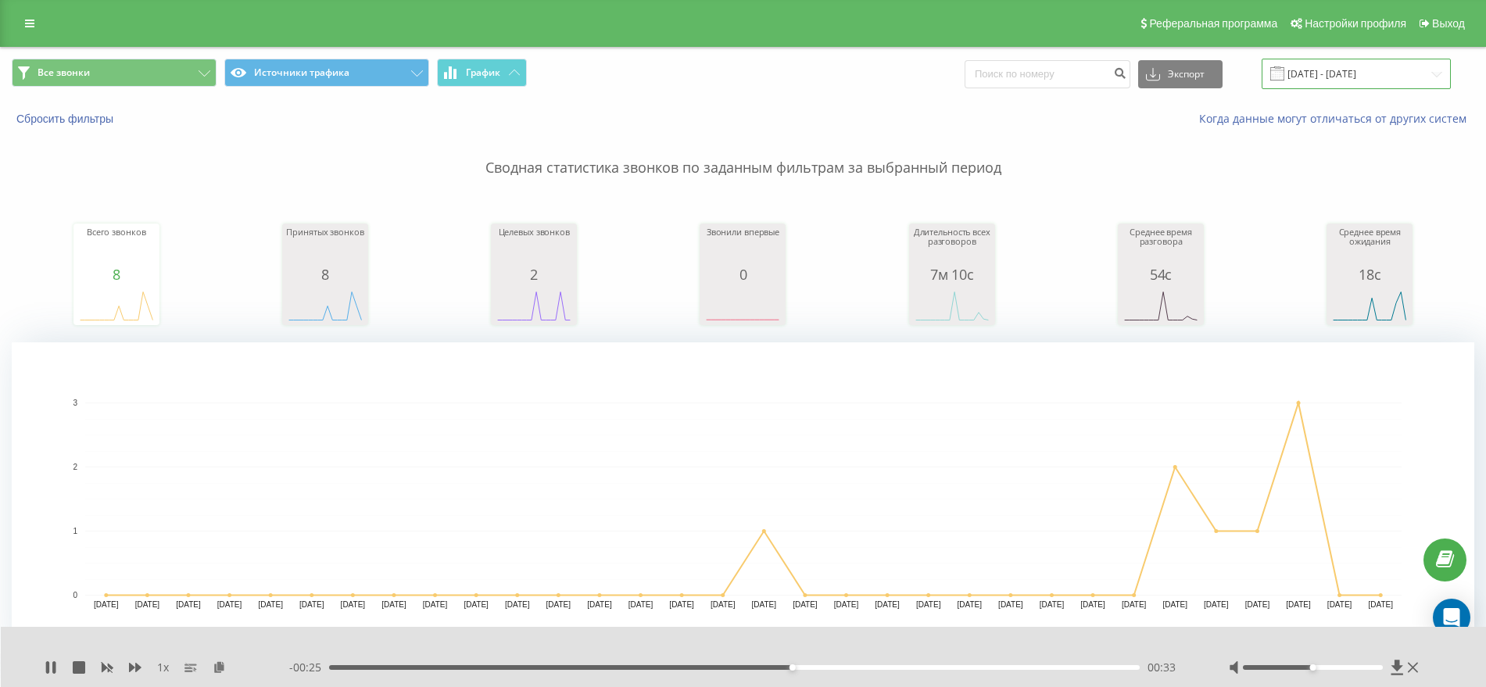
click at [1327, 67] on input "[DATE] - [DATE]" at bounding box center [1355, 74] width 189 height 30
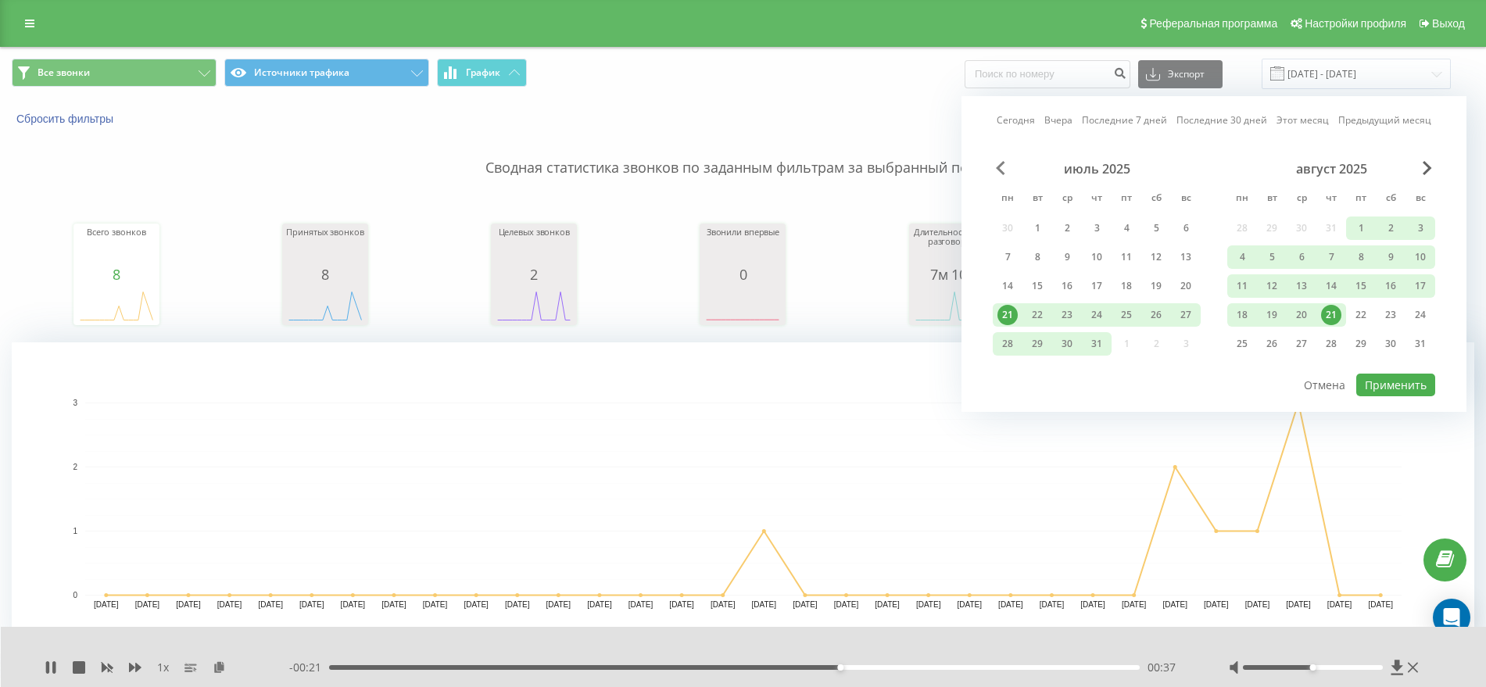
click at [997, 167] on span "Previous Month" at bounding box center [1000, 168] width 9 height 14
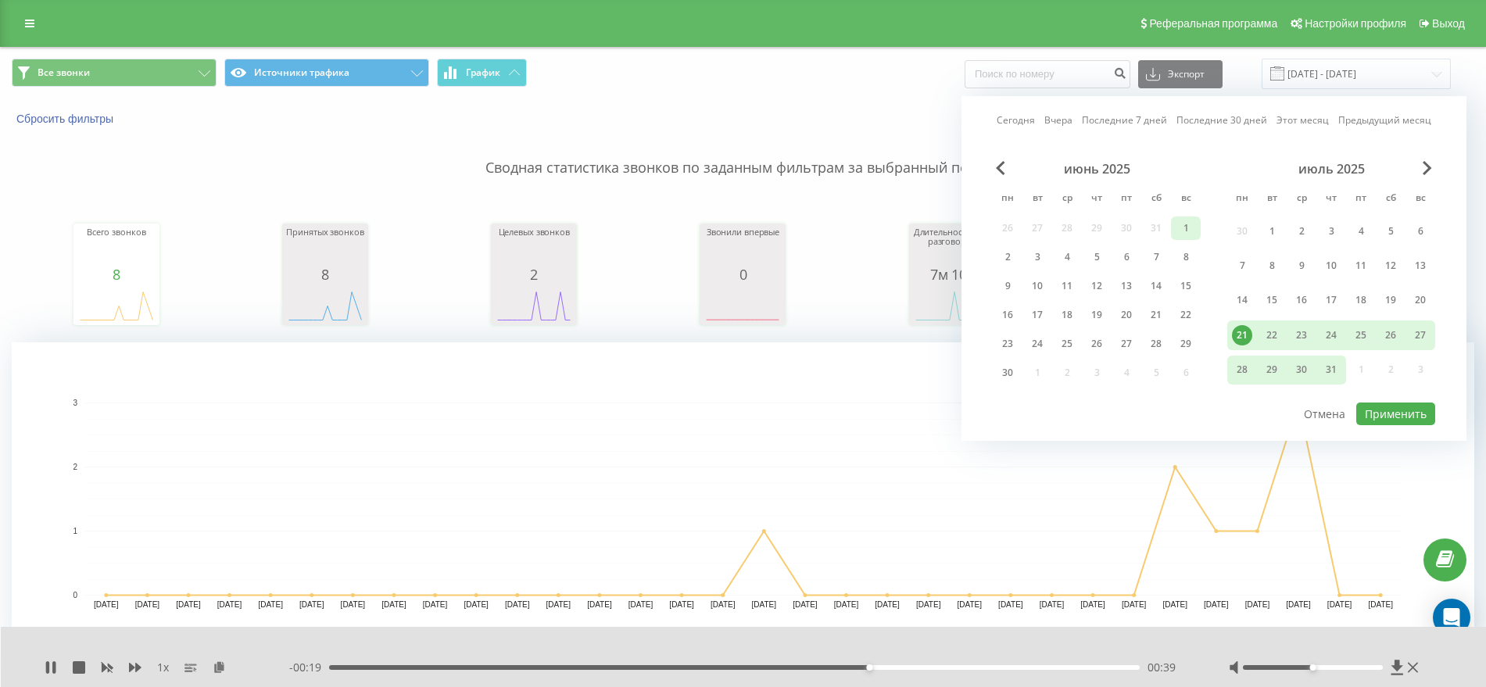
click at [1185, 227] on div "1" at bounding box center [1185, 228] width 20 height 20
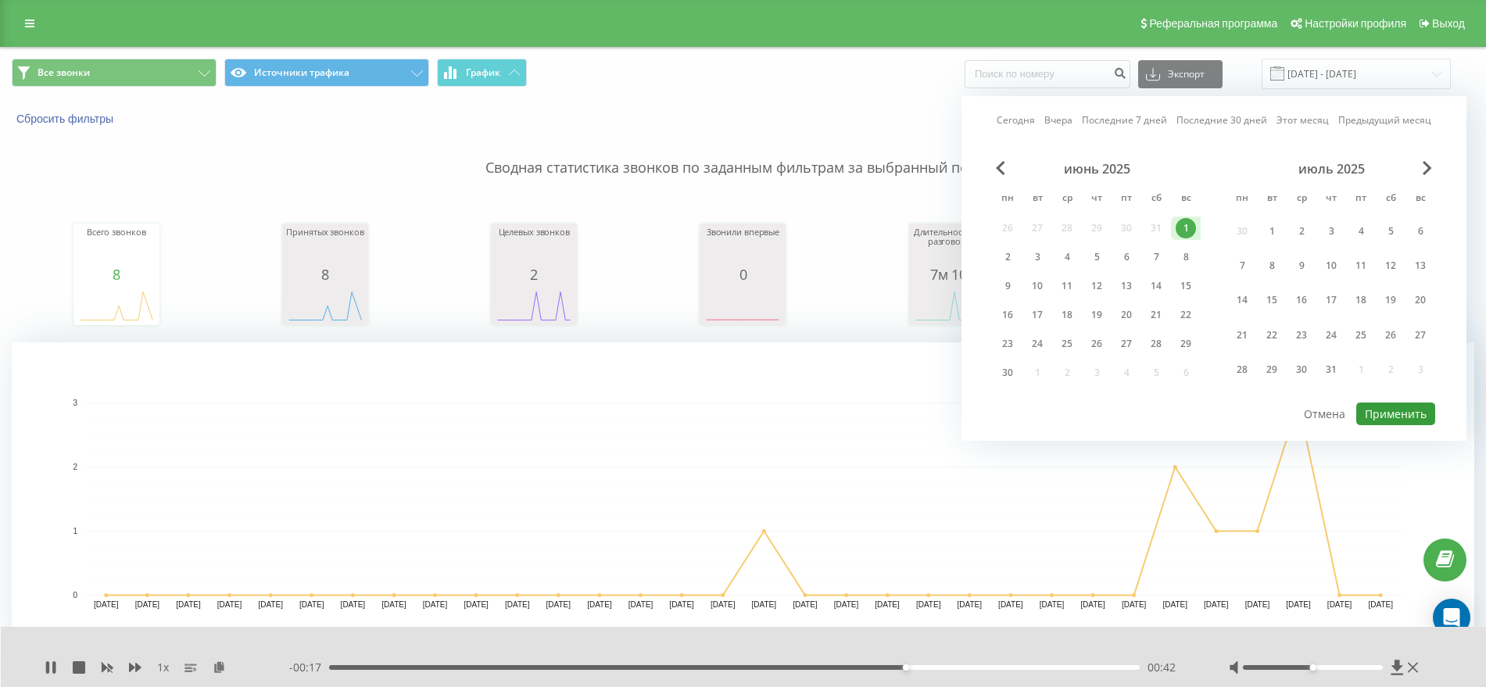
click at [1403, 417] on button "Применить" at bounding box center [1395, 413] width 79 height 23
type input "01.06.2025 - 01.06.2025"
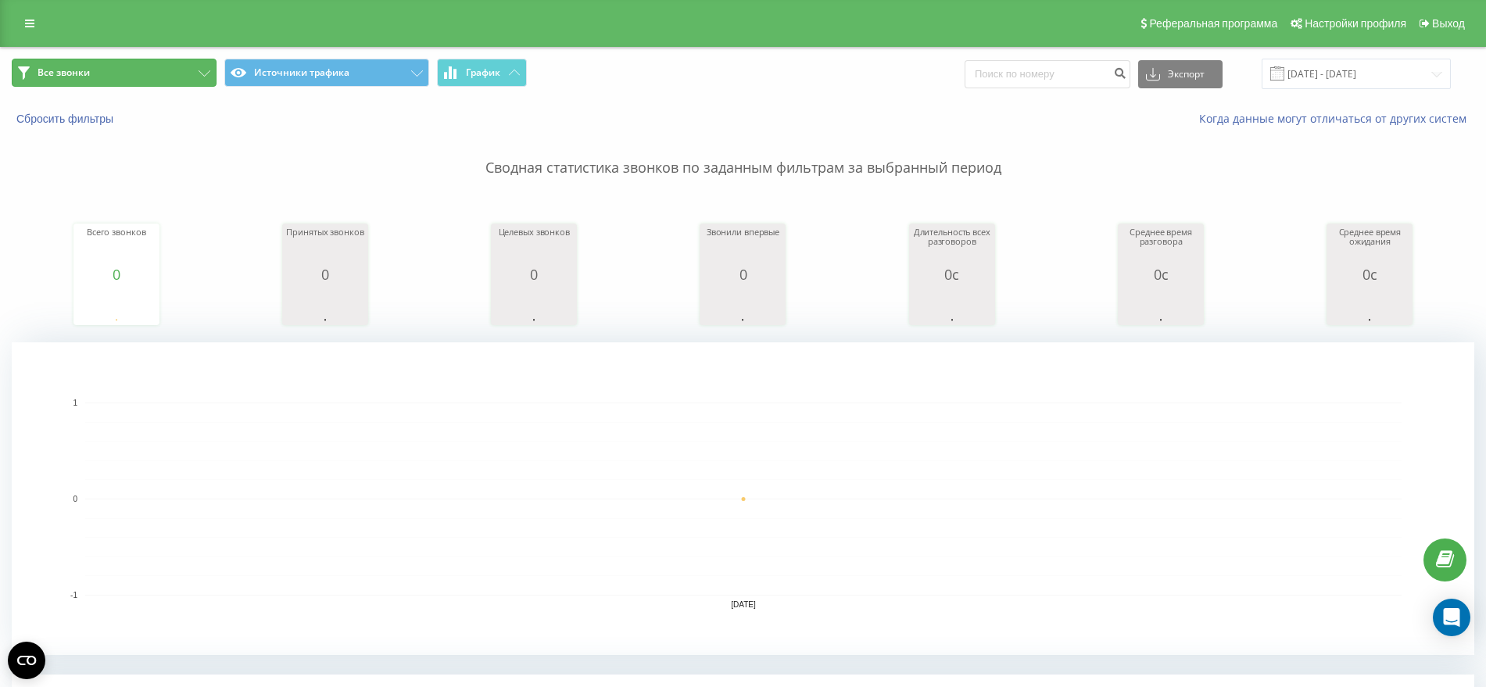
click at [198, 70] on icon at bounding box center [204, 73] width 12 height 6
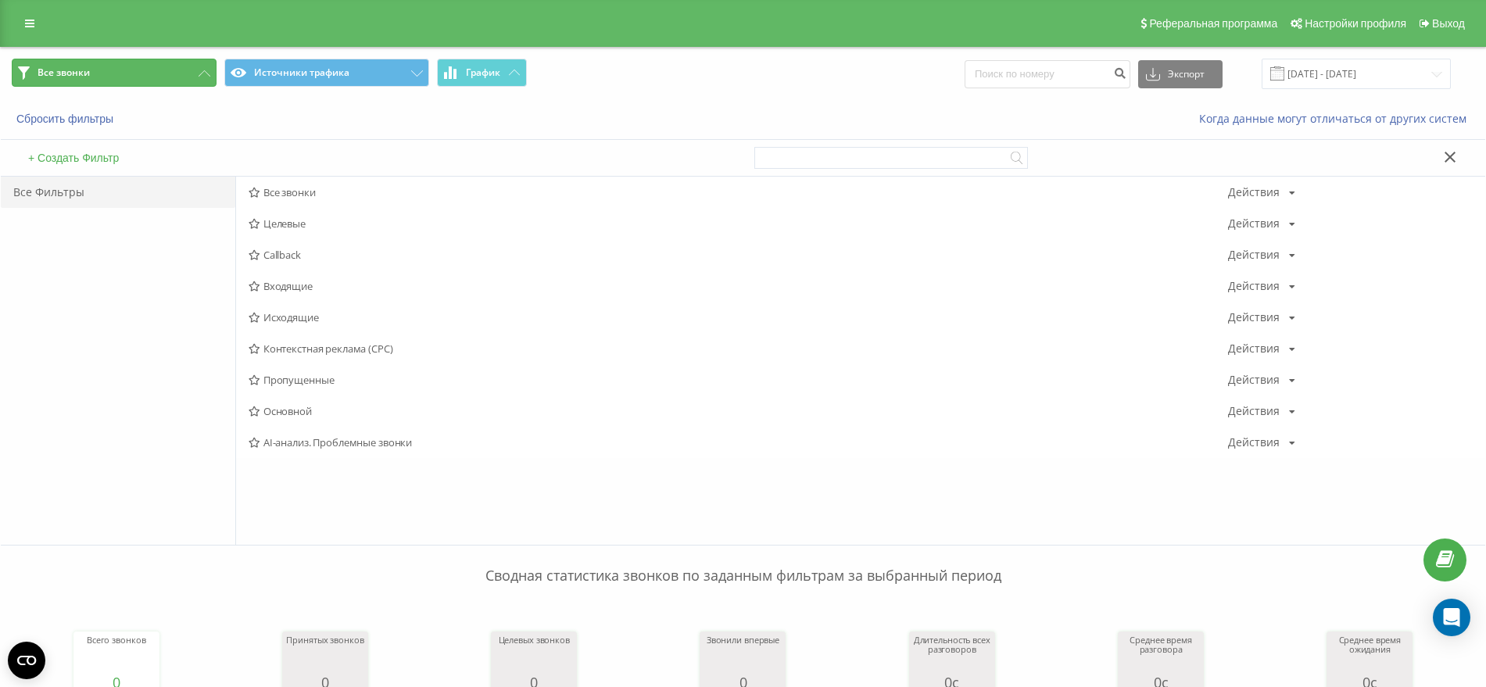
click at [203, 73] on icon at bounding box center [204, 73] width 12 height 6
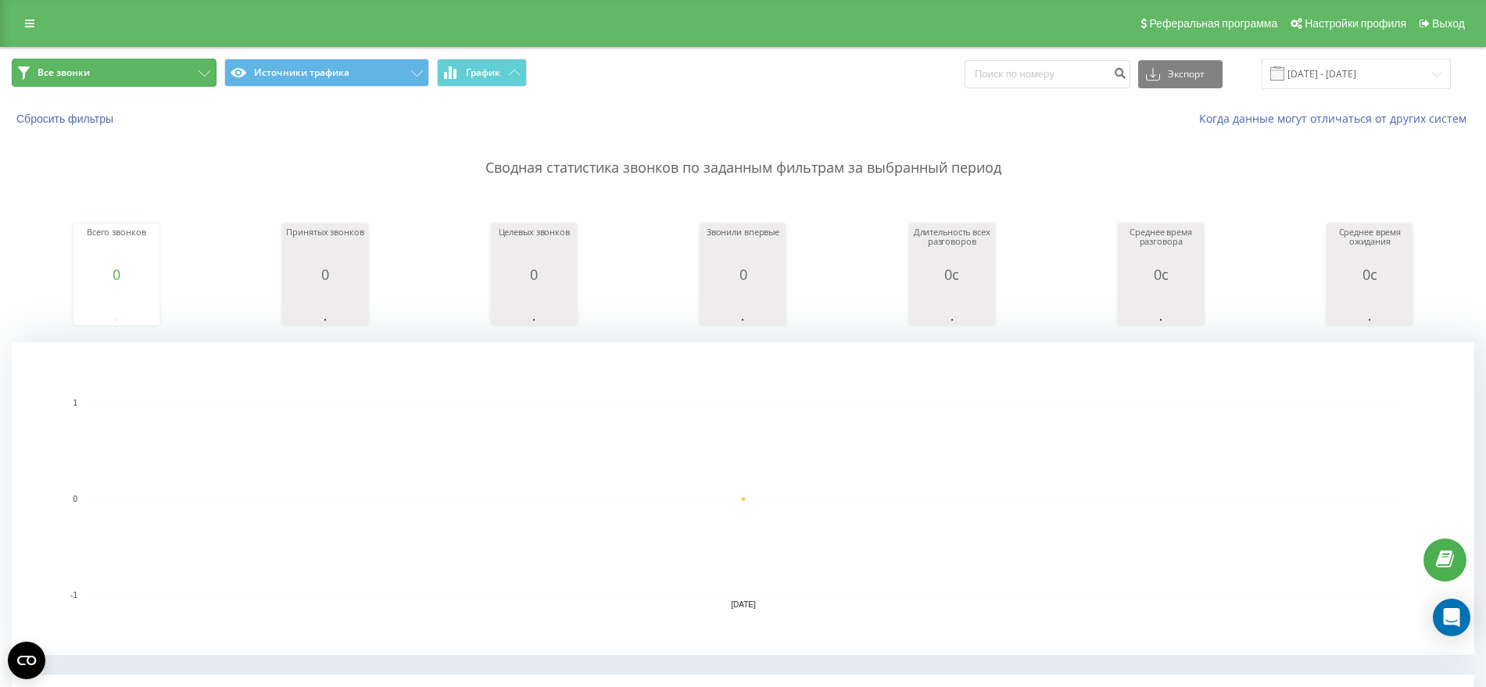
click at [68, 77] on span "Все звонки" at bounding box center [64, 72] width 52 height 13
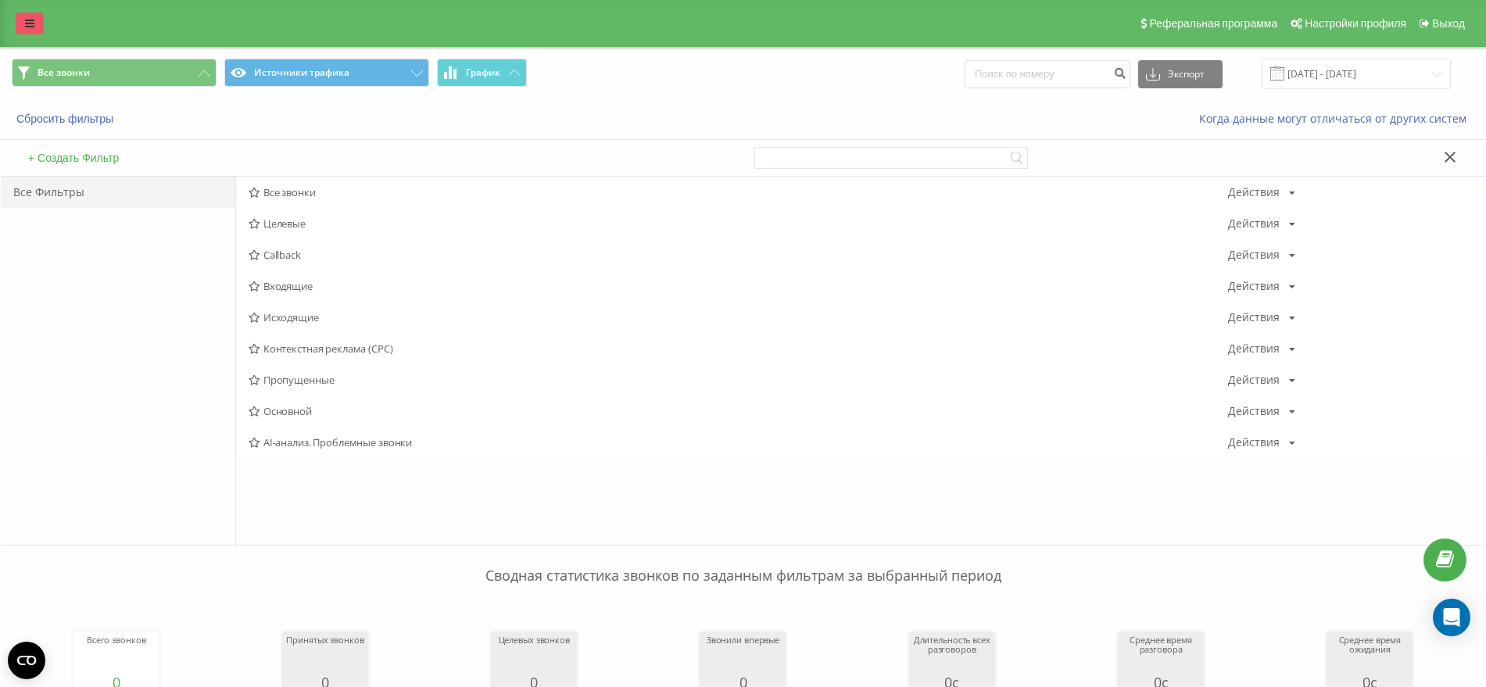
click at [28, 26] on icon at bounding box center [29, 23] width 9 height 11
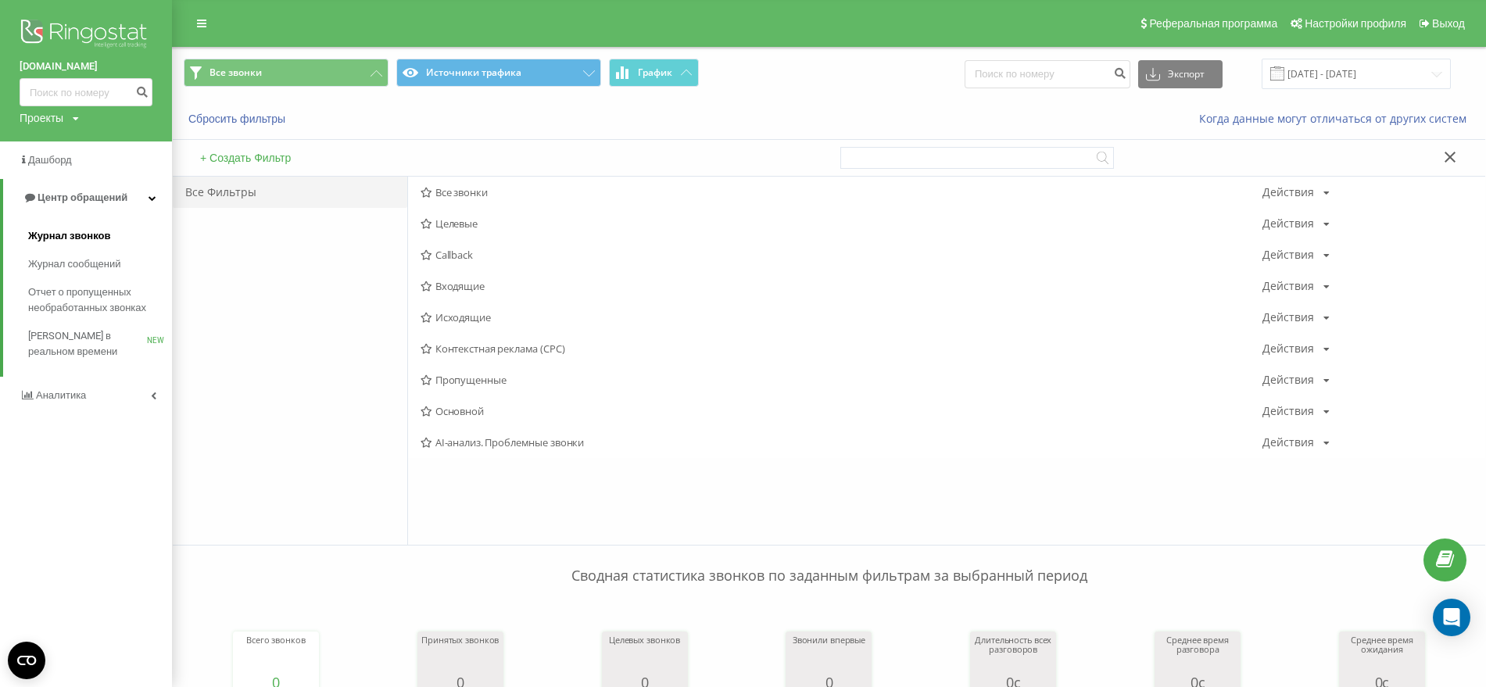
click at [102, 234] on span "Журнал звонков" at bounding box center [69, 236] width 82 height 16
click at [98, 234] on span "Журнал звонков" at bounding box center [69, 236] width 82 height 16
click at [88, 235] on span "Журнал звонков" at bounding box center [69, 236] width 82 height 16
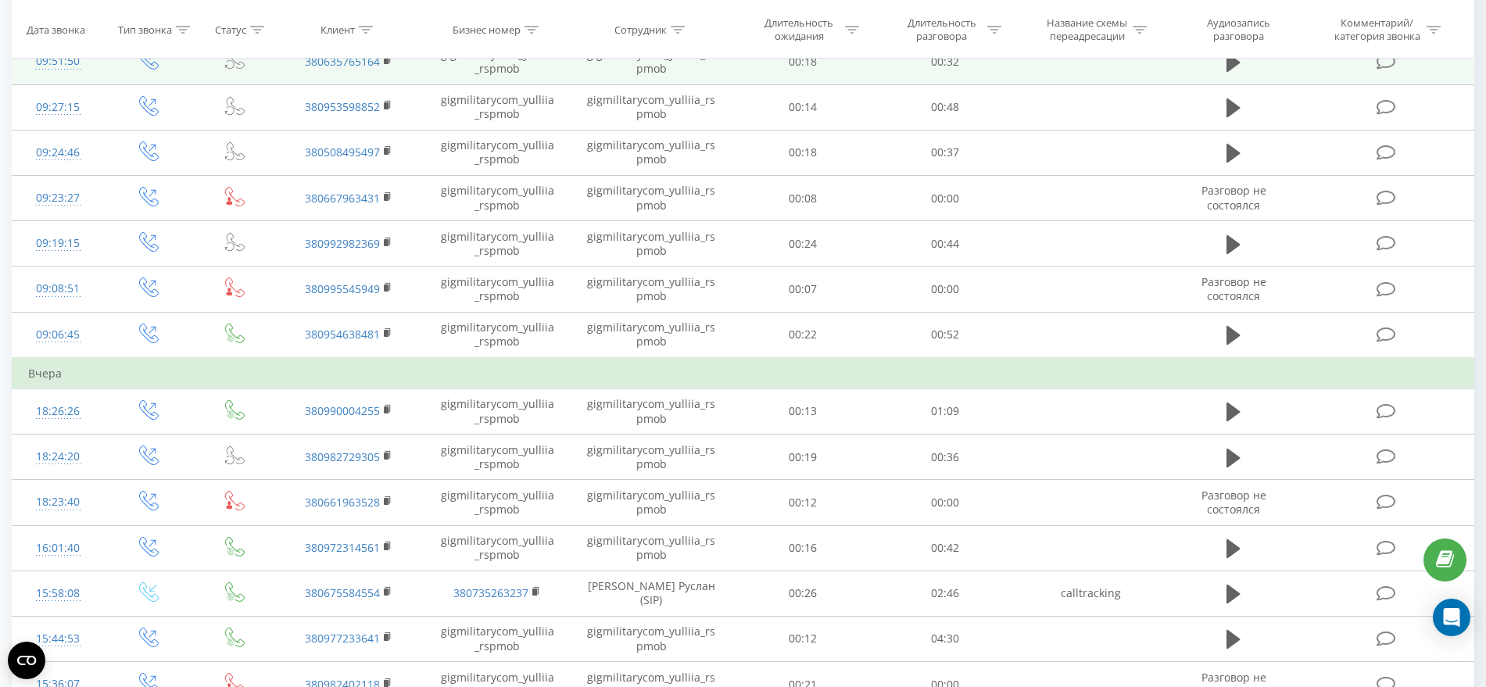
scroll to position [427, 0]
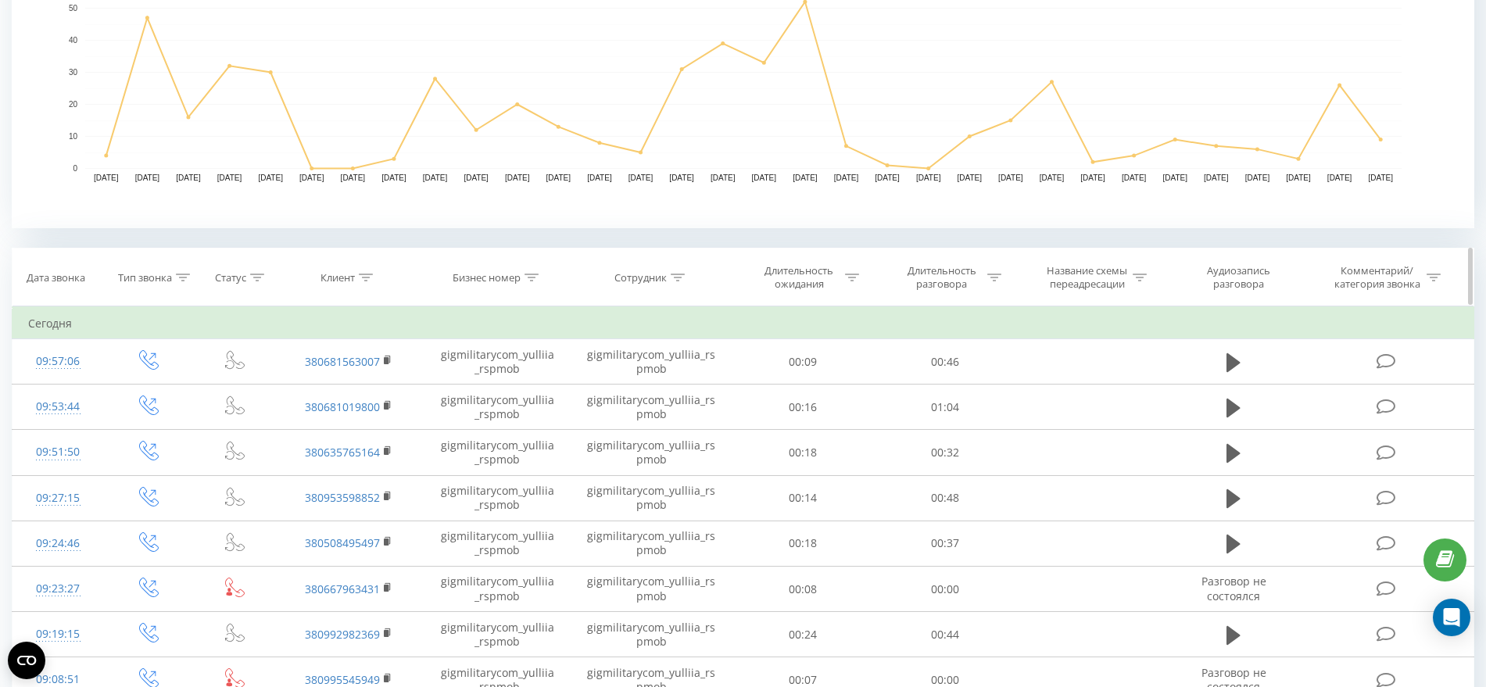
click at [369, 279] on icon at bounding box center [366, 278] width 14 height 8
click at [678, 279] on icon at bounding box center [677, 278] width 14 height 8
click at [635, 383] on input "text" at bounding box center [652, 389] width 138 height 27
type input "Манаков"
click at [692, 422] on span "OK" at bounding box center [685, 420] width 44 height 24
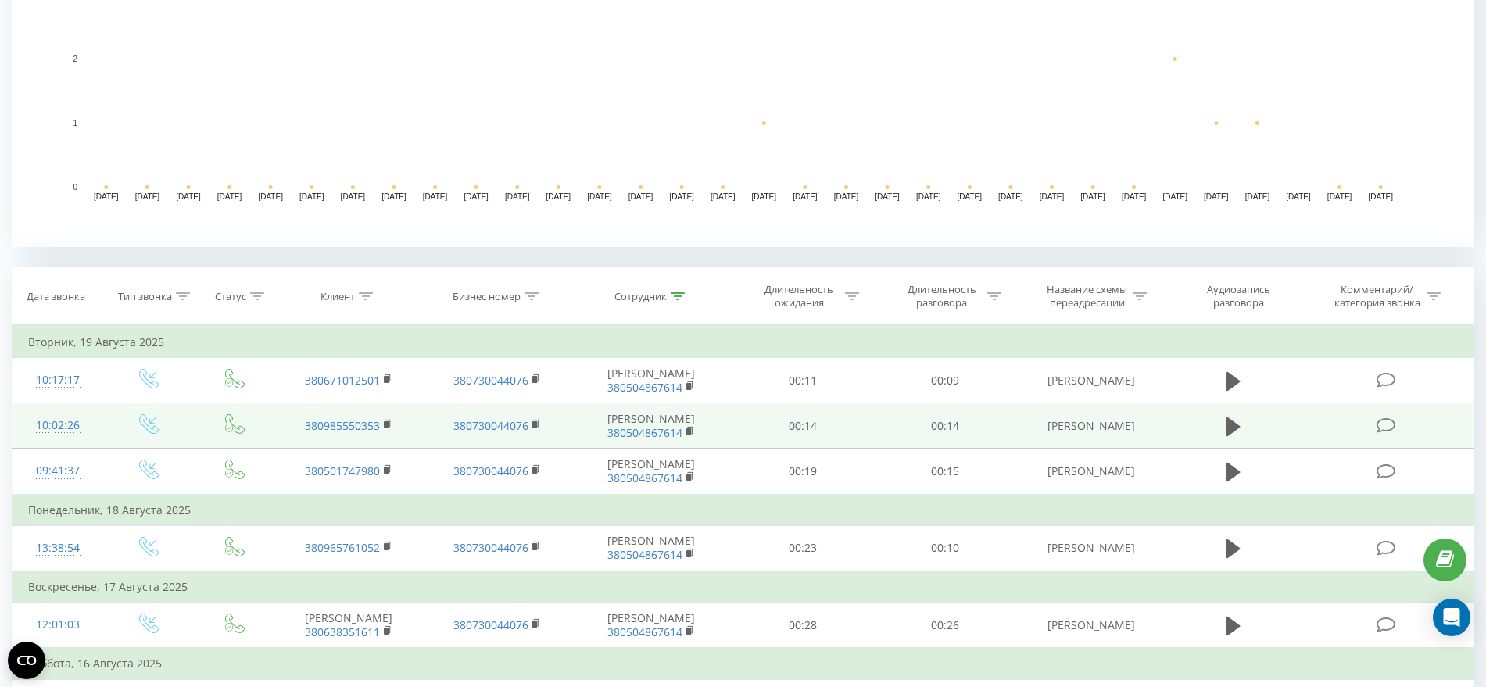
scroll to position [627, 0]
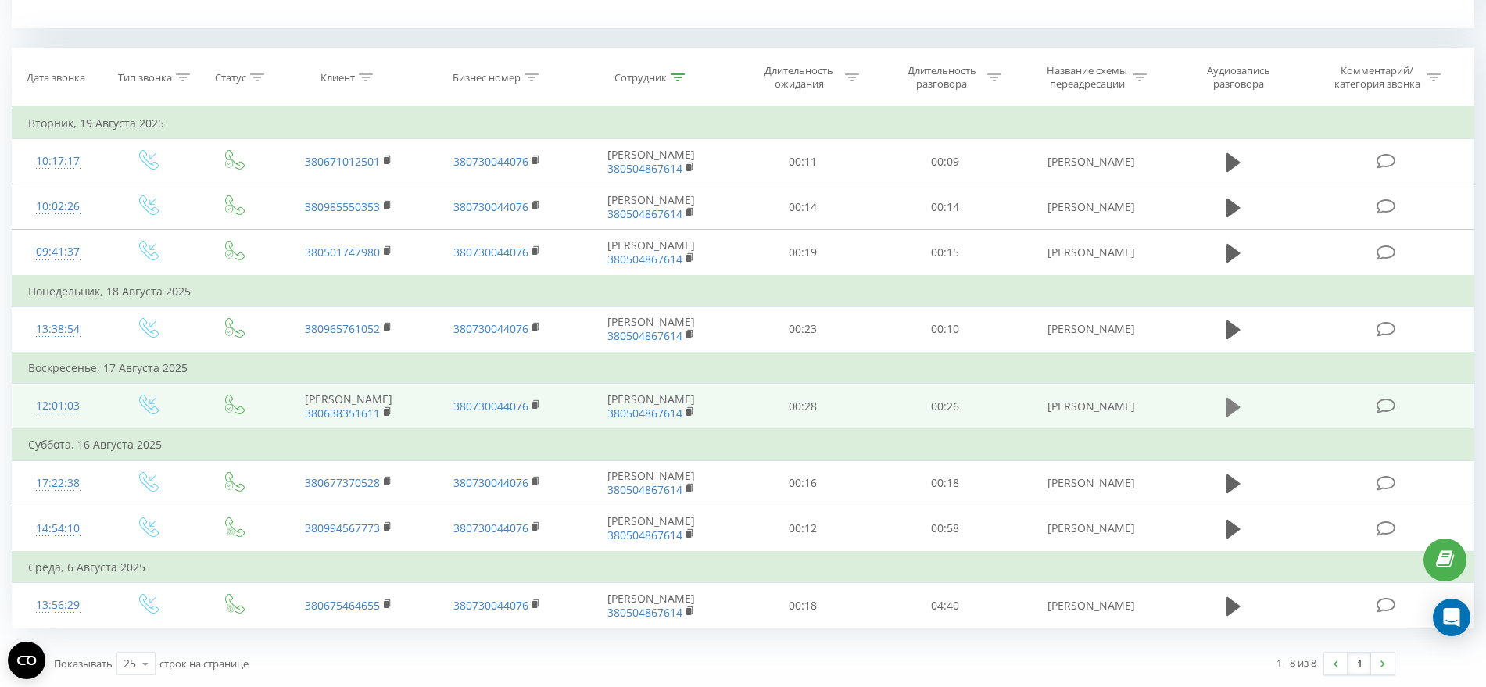
click at [1235, 406] on icon at bounding box center [1233, 407] width 14 height 19
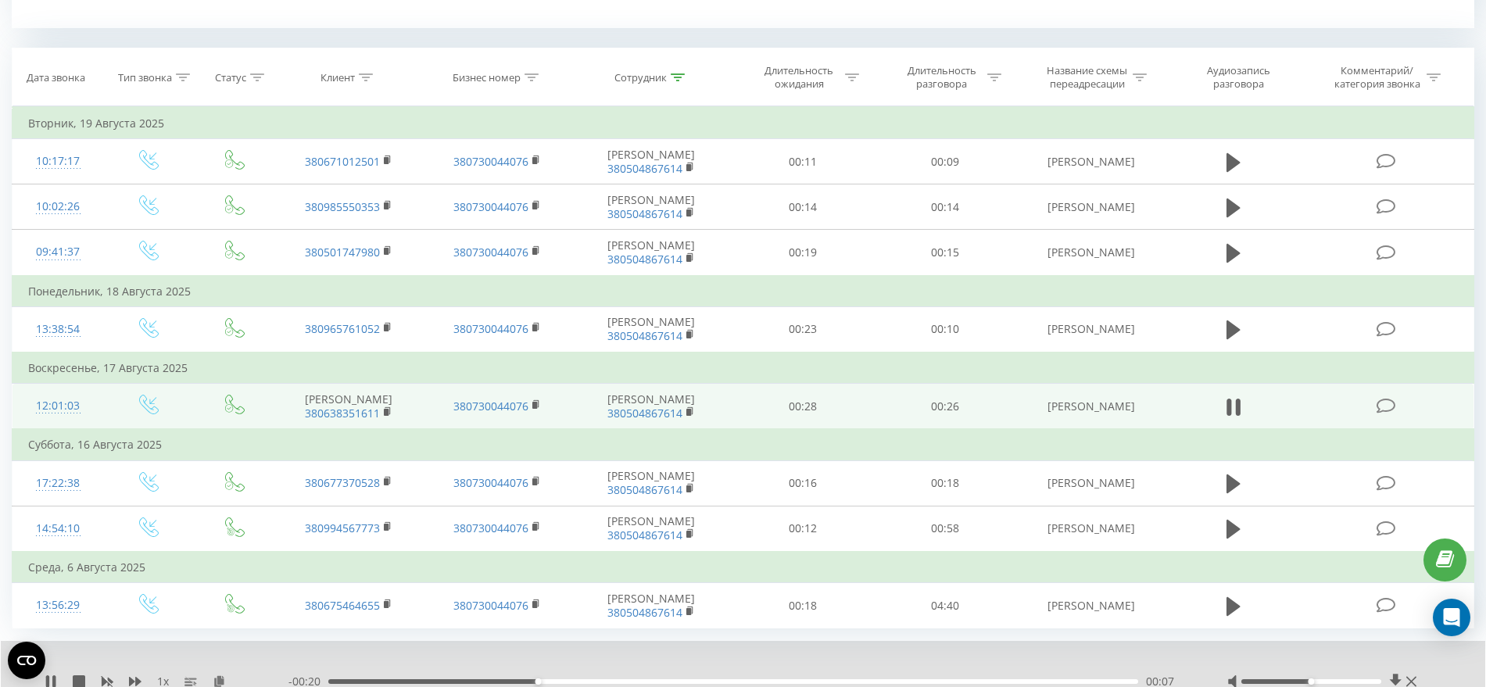
click at [1235, 406] on icon at bounding box center [1233, 407] width 14 height 22
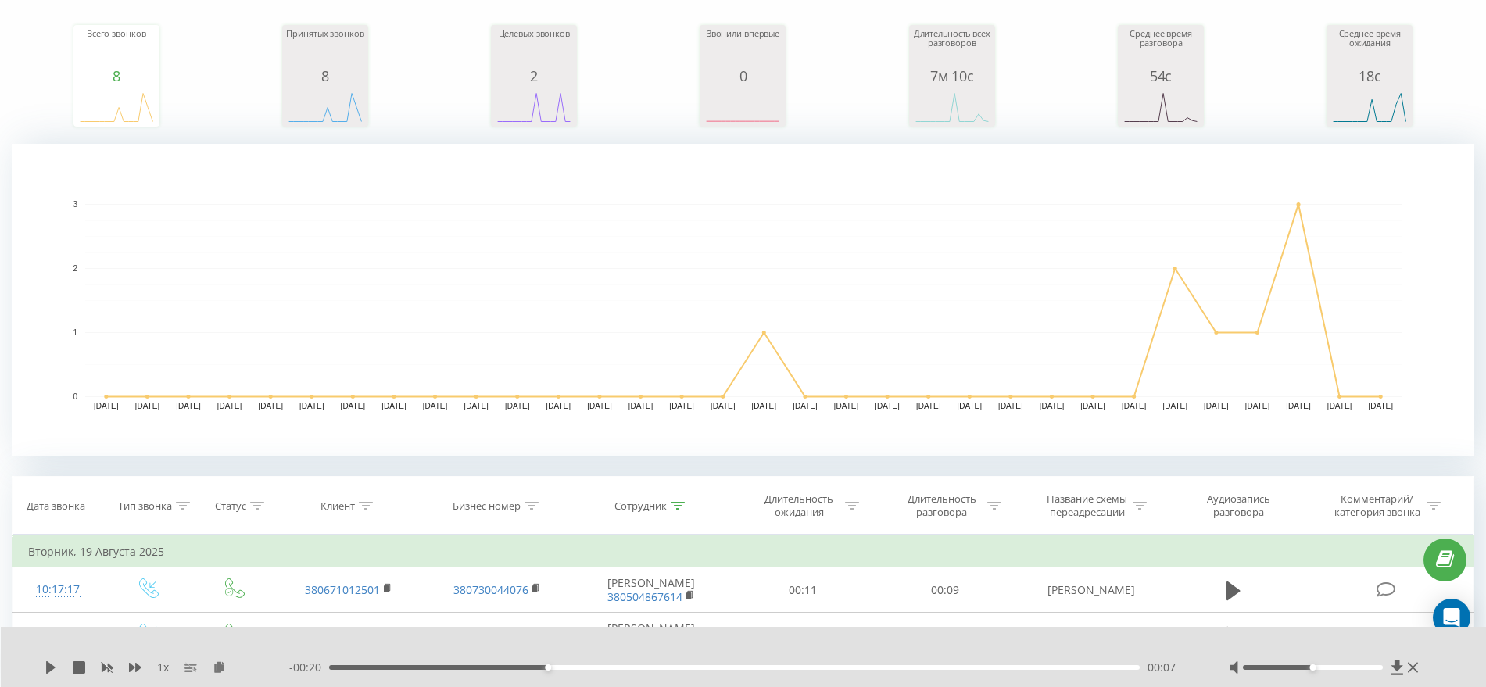
scroll to position [0, 0]
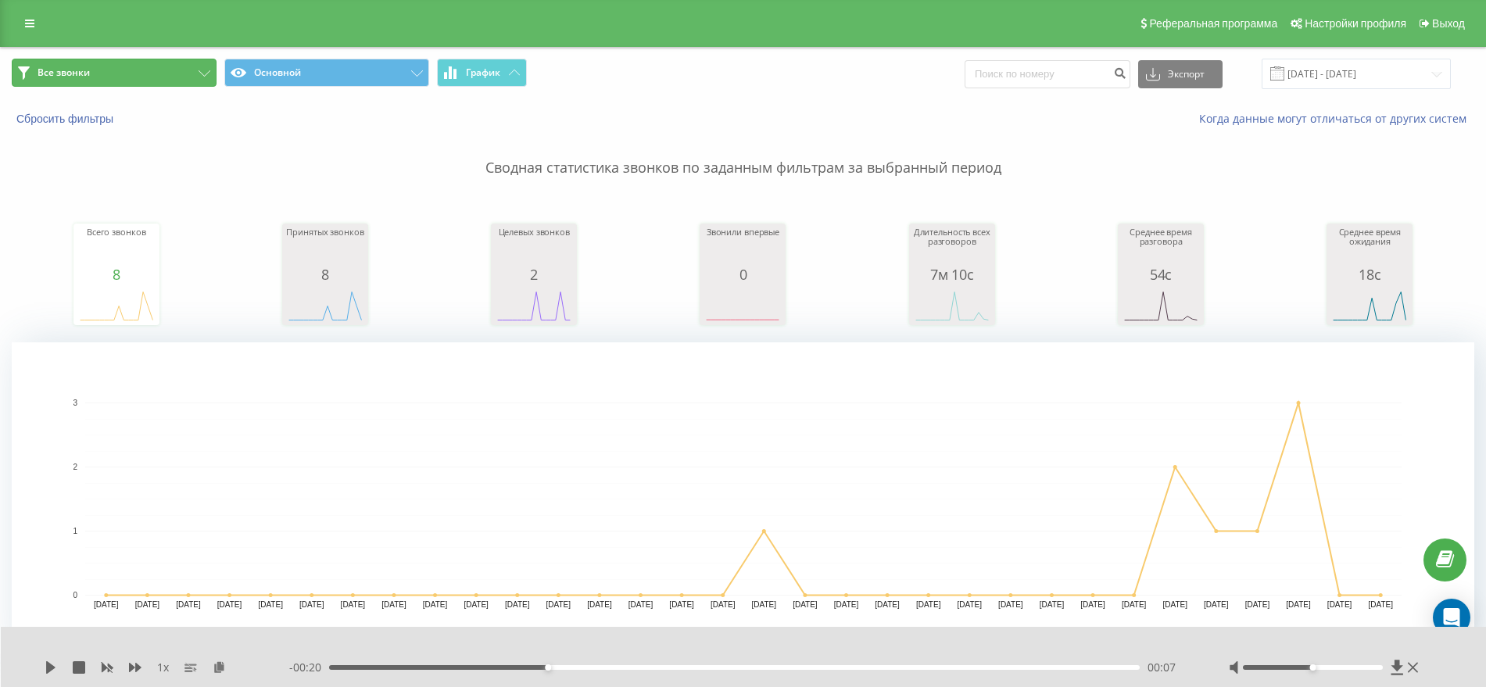
click at [185, 76] on button "Все звонки" at bounding box center [114, 73] width 205 height 28
